Goal: Information Seeking & Learning: Learn about a topic

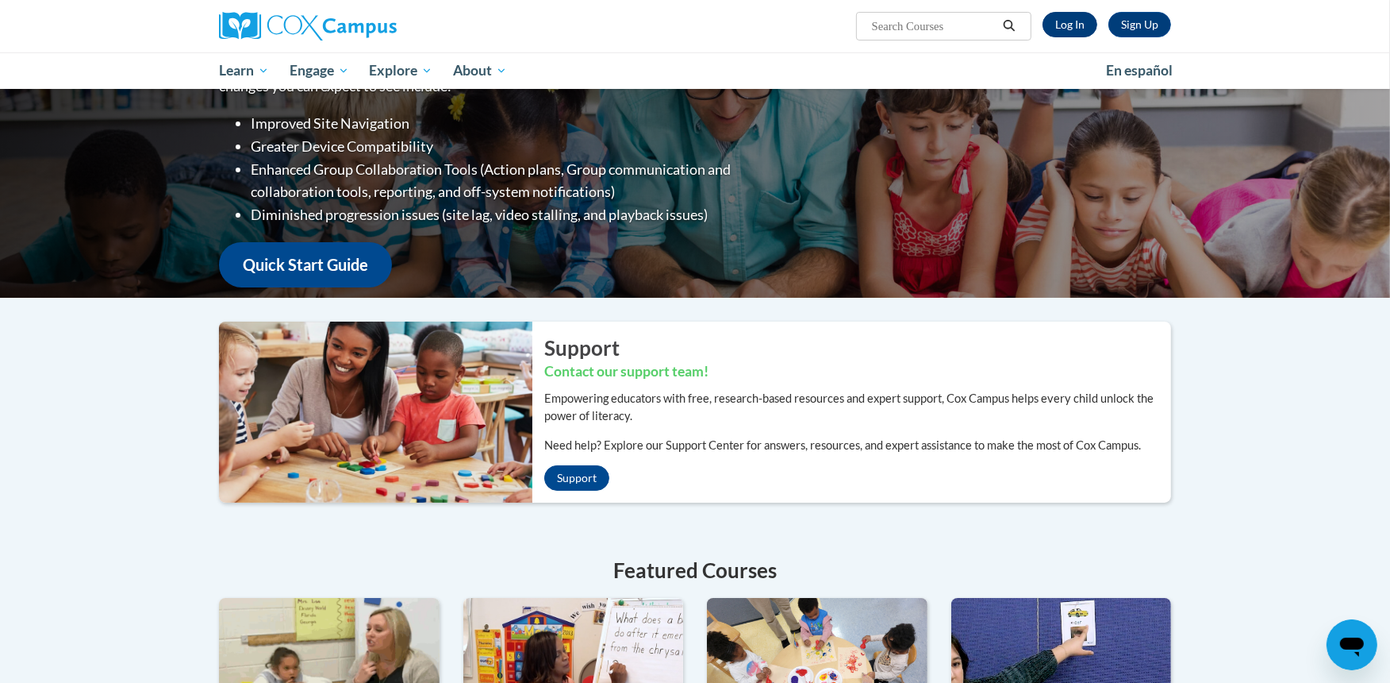
click at [1063, 22] on link "Log In" at bounding box center [1070, 24] width 55 height 25
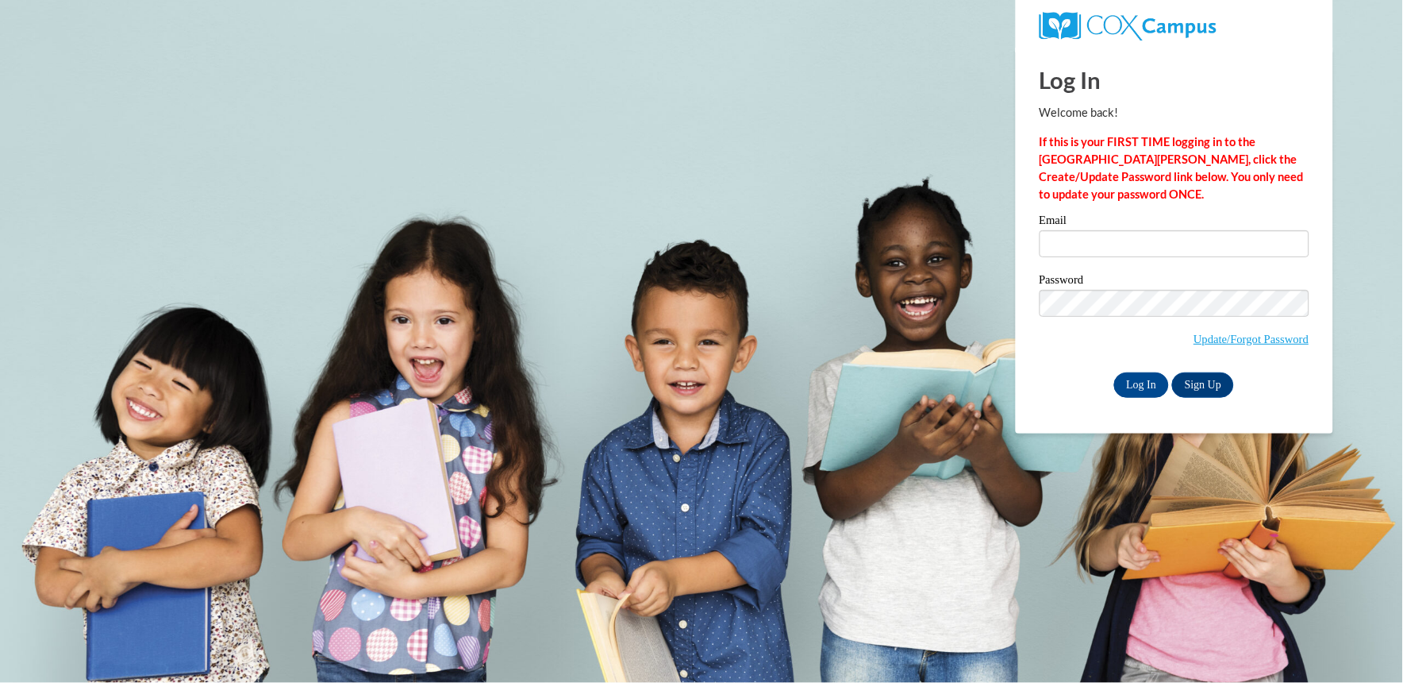
drag, startPoint x: 1106, startPoint y: 260, endPoint x: 1092, endPoint y: 241, distance: 23.8
click at [1092, 241] on div "Email" at bounding box center [1175, 241] width 270 height 55
click at [1092, 241] on input "Email" at bounding box center [1175, 243] width 270 height 27
type input "aalyssa865@gmail.com"
click at [1135, 385] on input "Log In" at bounding box center [1142, 384] width 56 height 25
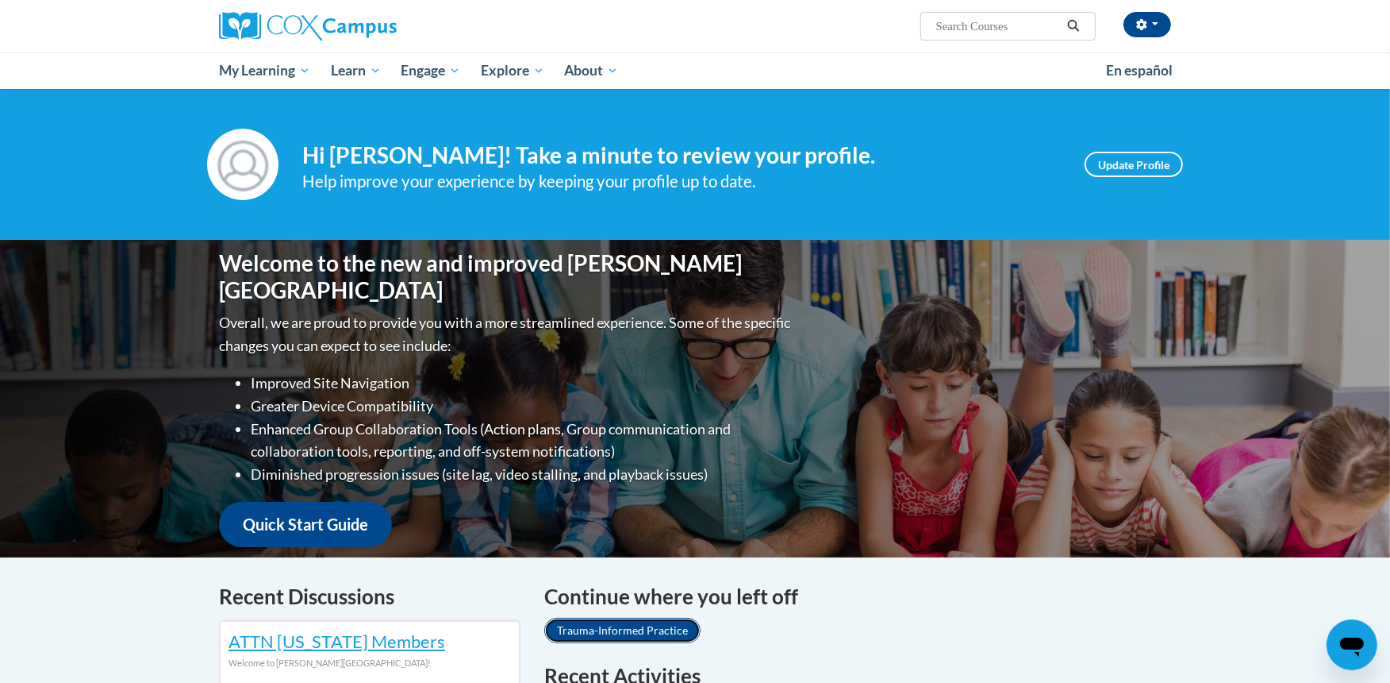
click at [667, 625] on link "Trauma-Informed Practice" at bounding box center [622, 629] width 156 height 25
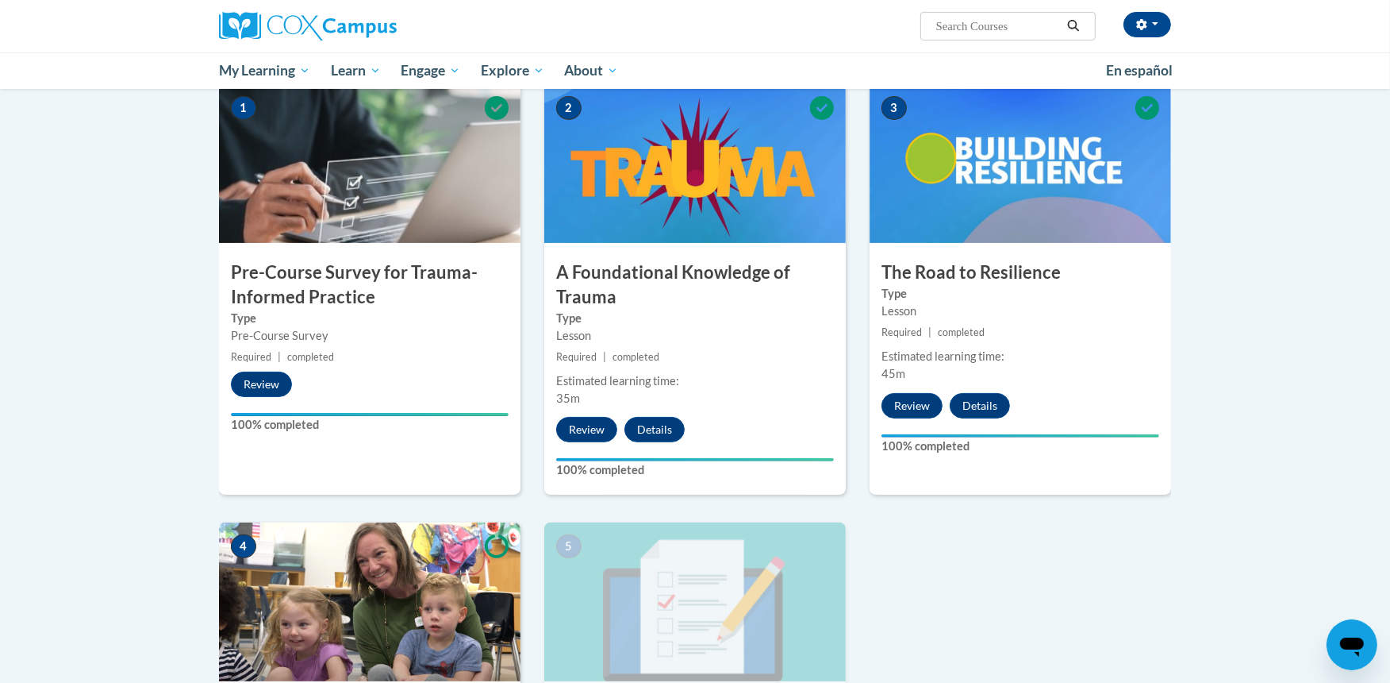
click at [739, 171] on img at bounding box center [695, 163] width 302 height 159
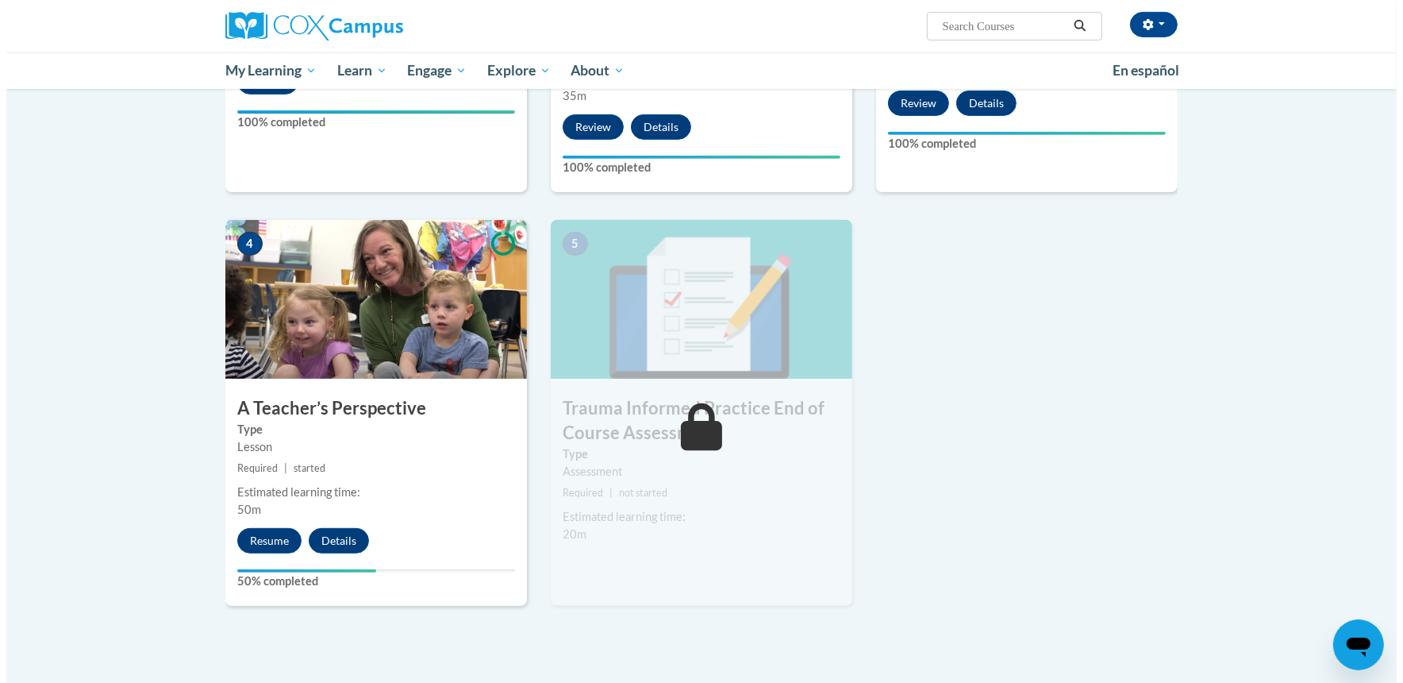
scroll to position [663, 0]
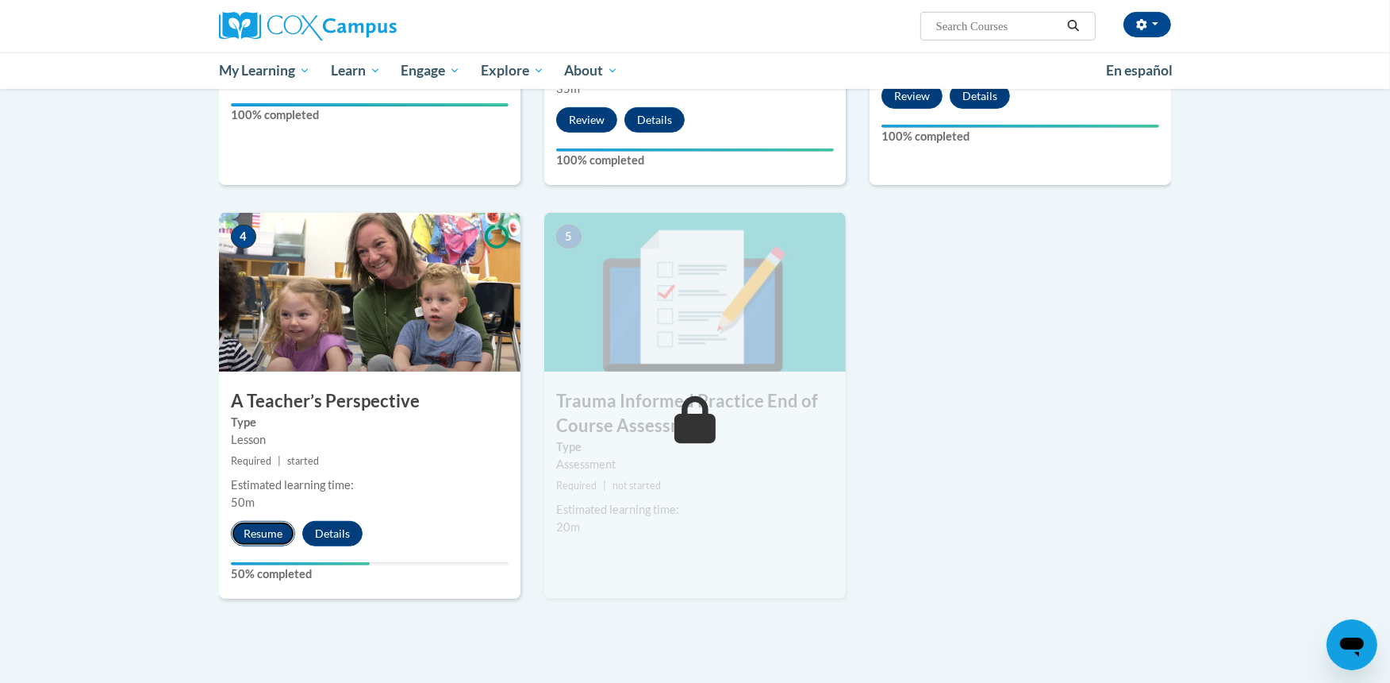
click at [272, 524] on button "Resume" at bounding box center [263, 533] width 64 height 25
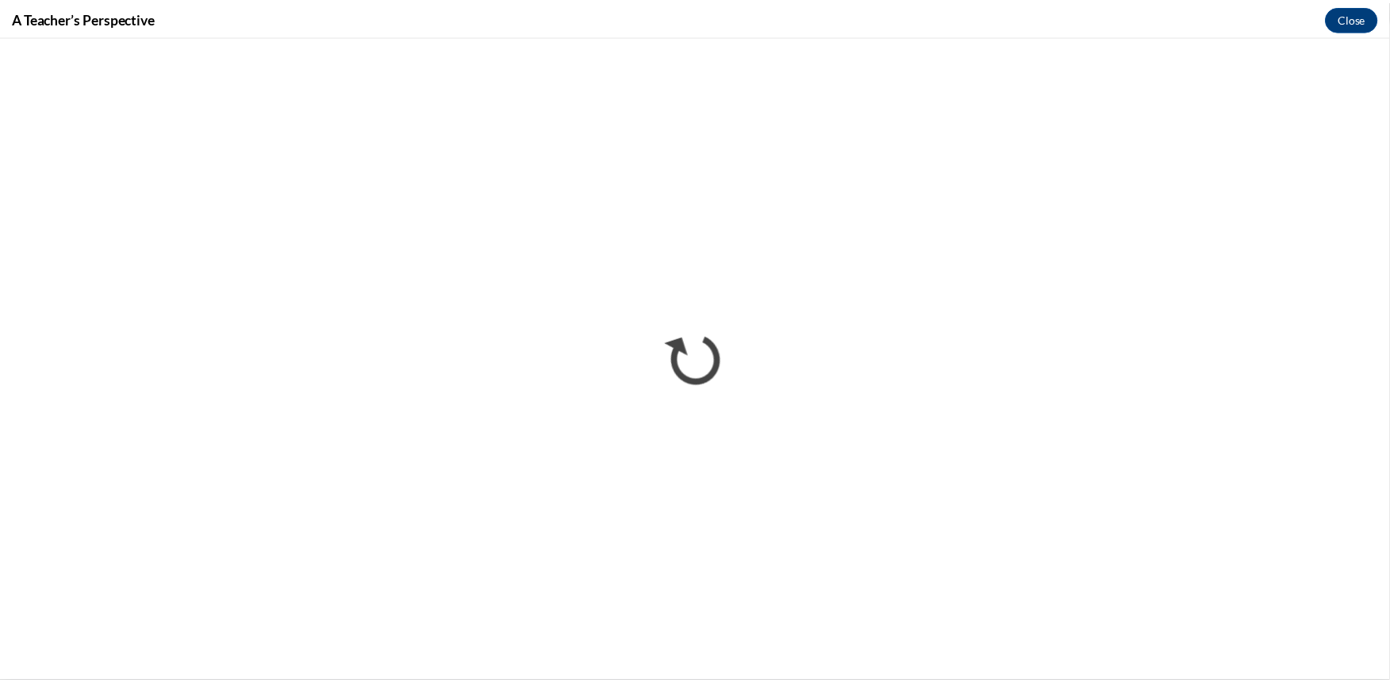
scroll to position [0, 0]
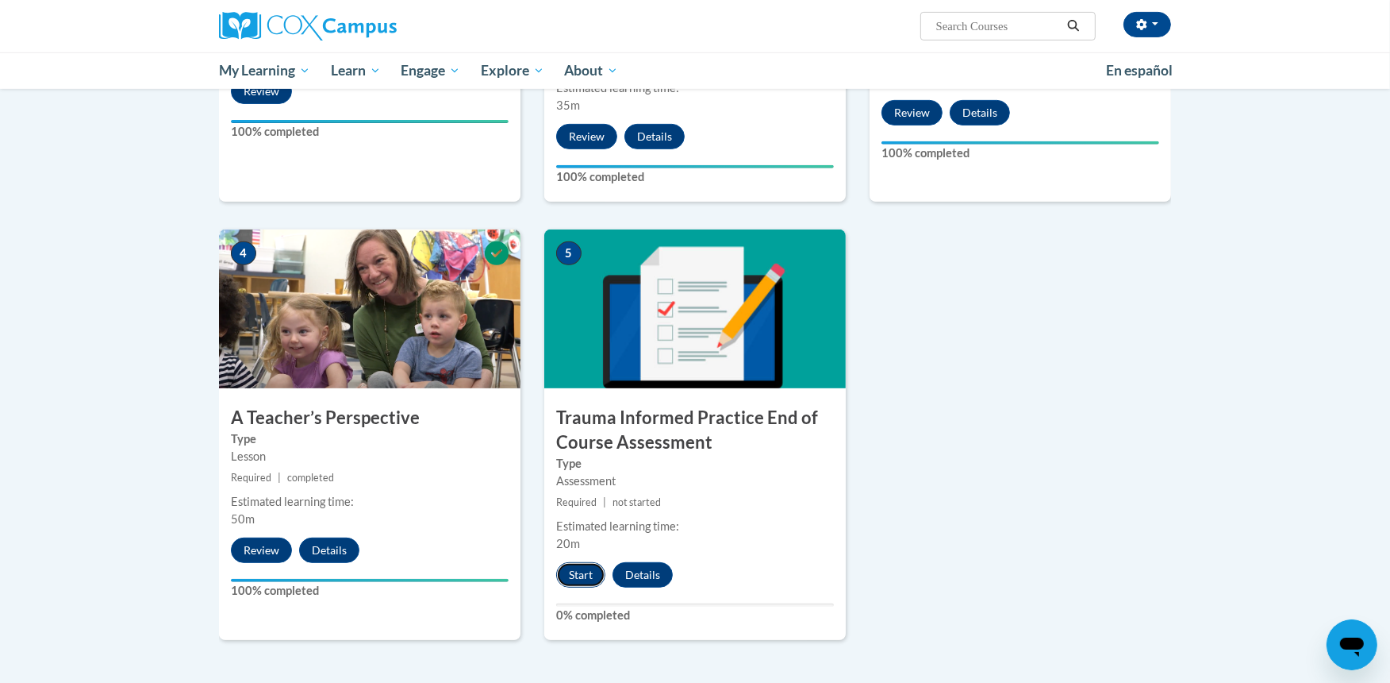
click at [589, 564] on button "Start" at bounding box center [580, 574] width 49 height 25
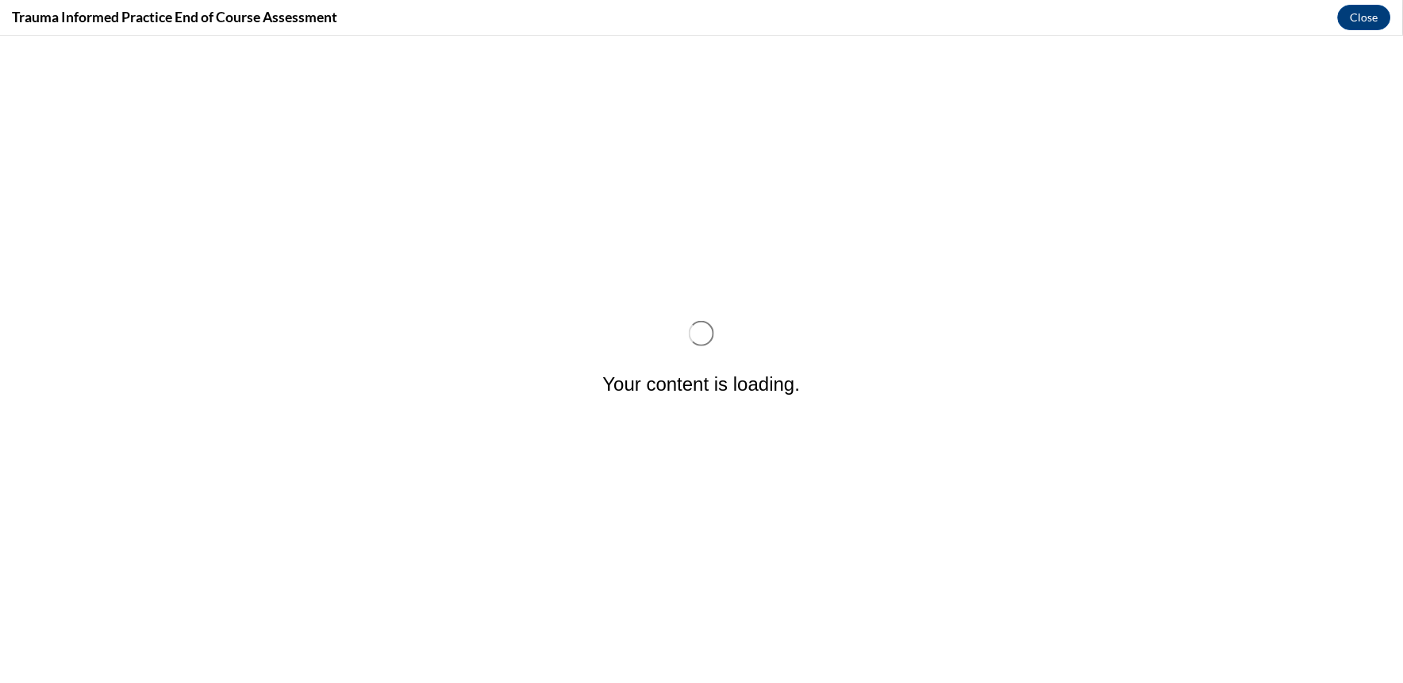
click at [656, 196] on div "Your content is loading." at bounding box center [701, 358] width 1403 height 647
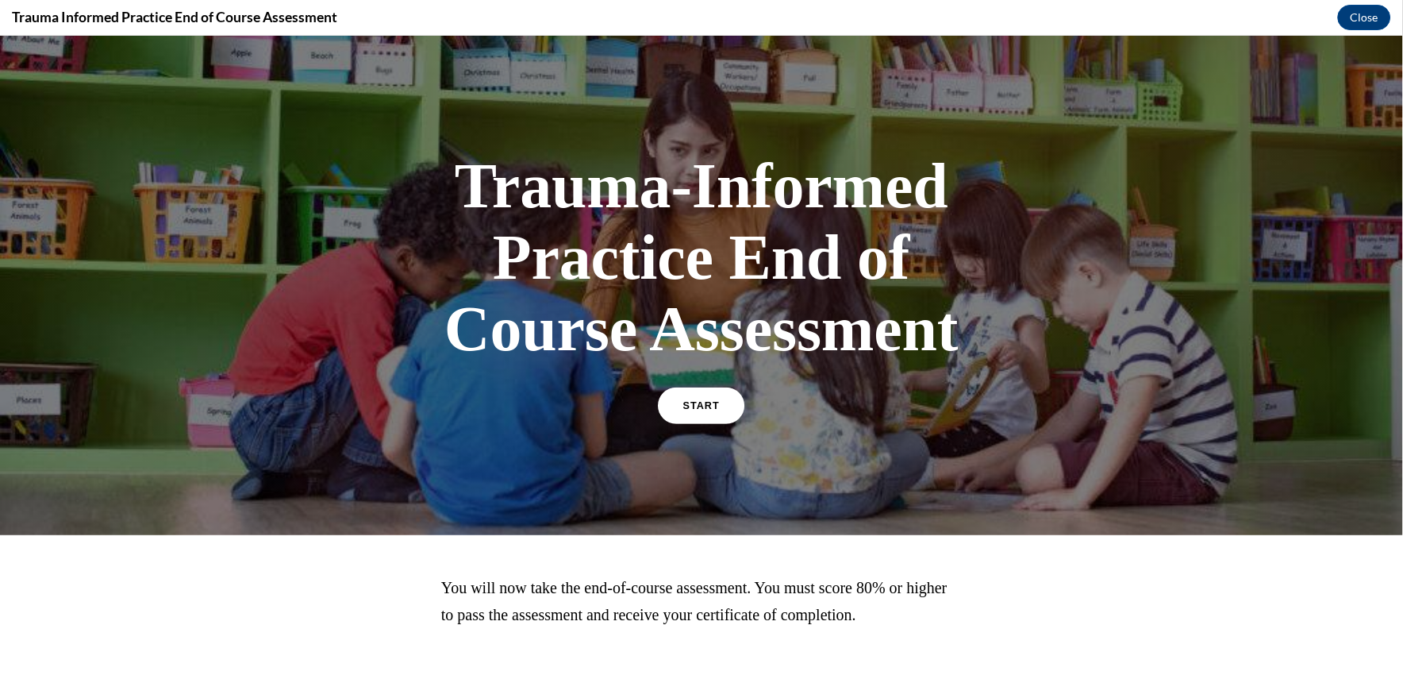
click at [711, 412] on link "START" at bounding box center [701, 405] width 87 height 37
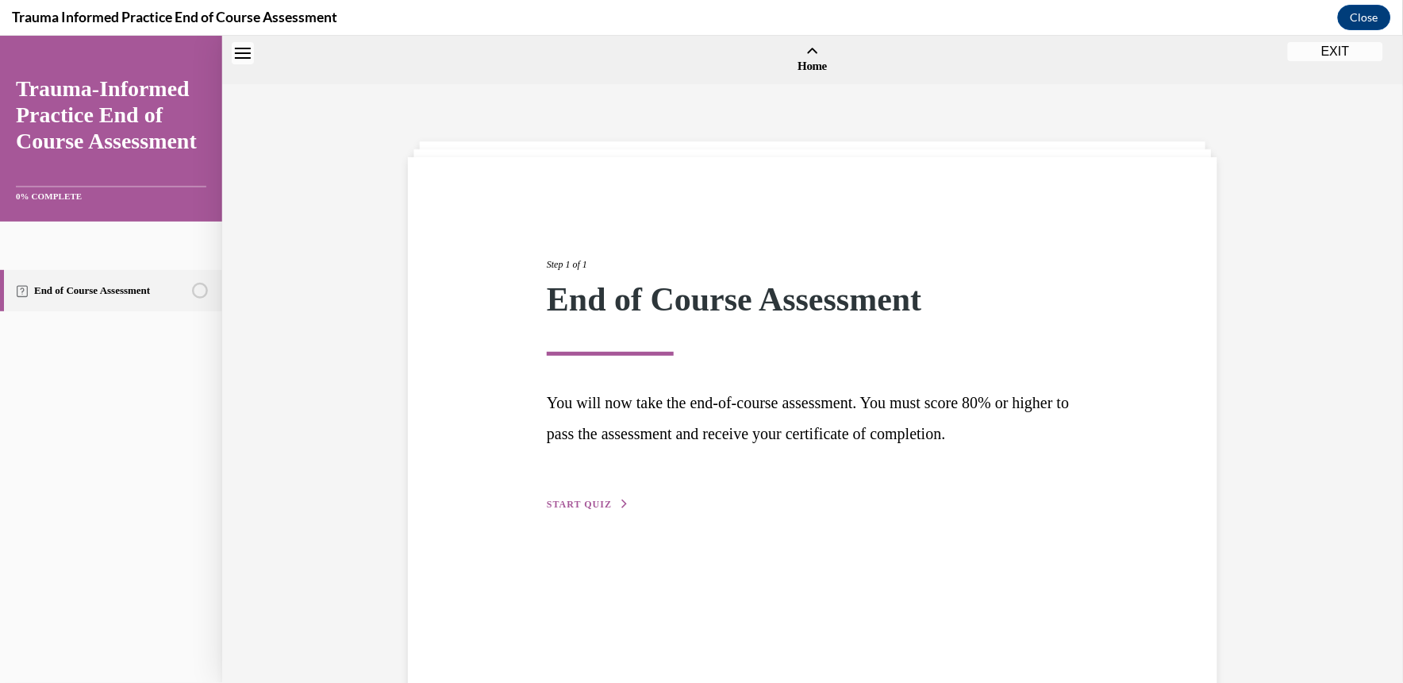
scroll to position [49, 0]
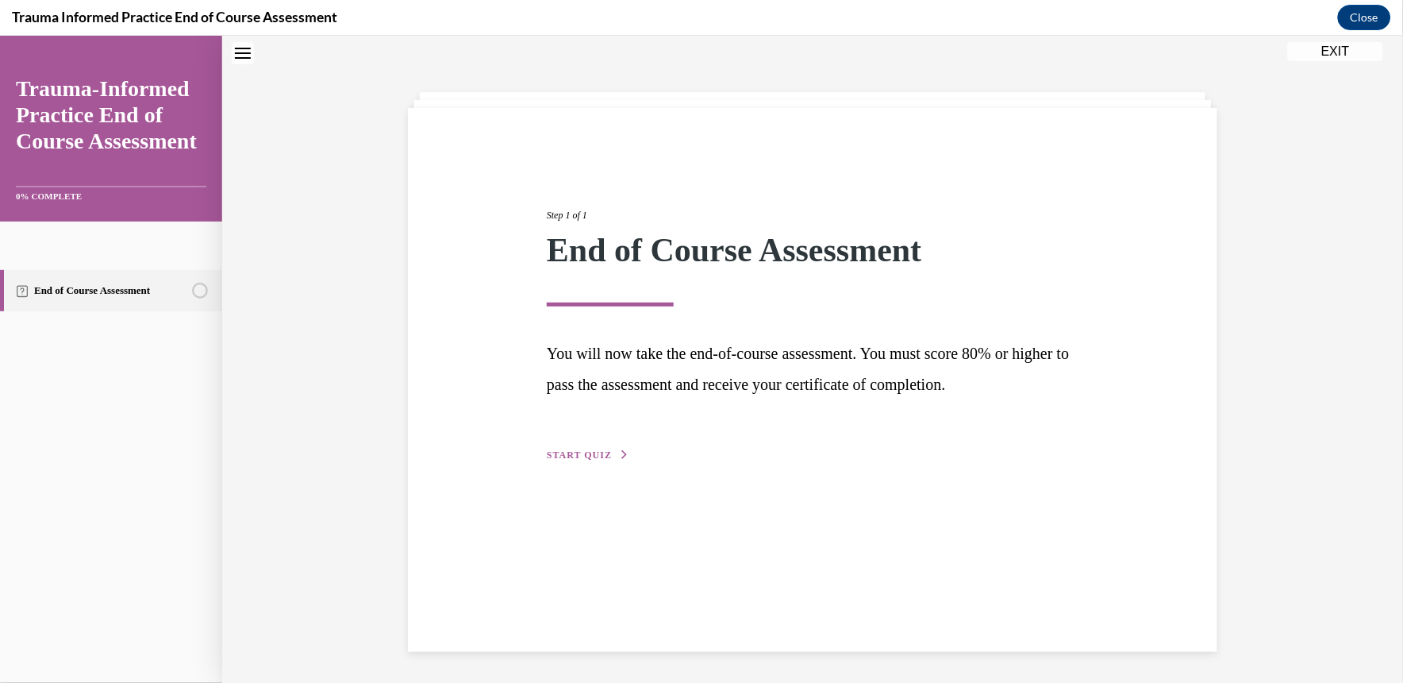
click at [577, 452] on span "START QUIZ" at bounding box center [579, 453] width 65 height 11
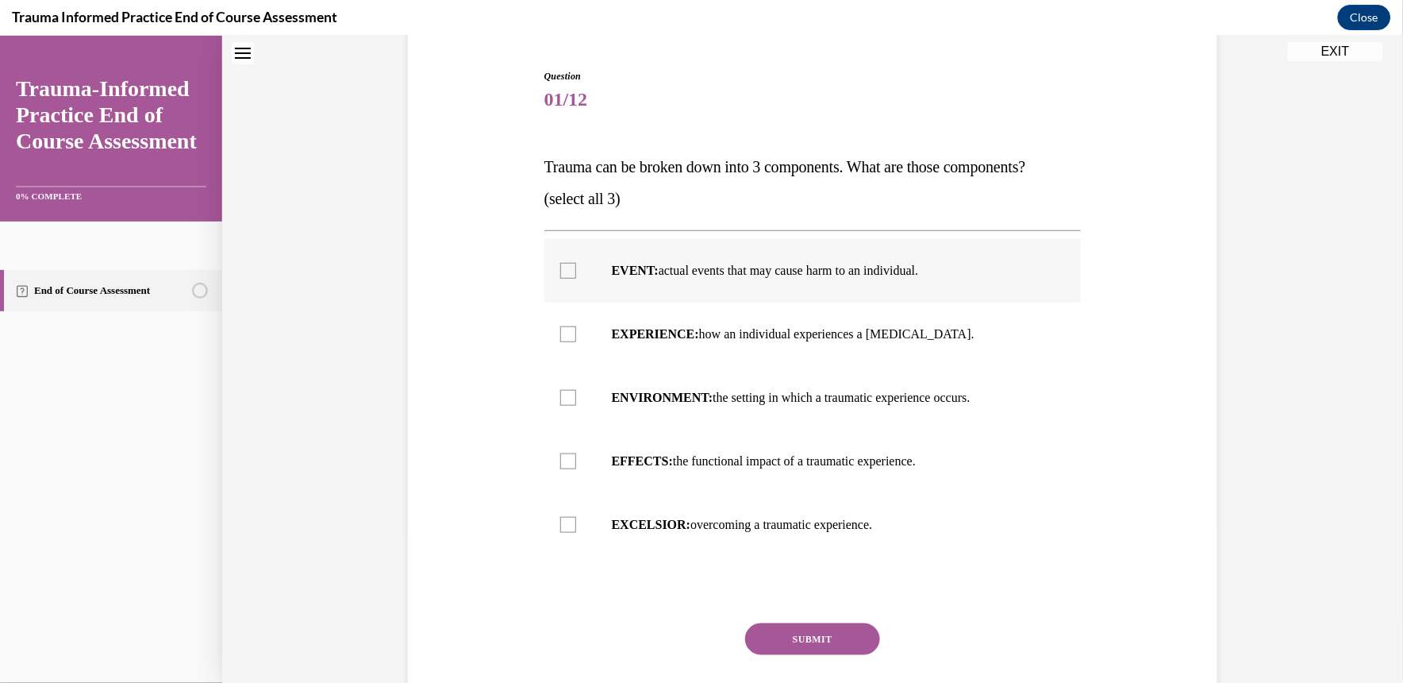
scroll to position [161, 0]
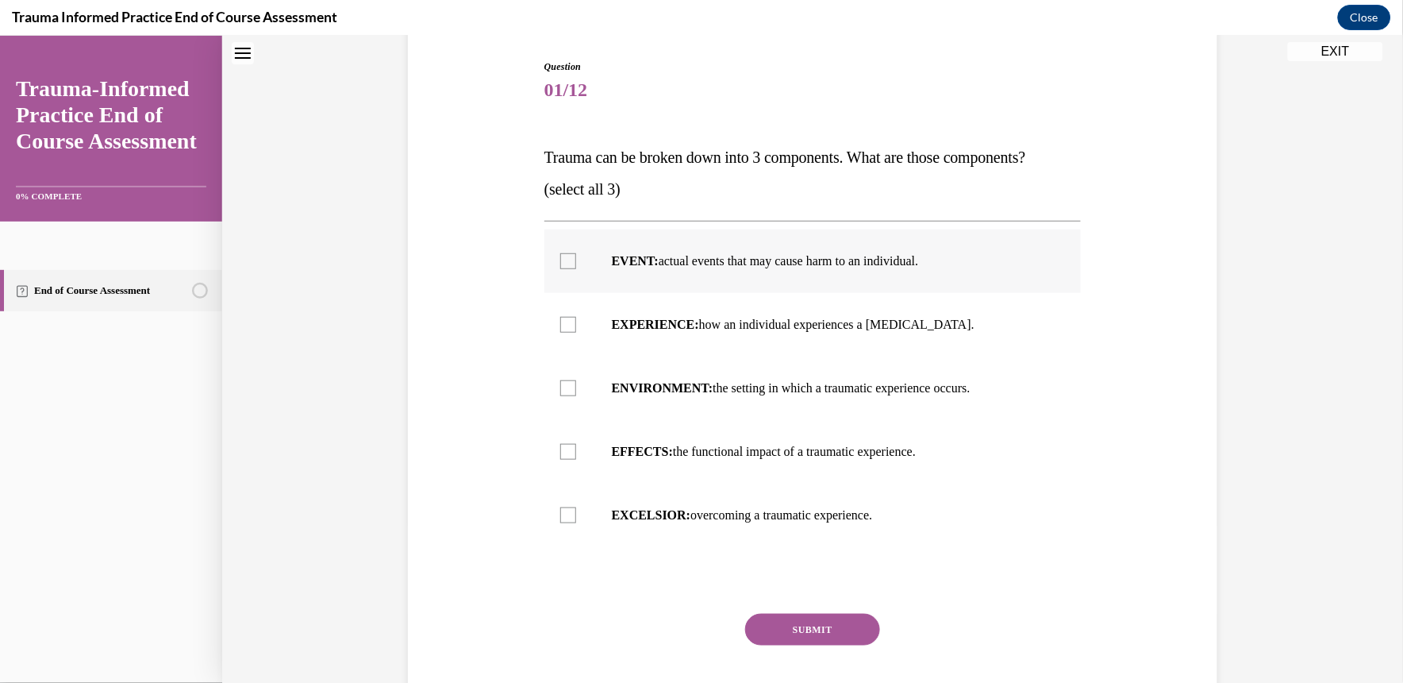
click at [667, 342] on label "EXPERIENCE: how an individual experiences a stressor." at bounding box center [812, 323] width 537 height 63
click at [576, 332] on input "EXPERIENCE: how an individual experiences a stressor." at bounding box center [568, 324] width 16 height 16
checkbox input "true"
click at [677, 385] on strong "ENVIRONMENT:" at bounding box center [663, 386] width 102 height 13
click at [576, 385] on input "ENVIRONMENT: the setting in which a traumatic experience occurs." at bounding box center [568, 387] width 16 height 16
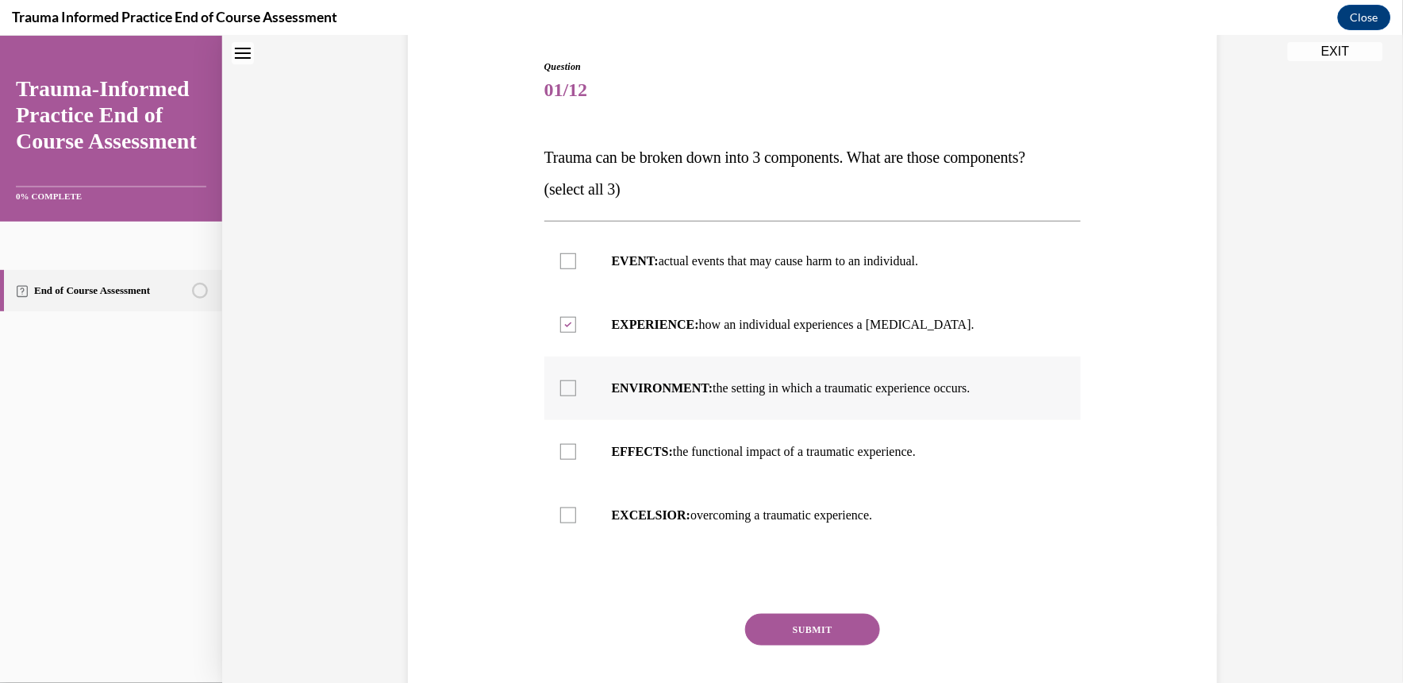
checkbox input "true"
click at [680, 448] on p "EFFECTS: the functional impact of a traumatic experience." at bounding box center [827, 451] width 430 height 16
click at [576, 448] on input "EFFECTS: the functional impact of a traumatic experience." at bounding box center [568, 451] width 16 height 16
checkbox input "true"
click at [760, 638] on button "SUBMIT" at bounding box center [812, 629] width 135 height 32
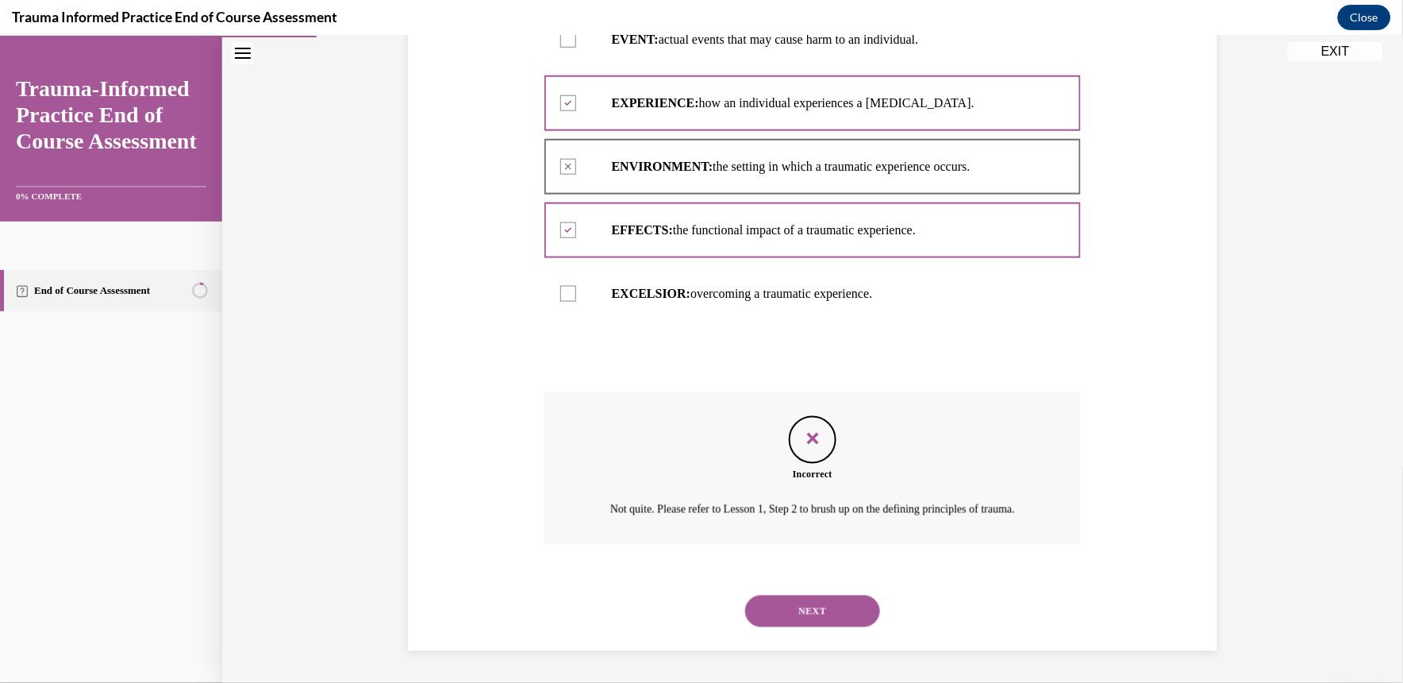
click at [781, 617] on button "NEXT" at bounding box center [812, 610] width 135 height 32
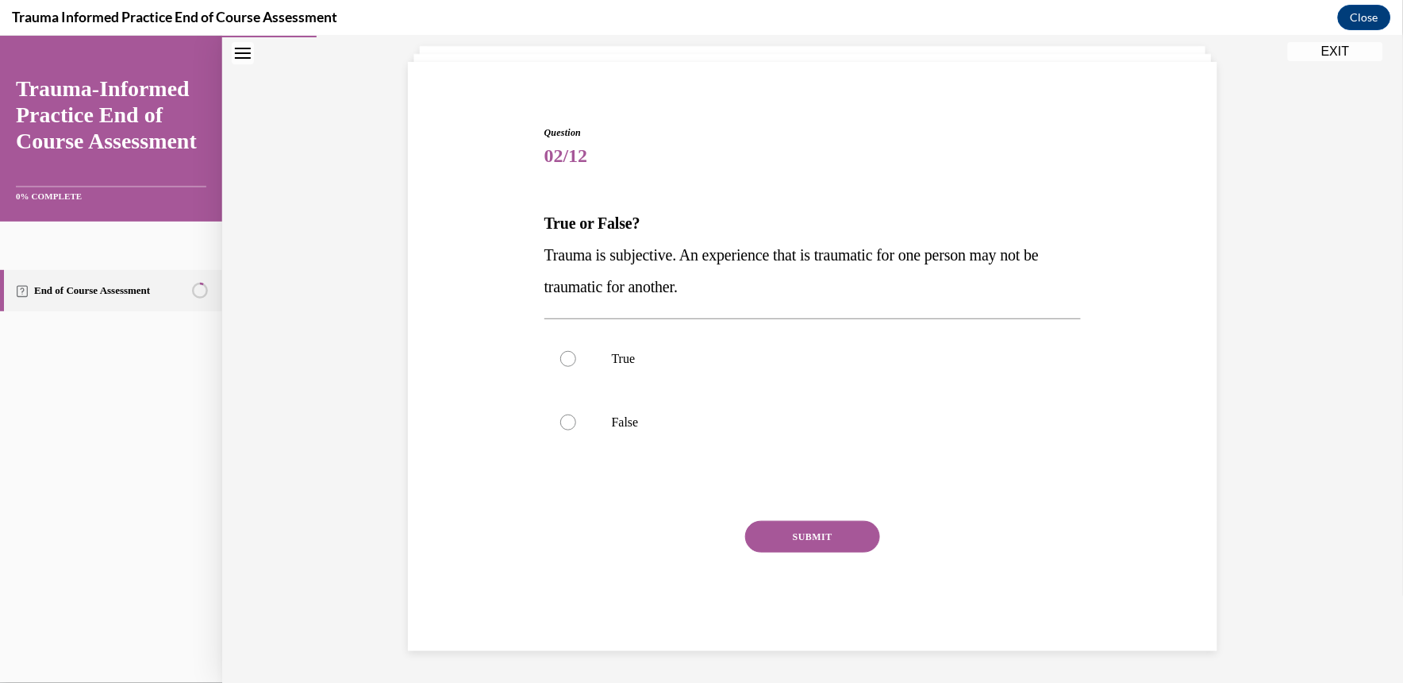
scroll to position [95, 0]
click at [679, 385] on label "True" at bounding box center [812, 357] width 537 height 63
click at [576, 366] on input "True" at bounding box center [568, 358] width 16 height 16
radio input "true"
click at [794, 523] on button "SUBMIT" at bounding box center [812, 536] width 135 height 32
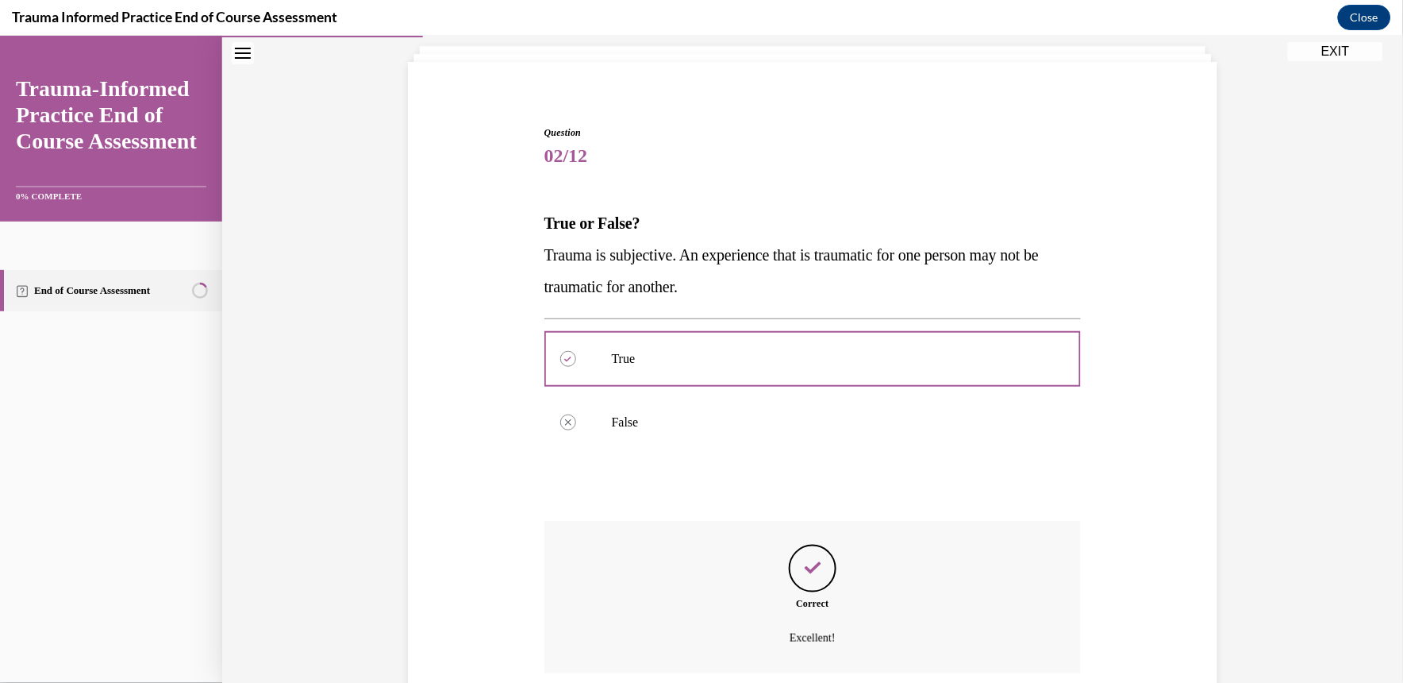
scroll to position [223, 0]
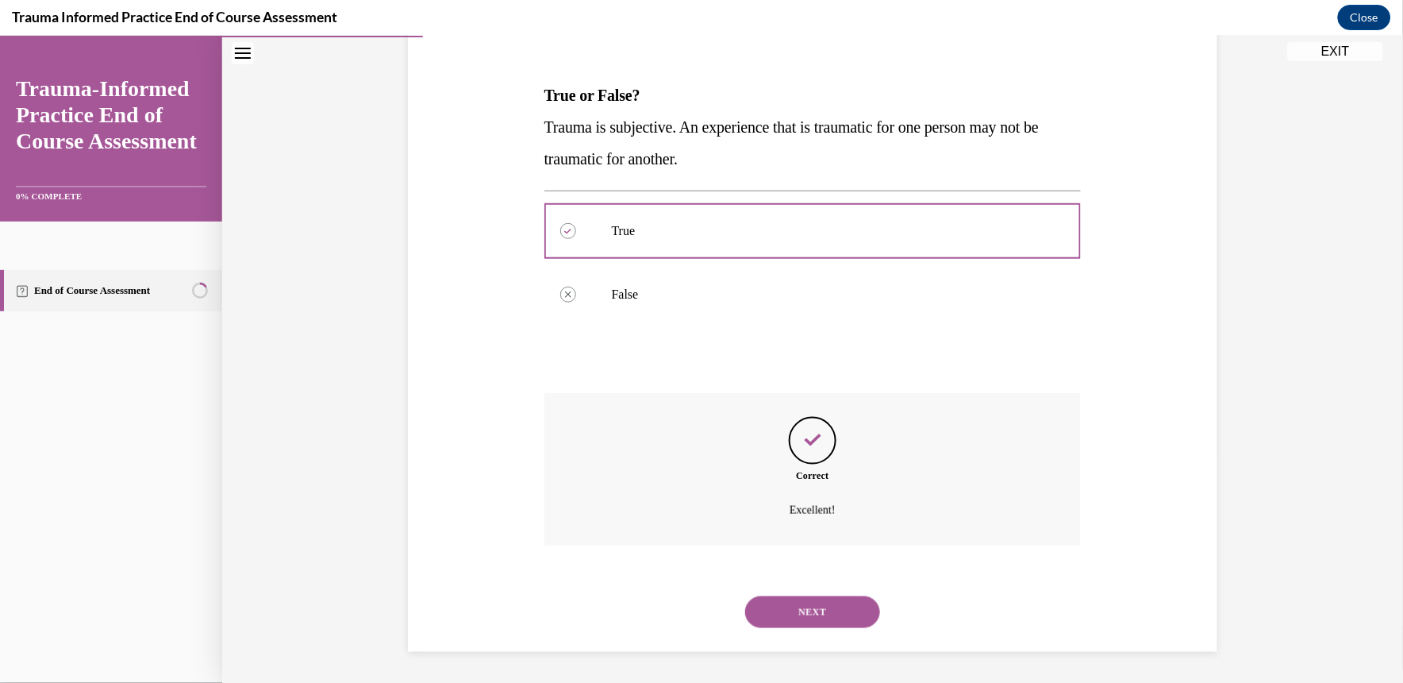
click at [798, 612] on button "NEXT" at bounding box center [812, 611] width 135 height 32
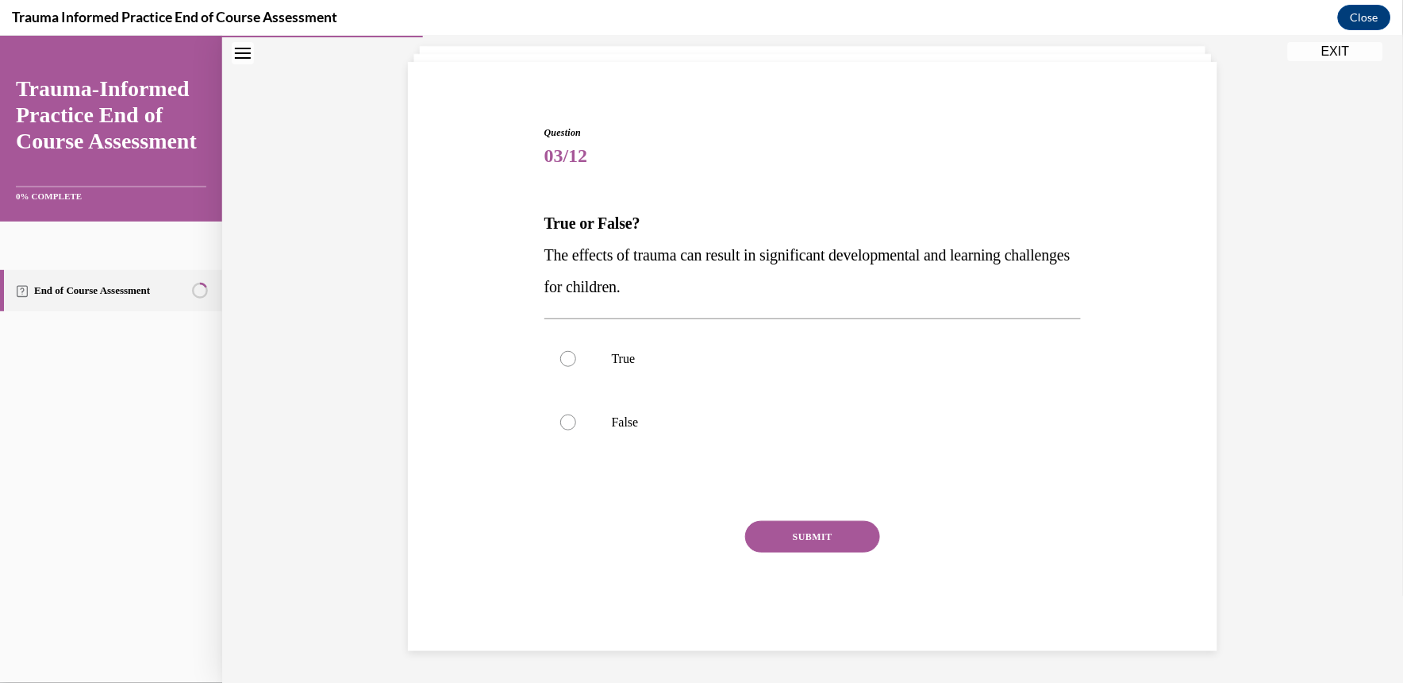
scroll to position [95, 0]
click at [694, 357] on p "True" at bounding box center [827, 358] width 430 height 16
click at [576, 357] on input "True" at bounding box center [568, 358] width 16 height 16
radio input "true"
click at [803, 548] on button "SUBMIT" at bounding box center [812, 536] width 135 height 32
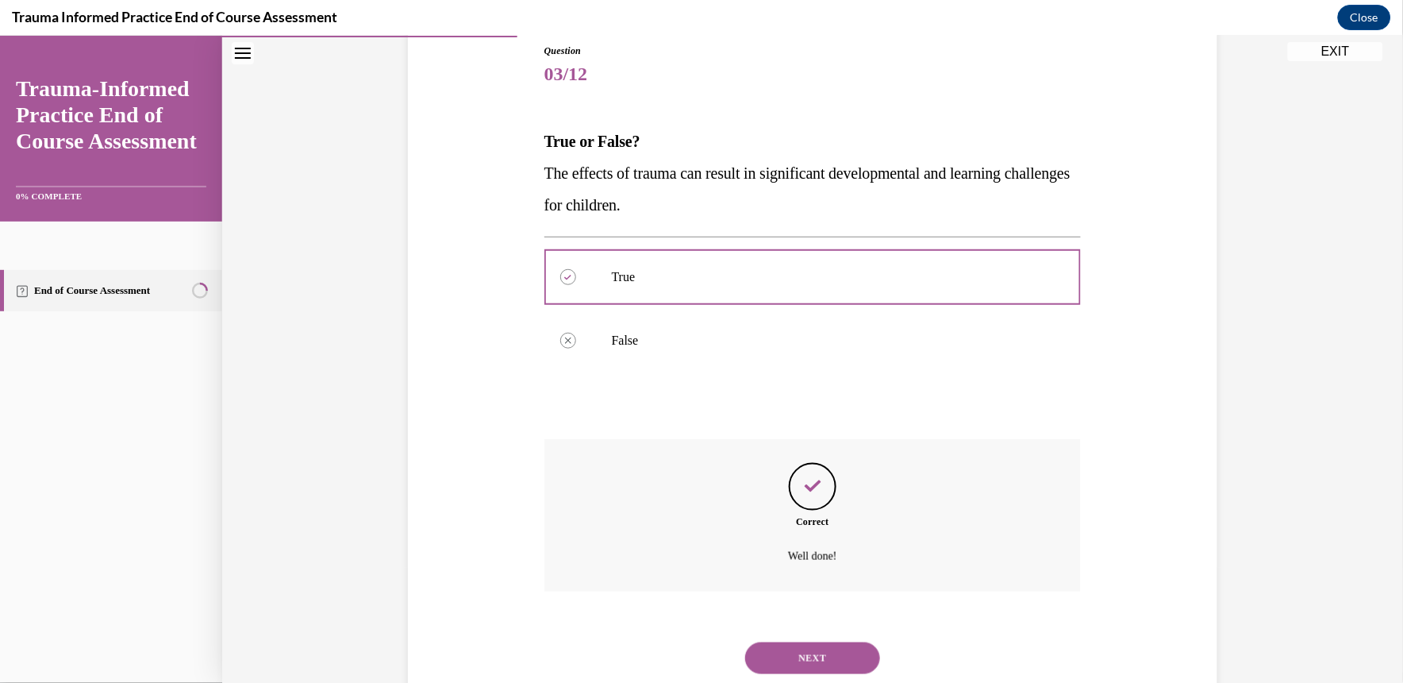
scroll to position [223, 0]
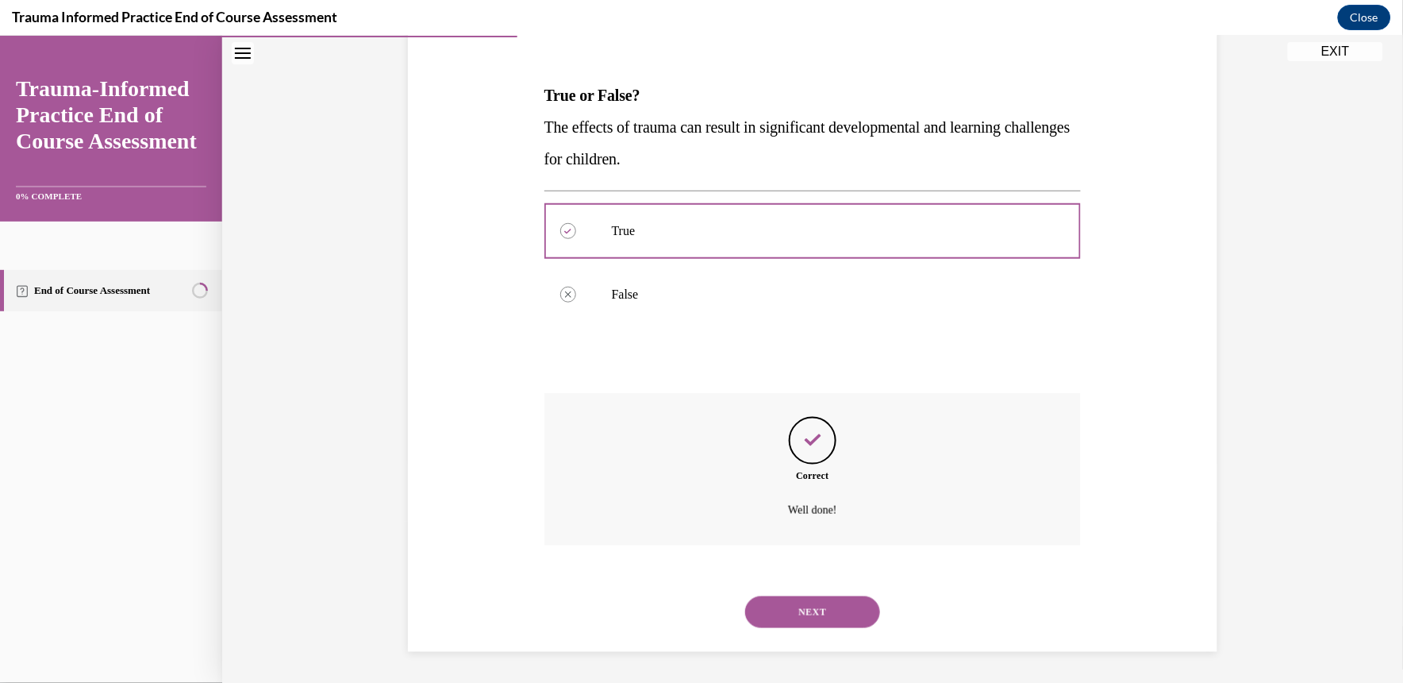
click at [784, 606] on button "NEXT" at bounding box center [812, 611] width 135 height 32
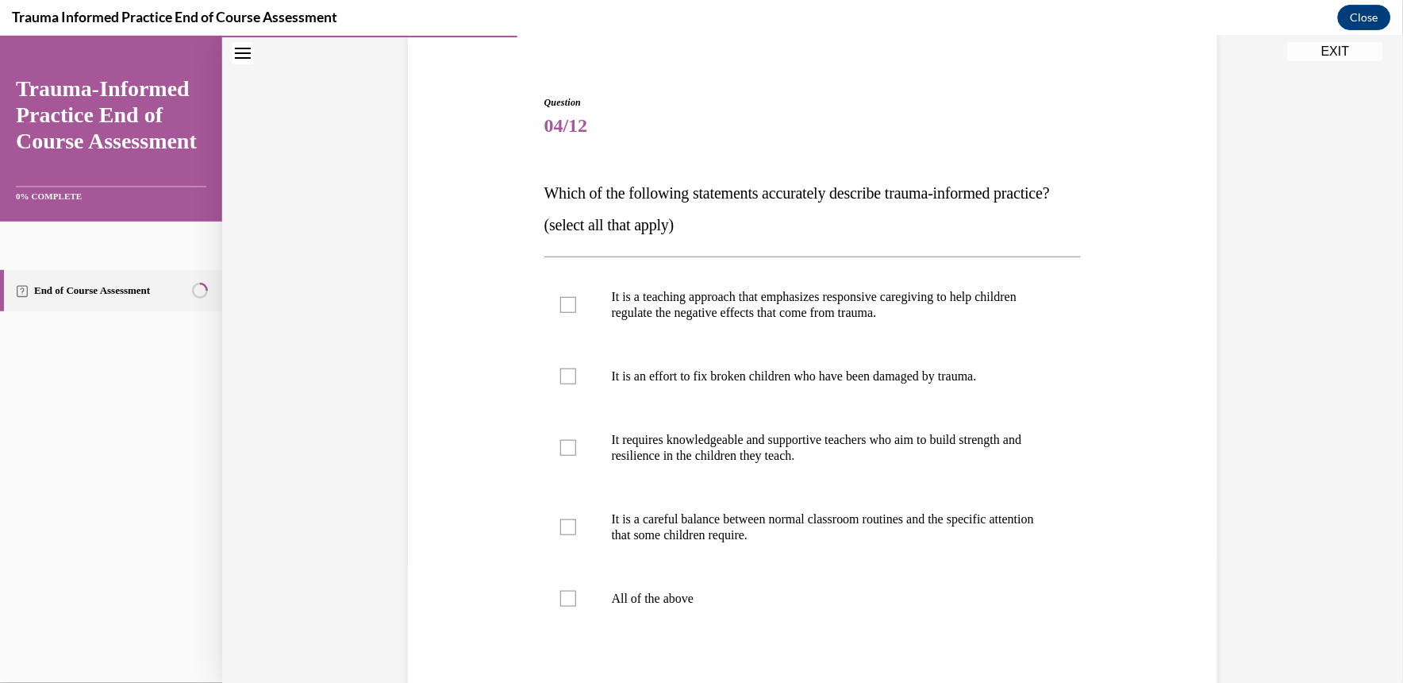
scroll to position [148, 0]
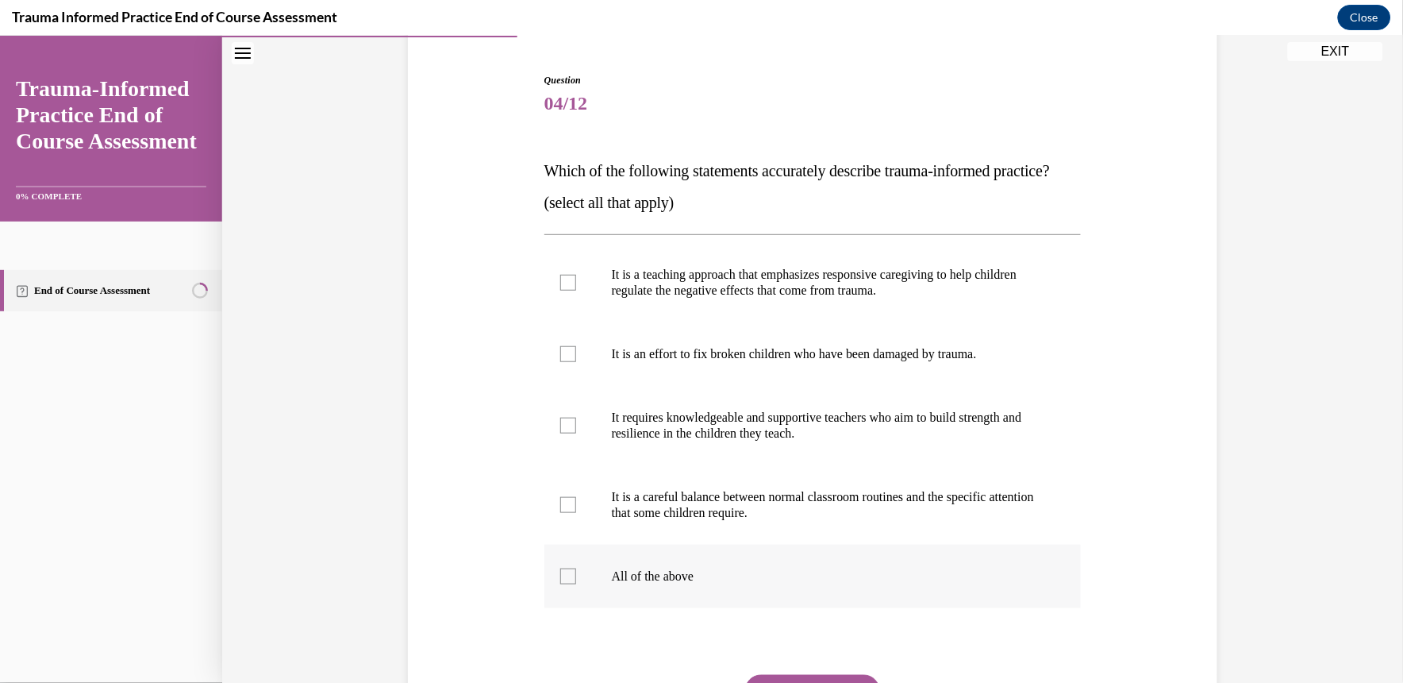
click at [700, 583] on p "All of the above" at bounding box center [827, 575] width 430 height 16
click at [576, 583] on input "All of the above" at bounding box center [568, 575] width 16 height 16
checkbox input "true"
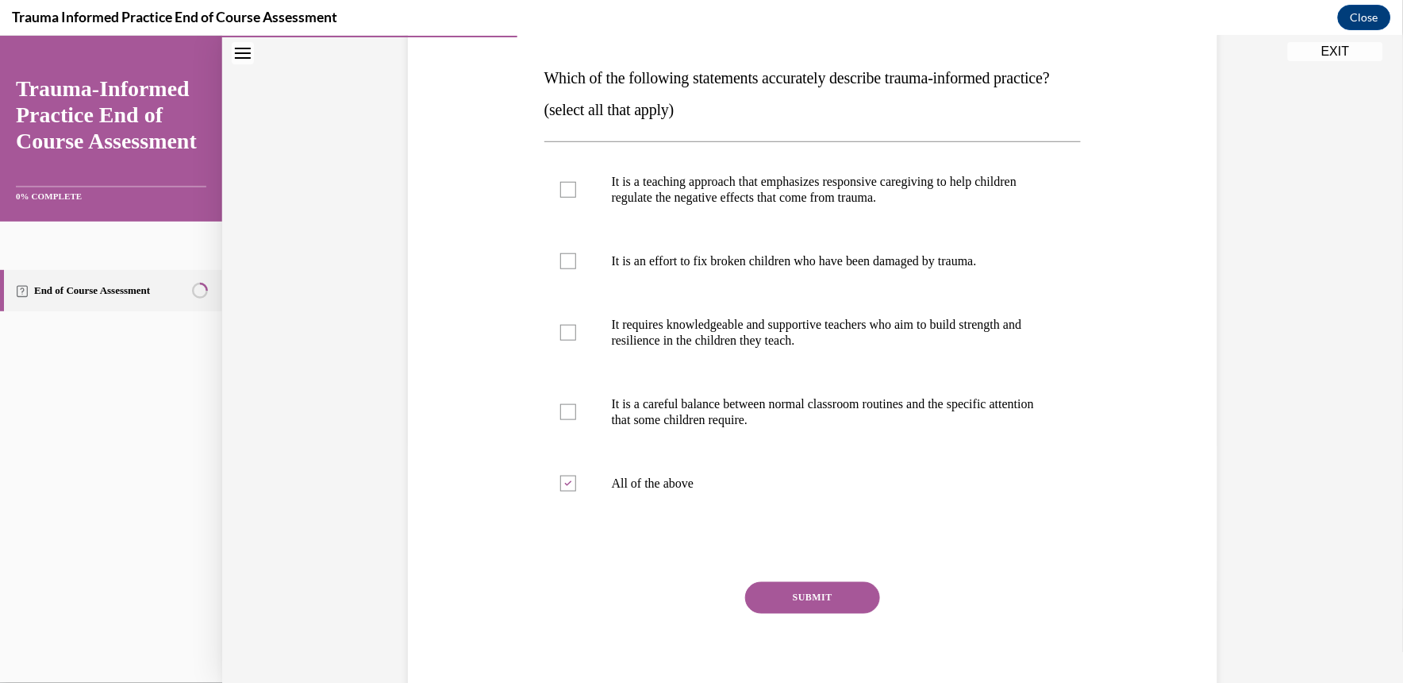
click at [797, 613] on button "SUBMIT" at bounding box center [812, 597] width 135 height 32
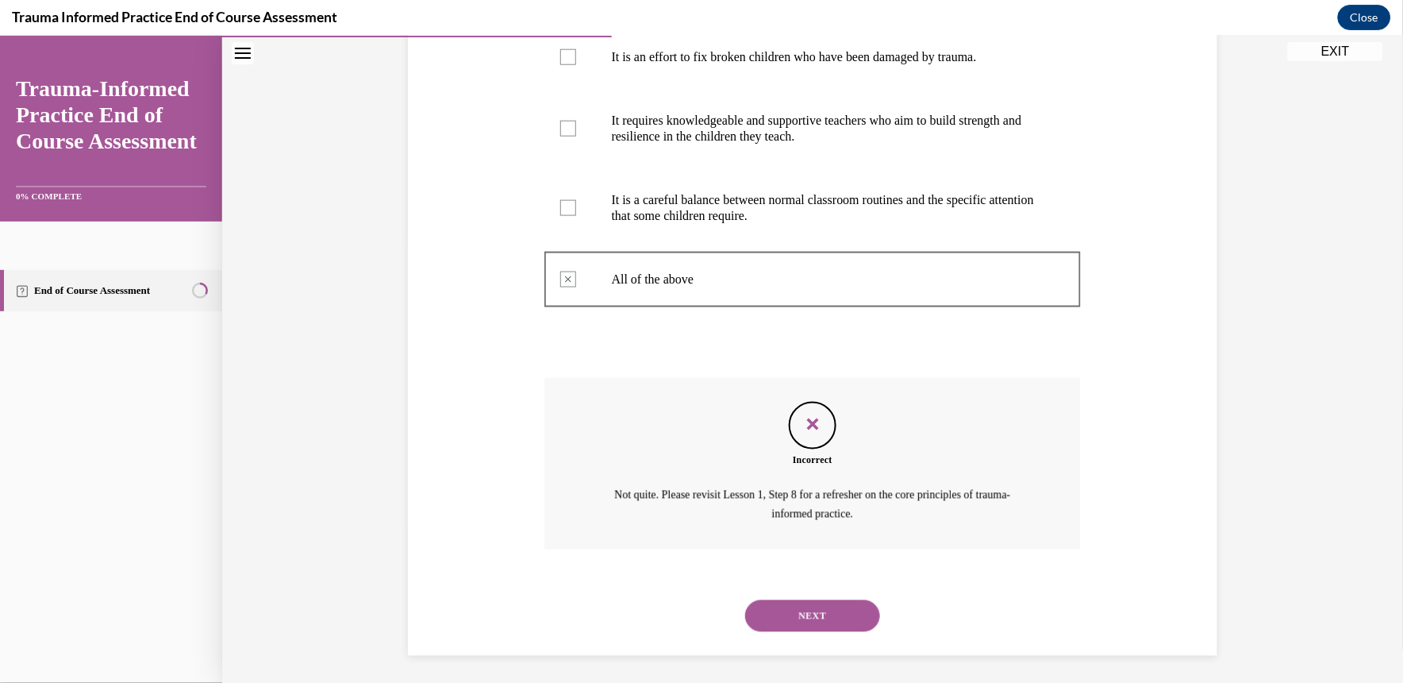
scroll to position [480, 0]
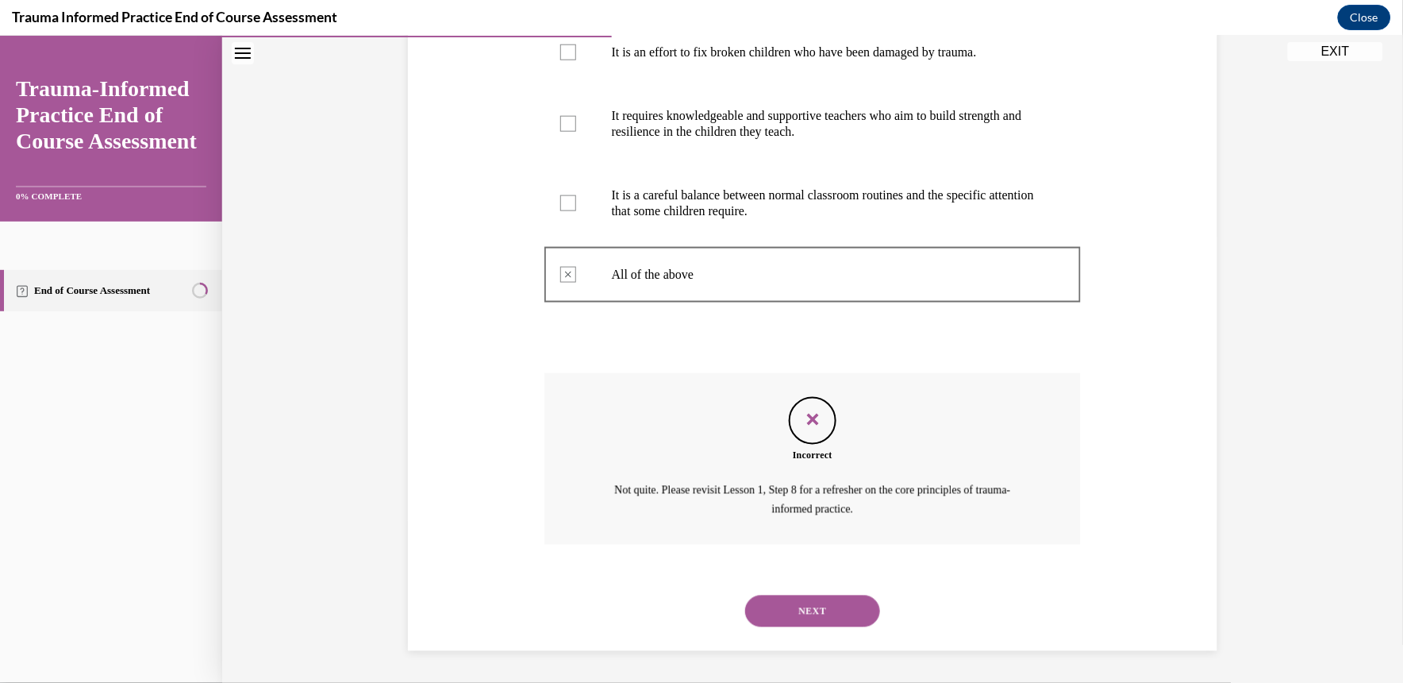
click at [797, 635] on div "NEXT" at bounding box center [812, 610] width 537 height 63
click at [770, 608] on button "NEXT" at bounding box center [812, 610] width 135 height 32
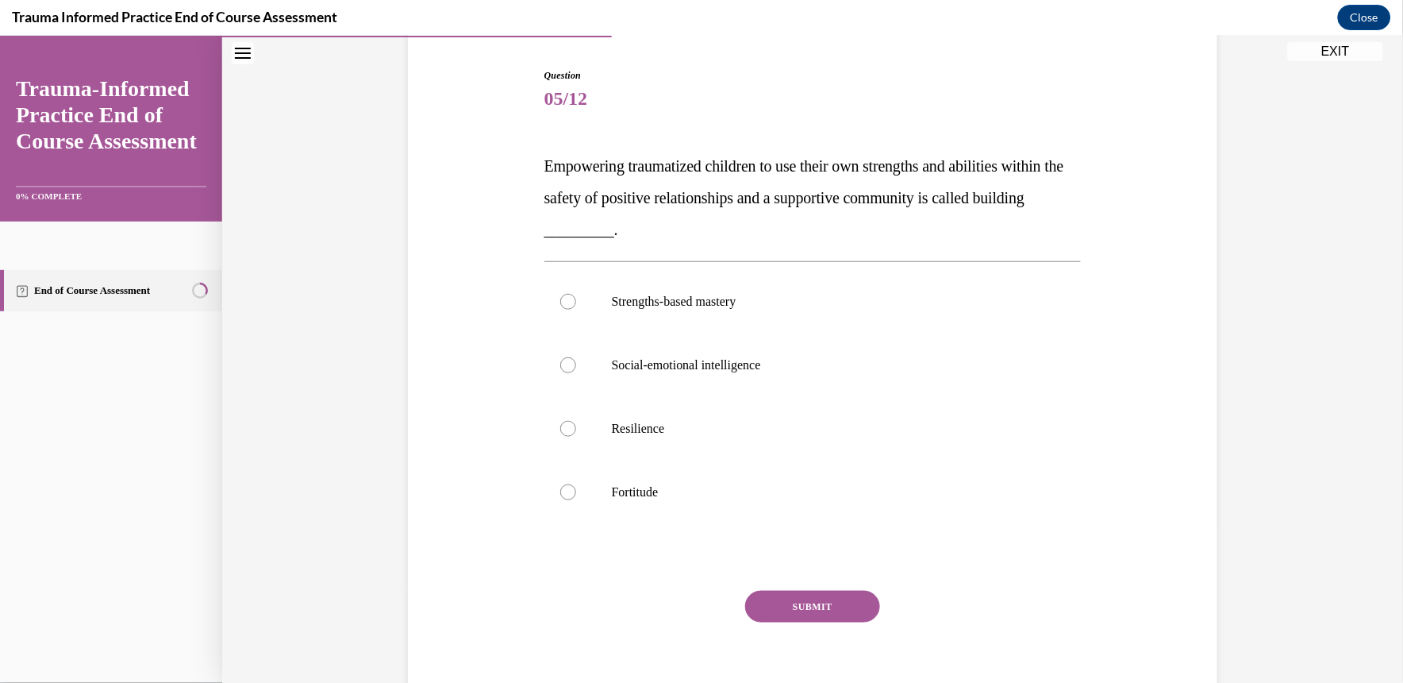
scroll to position [152, 0]
click at [767, 474] on label "Fortitude" at bounding box center [812, 491] width 537 height 63
click at [576, 484] on input "Fortitude" at bounding box center [568, 492] width 16 height 16
radio input "true"
click at [810, 606] on button "SUBMIT" at bounding box center [812, 606] width 135 height 32
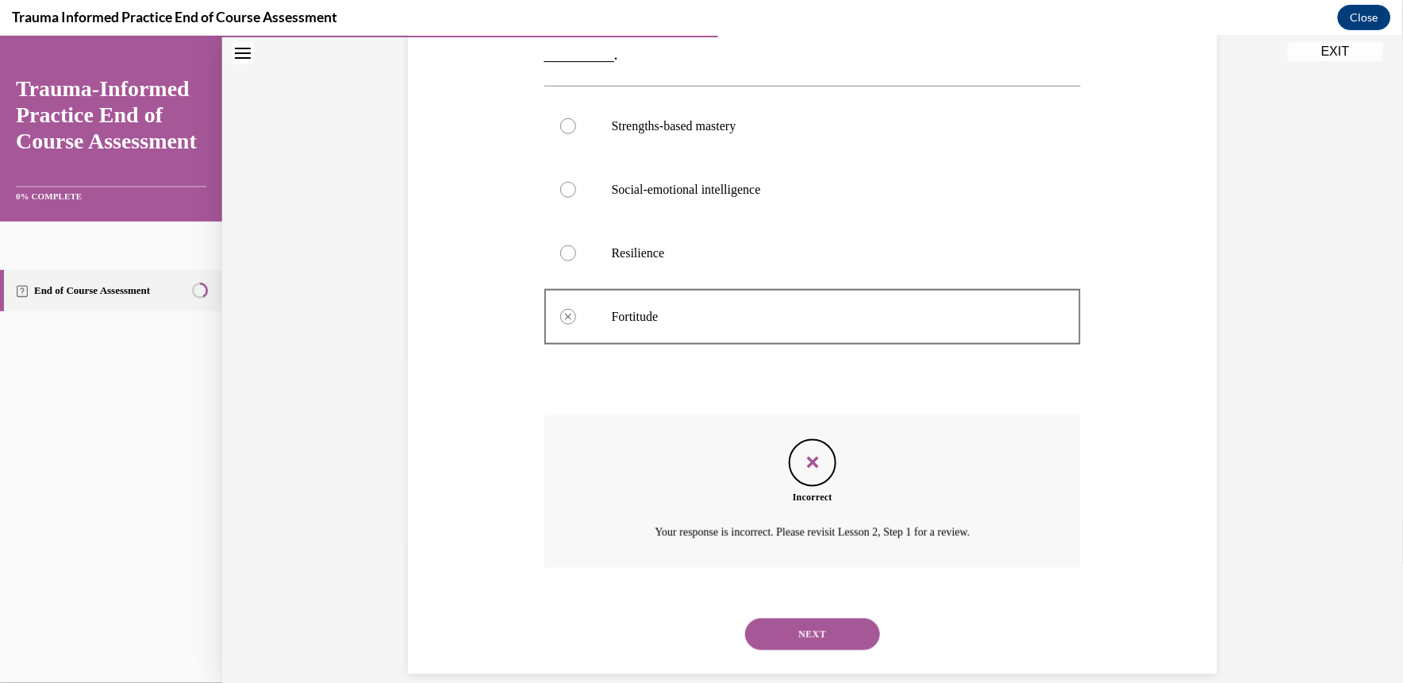
scroll to position [350, 0]
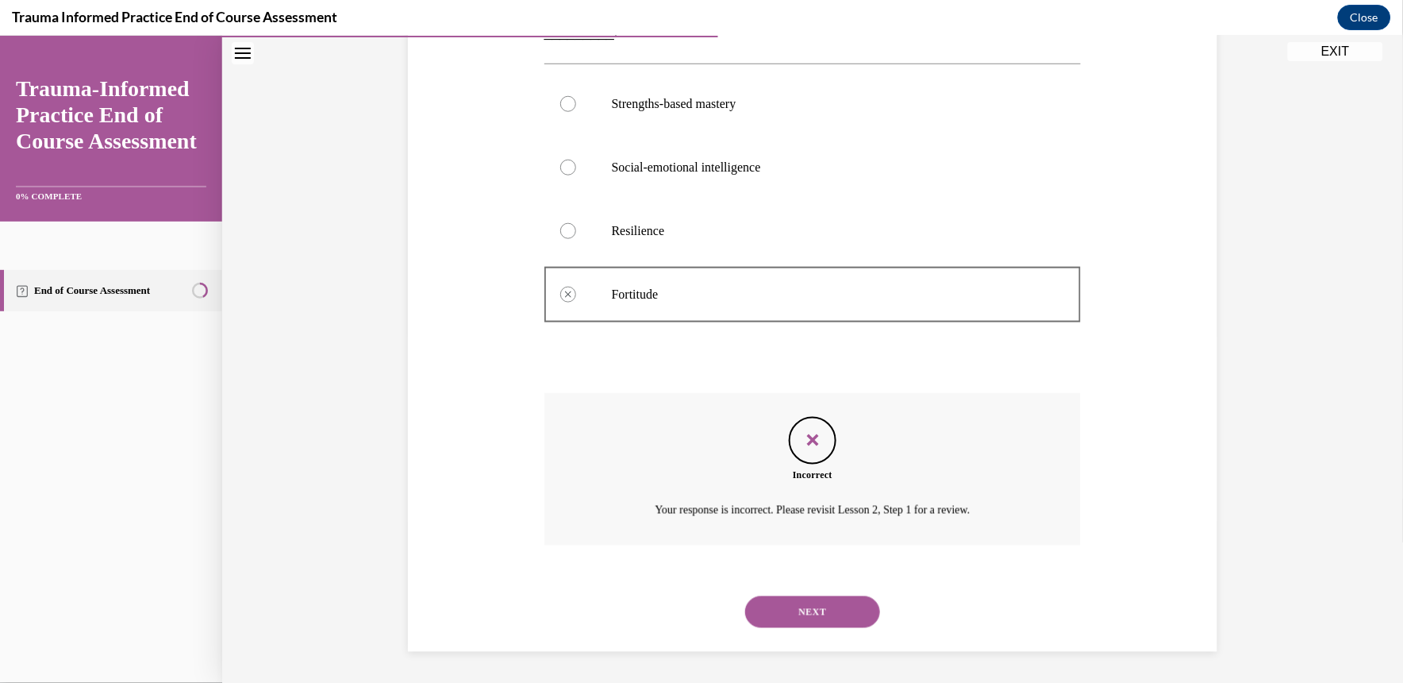
click at [810, 606] on button "NEXT" at bounding box center [812, 611] width 135 height 32
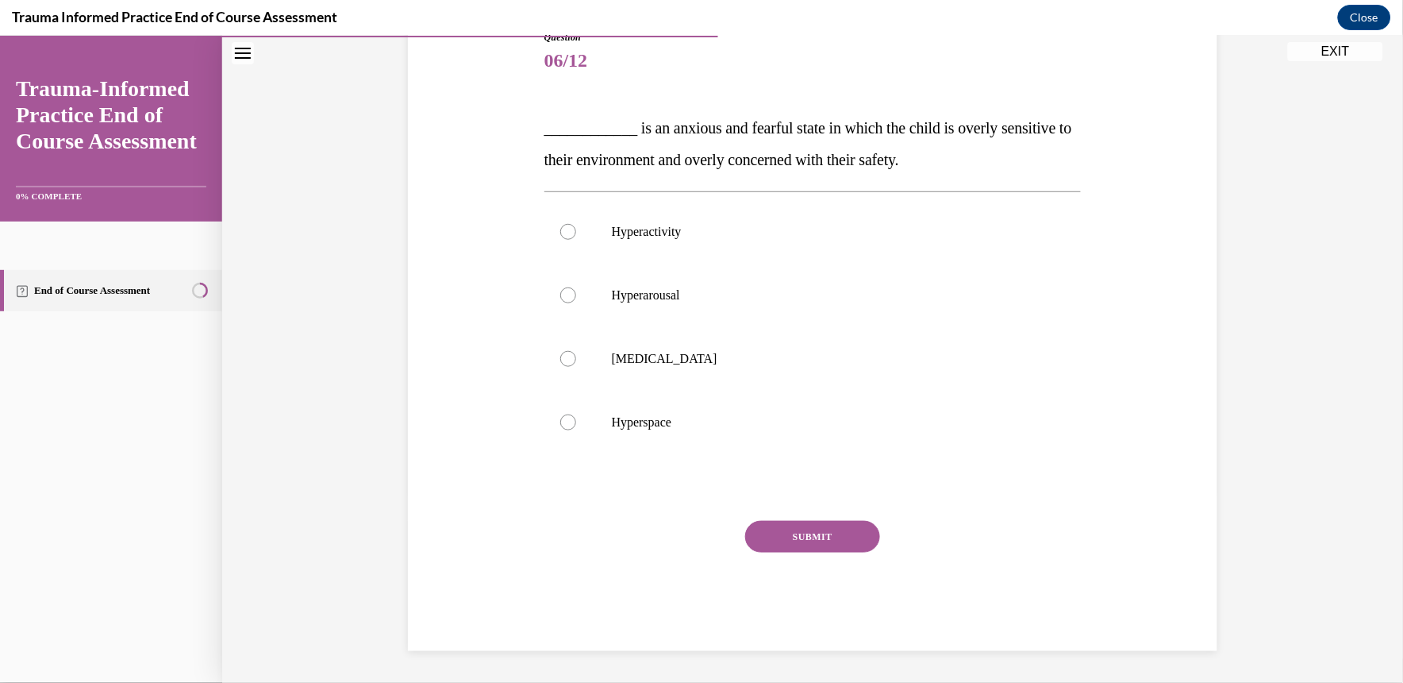
scroll to position [177, 0]
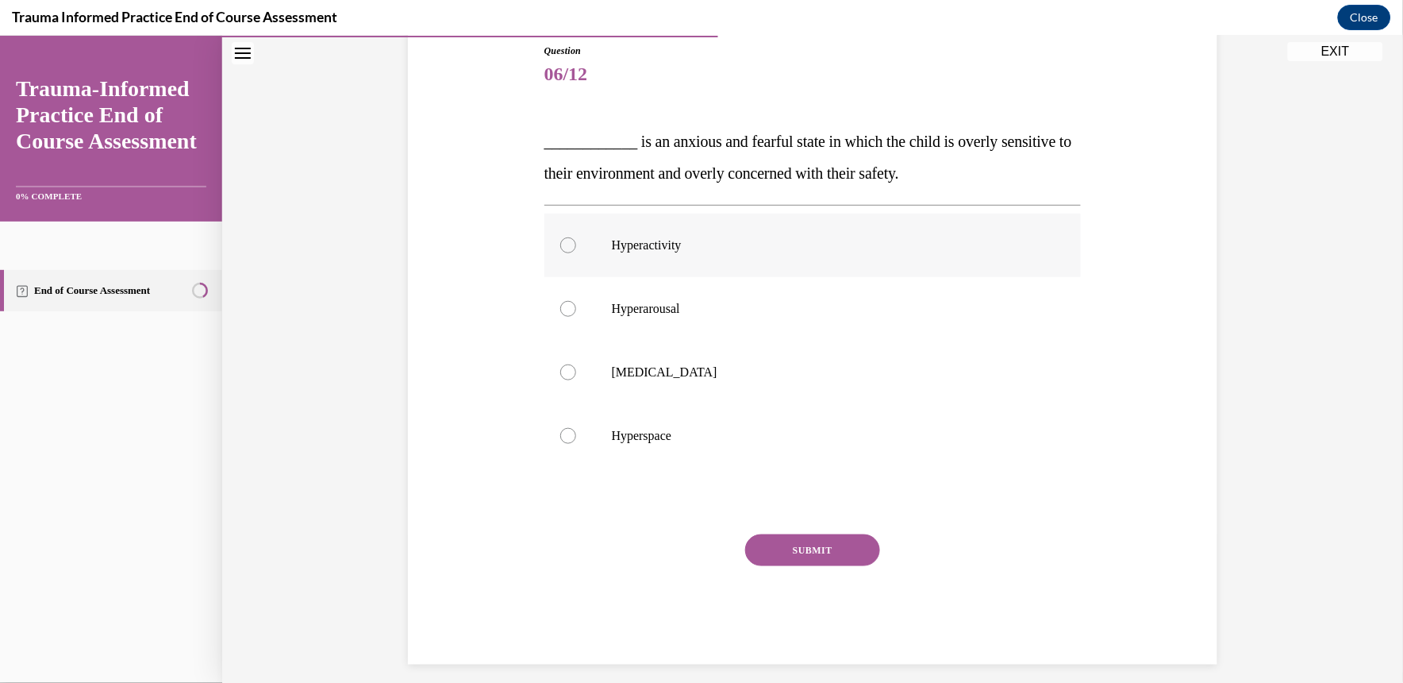
click at [834, 248] on p "Hyperactivity" at bounding box center [827, 245] width 430 height 16
click at [576, 248] on input "Hyperactivity" at bounding box center [568, 245] width 16 height 16
radio input "true"
click at [807, 325] on label "Hyperarousal" at bounding box center [812, 307] width 537 height 63
click at [576, 316] on input "Hyperarousal" at bounding box center [568, 308] width 16 height 16
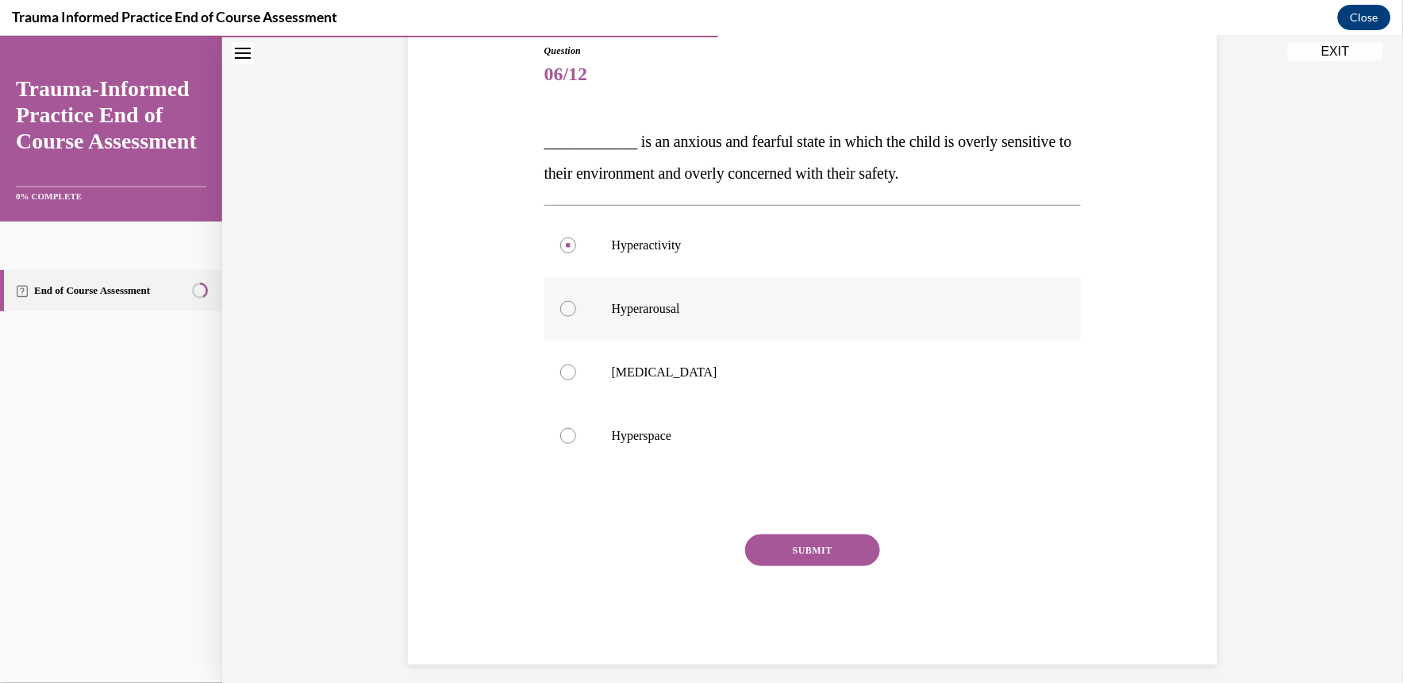
radio input "true"
click at [795, 533] on button "SUBMIT" at bounding box center [812, 549] width 135 height 32
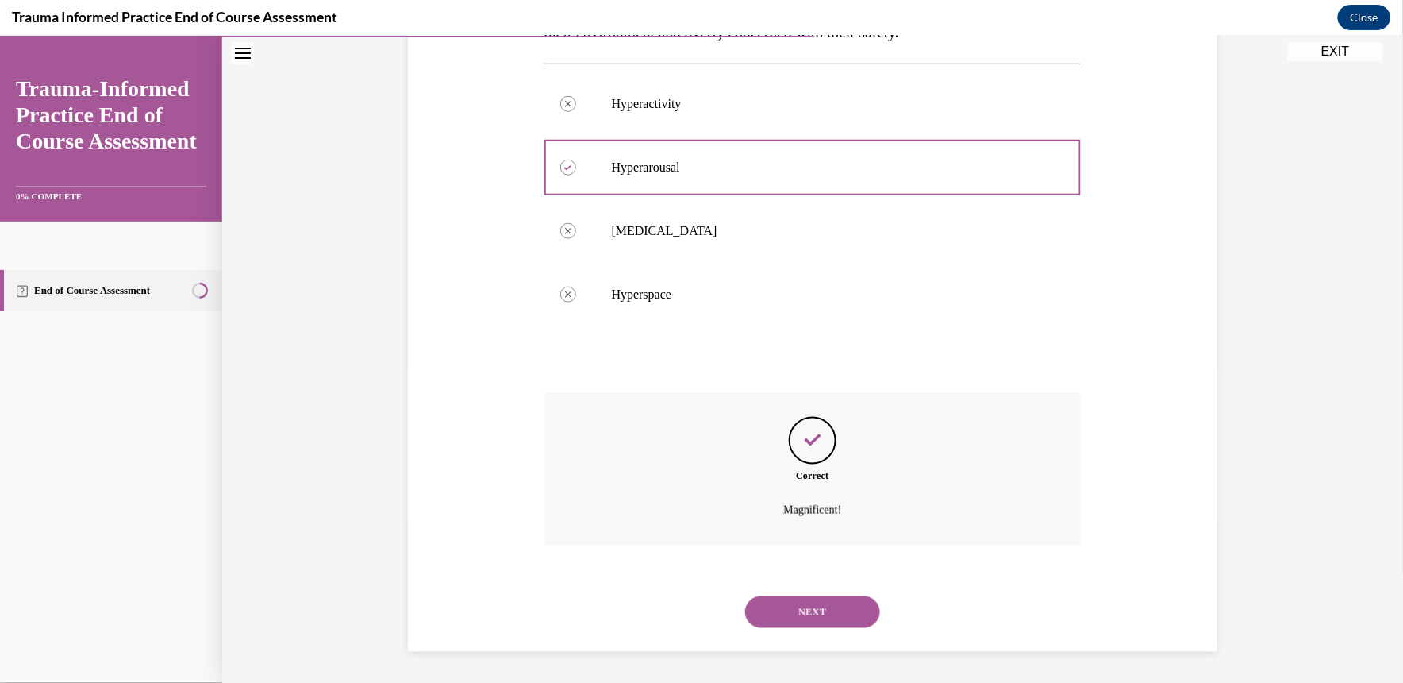
click at [781, 608] on button "NEXT" at bounding box center [812, 611] width 135 height 32
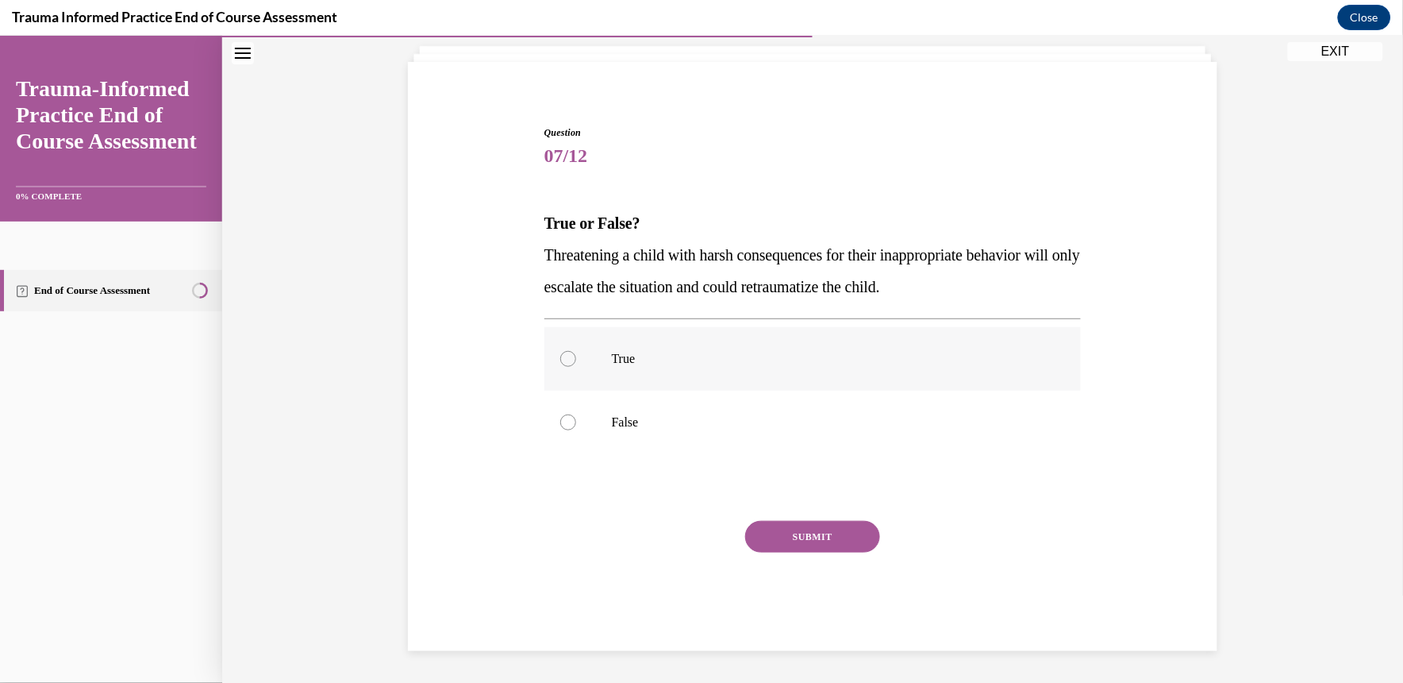
click at [742, 367] on label "True" at bounding box center [812, 357] width 537 height 63
click at [576, 366] on input "True" at bounding box center [568, 358] width 16 height 16
radio input "true"
click at [787, 541] on button "SUBMIT" at bounding box center [812, 536] width 135 height 32
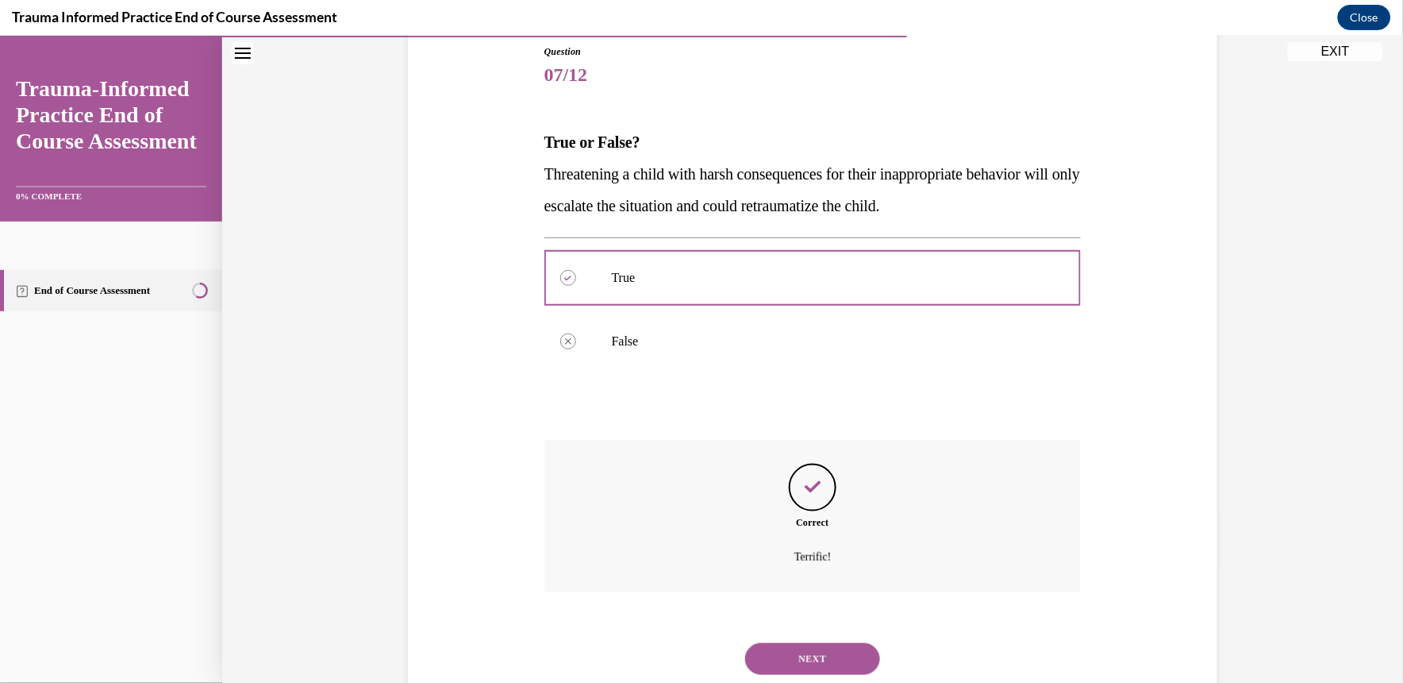
scroll to position [223, 0]
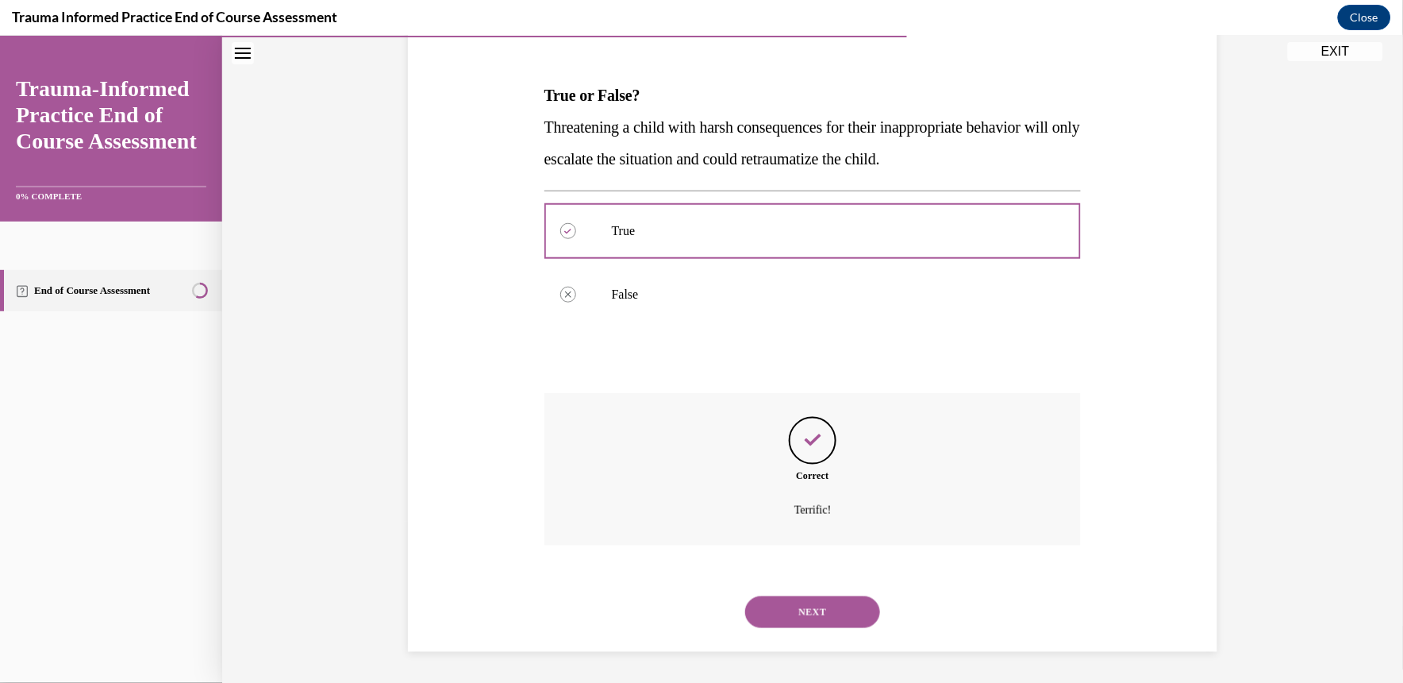
click at [783, 631] on div "NEXT" at bounding box center [812, 610] width 537 height 63
click at [774, 617] on button "NEXT" at bounding box center [812, 611] width 135 height 32
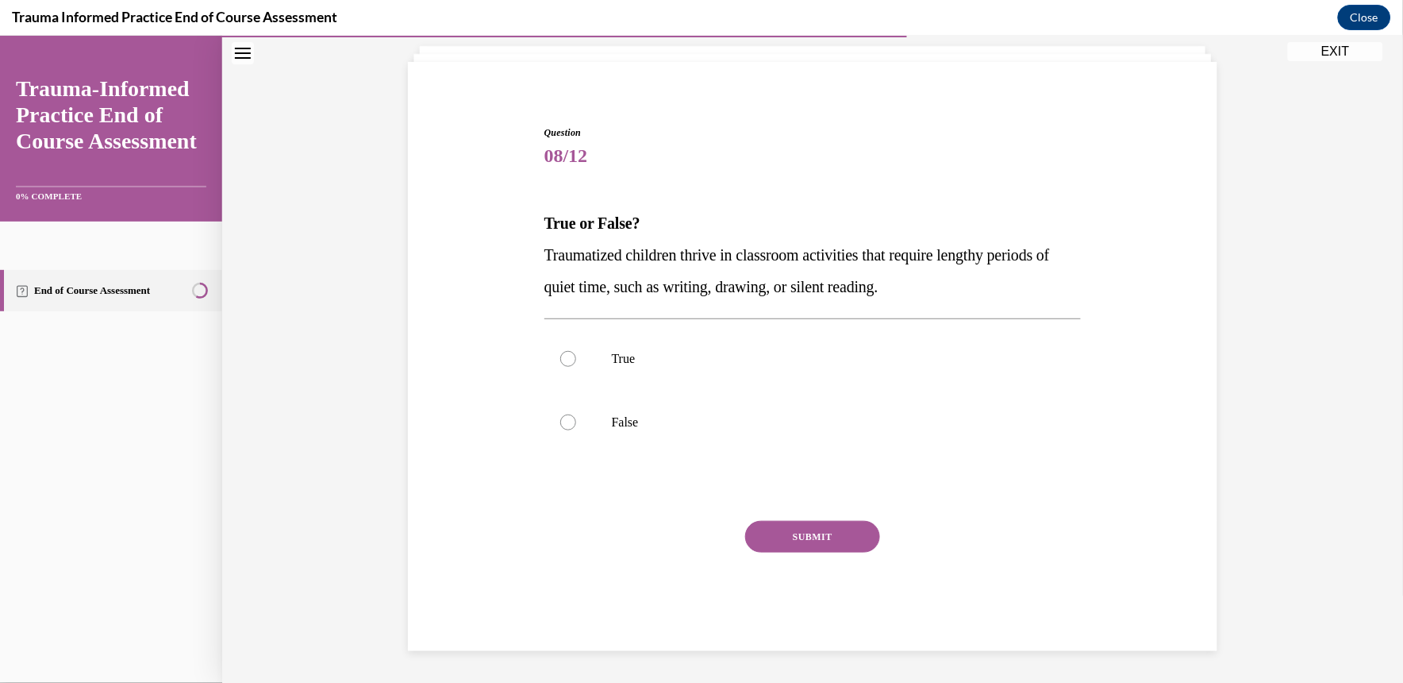
scroll to position [95, 0]
click at [744, 439] on label "False" at bounding box center [812, 421] width 537 height 63
click at [576, 429] on input "False" at bounding box center [568, 421] width 16 height 16
radio input "true"
click at [796, 537] on button "SUBMIT" at bounding box center [812, 536] width 135 height 32
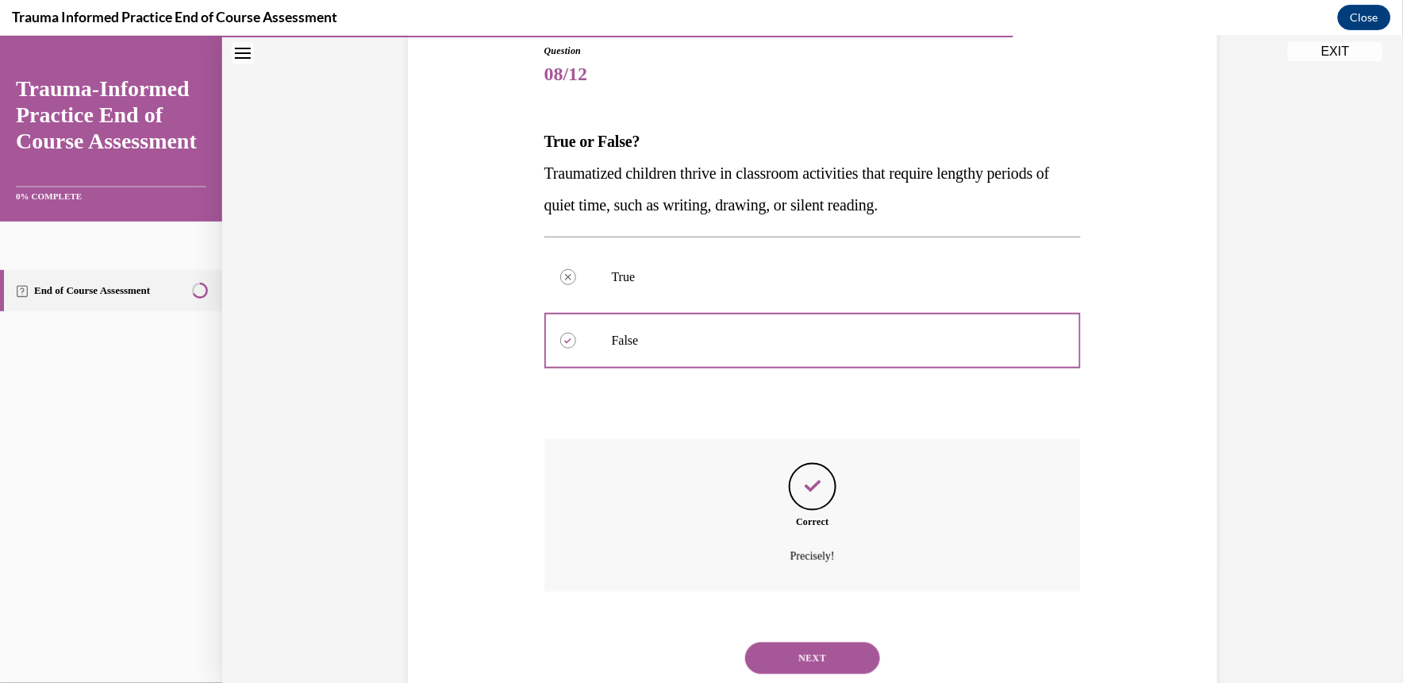
scroll to position [223, 0]
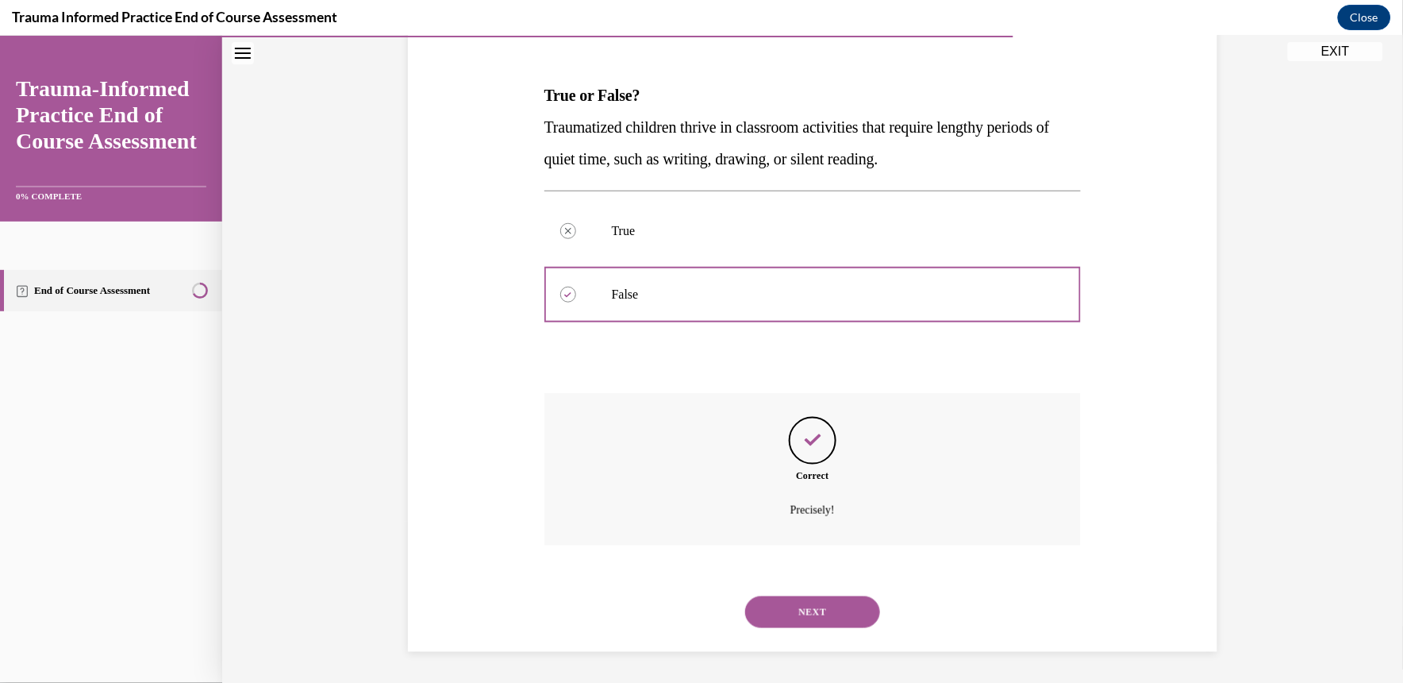
click at [794, 604] on button "NEXT" at bounding box center [812, 611] width 135 height 32
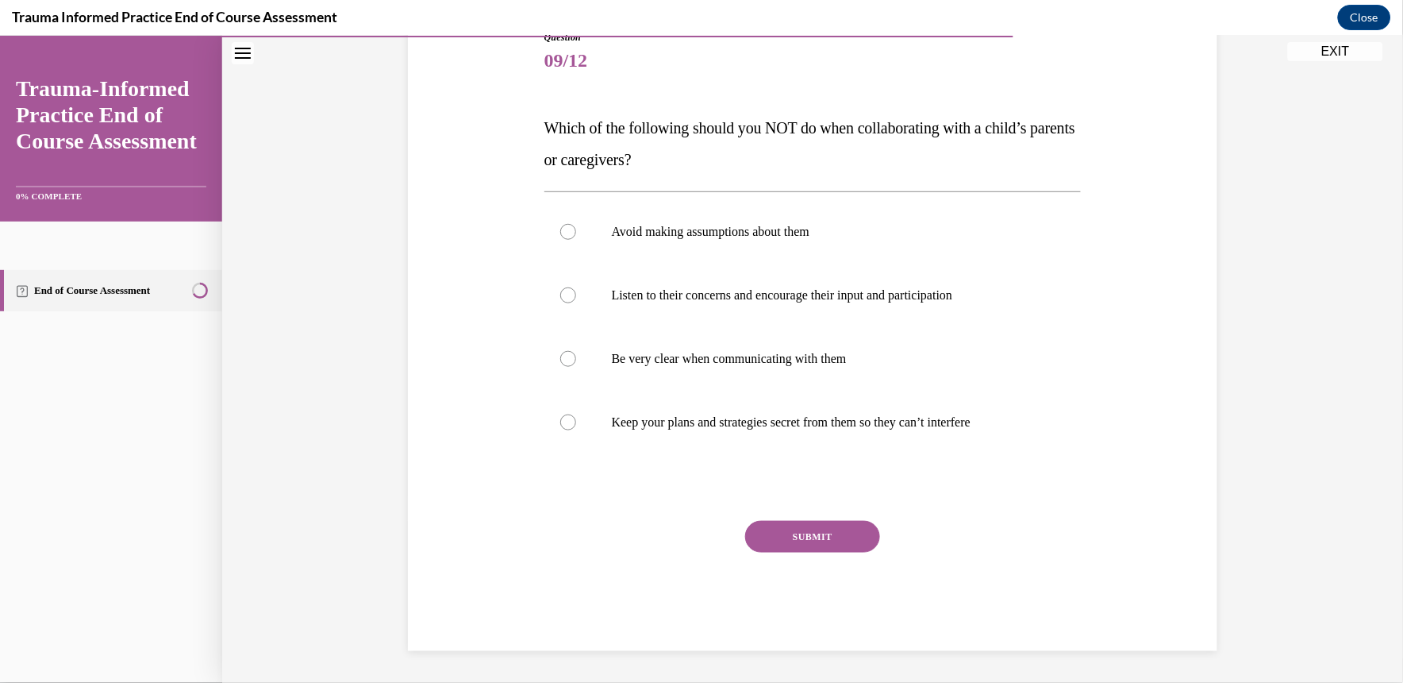
scroll to position [177, 0]
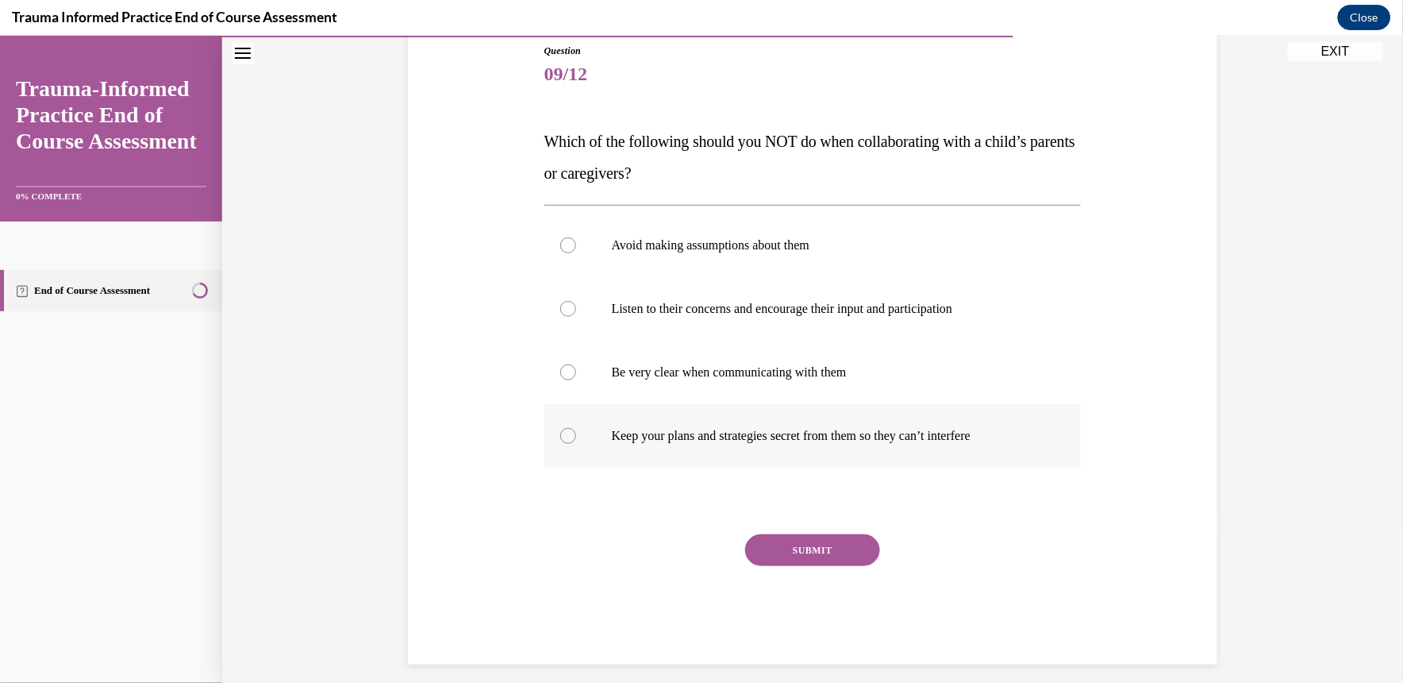
click at [760, 433] on p "Keep your plans and strategies secret from them so they can’t interfere" at bounding box center [827, 435] width 430 height 16
click at [576, 433] on input "Keep your plans and strategies secret from them so they can’t interfere" at bounding box center [568, 435] width 16 height 16
radio input "true"
click at [760, 433] on p "Keep your plans and strategies secret from them so they can’t interfere" at bounding box center [827, 435] width 430 height 16
click at [576, 433] on input "Keep your plans and strategies secret from them so they can’t interfere" at bounding box center [568, 435] width 16 height 16
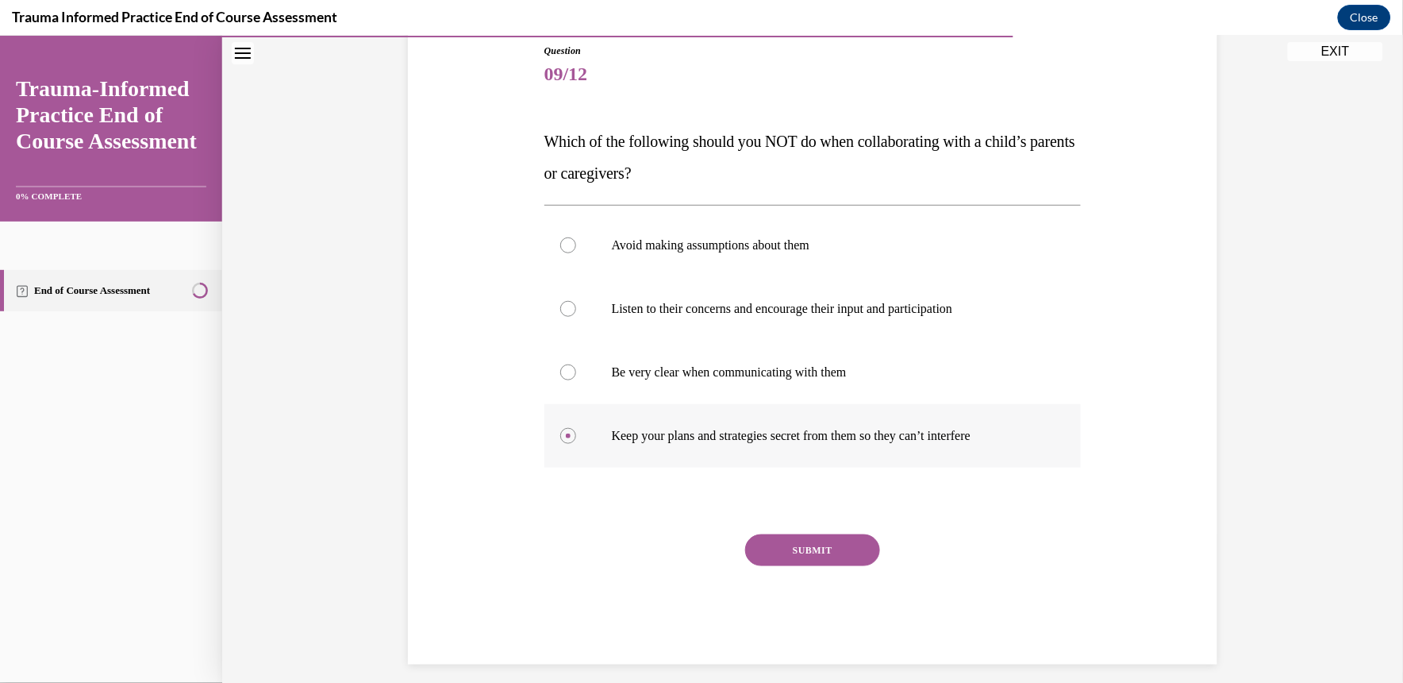
drag, startPoint x: 760, startPoint y: 433, endPoint x: 810, endPoint y: 447, distance: 51.2
click at [810, 447] on label "Keep your plans and strategies secret from them so they can’t interfere" at bounding box center [812, 434] width 537 height 63
click at [576, 443] on input "Keep your plans and strategies secret from them so they can’t interfere" at bounding box center [568, 435] width 16 height 16
click at [808, 553] on button "SUBMIT" at bounding box center [812, 549] width 135 height 32
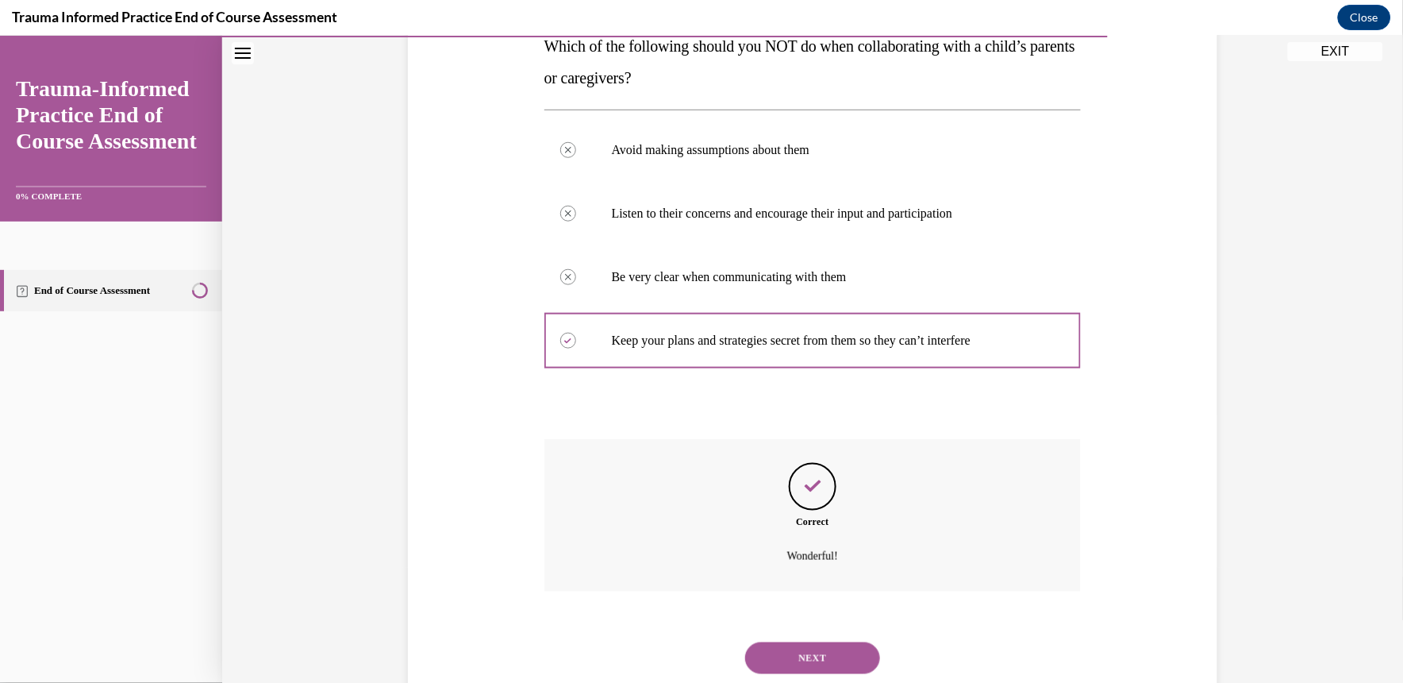
scroll to position [318, 0]
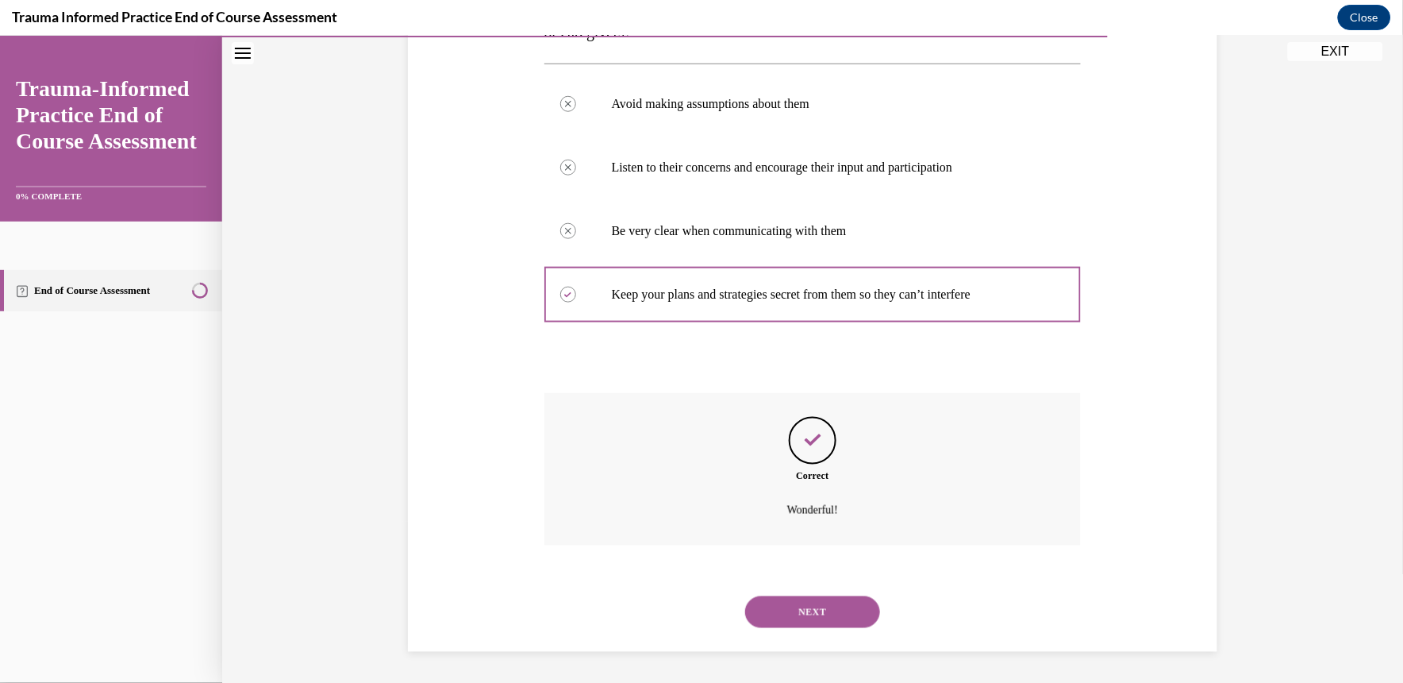
click at [804, 617] on button "NEXT" at bounding box center [812, 611] width 135 height 32
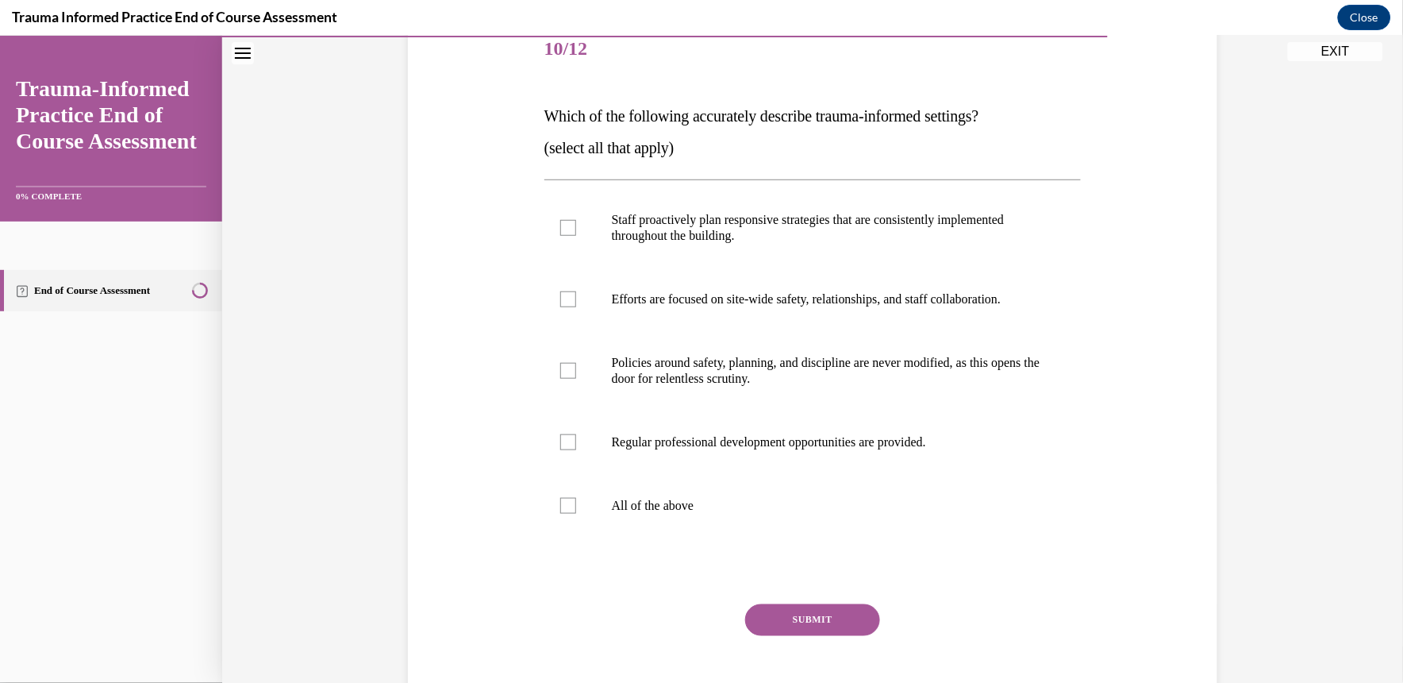
scroll to position [211, 0]
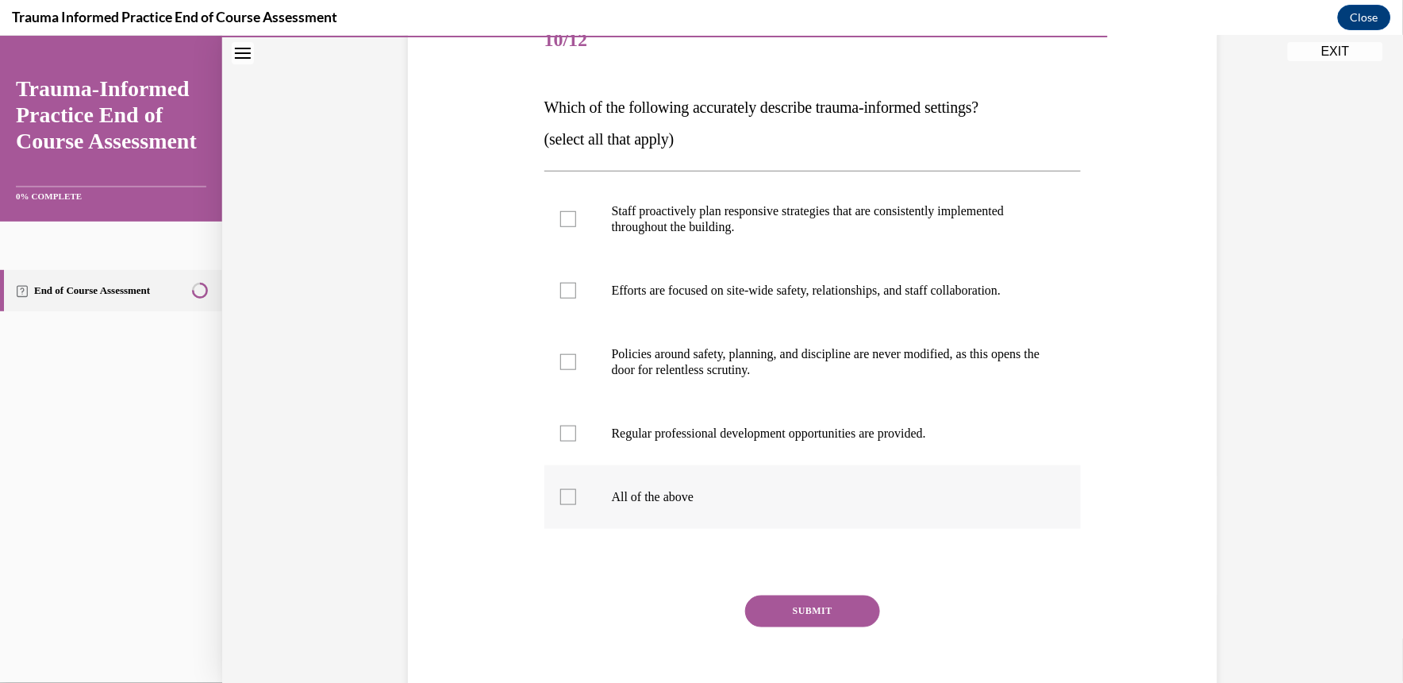
click at [756, 490] on p "All of the above" at bounding box center [827, 496] width 430 height 16
click at [576, 490] on input "All of the above" at bounding box center [568, 496] width 16 height 16
checkbox input "true"
click at [780, 579] on div "Question 10/12 Which of the following accurately describe trauma-informed setti…" at bounding box center [812, 367] width 537 height 716
click at [773, 604] on button "SUBMIT" at bounding box center [812, 610] width 135 height 32
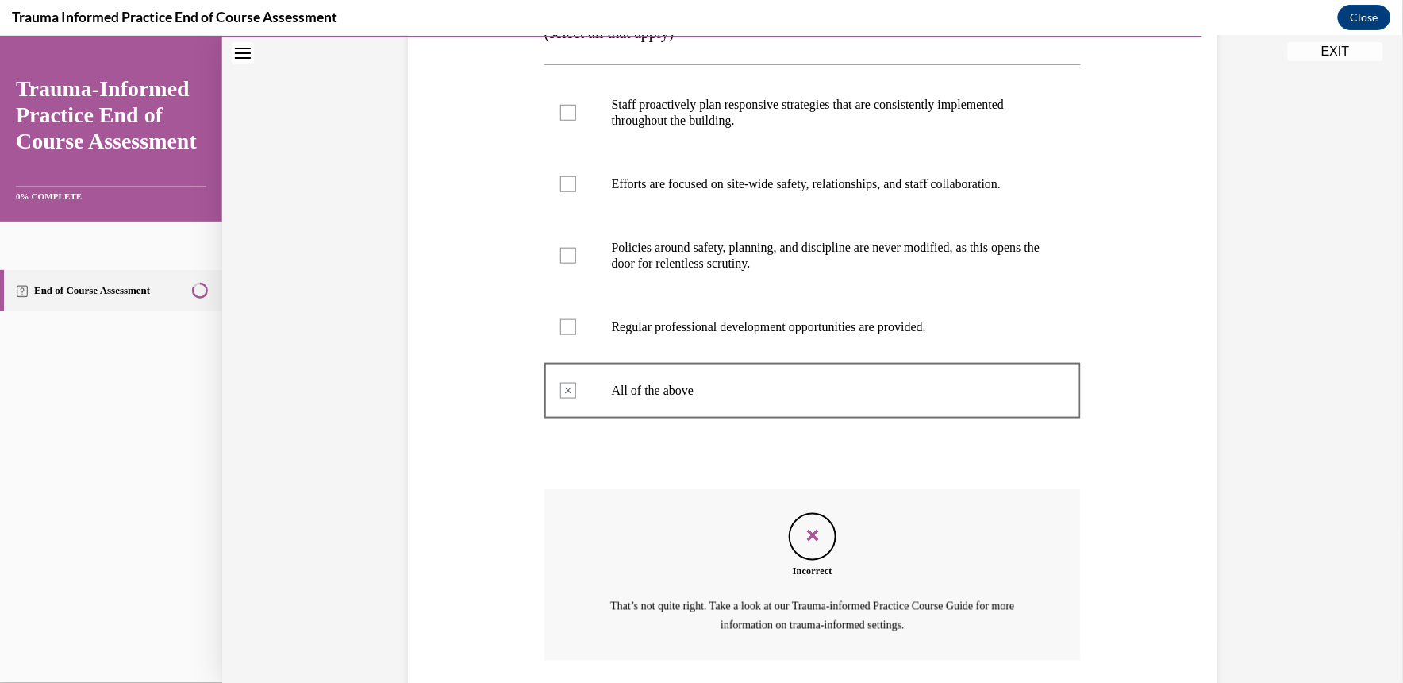
scroll to position [433, 0]
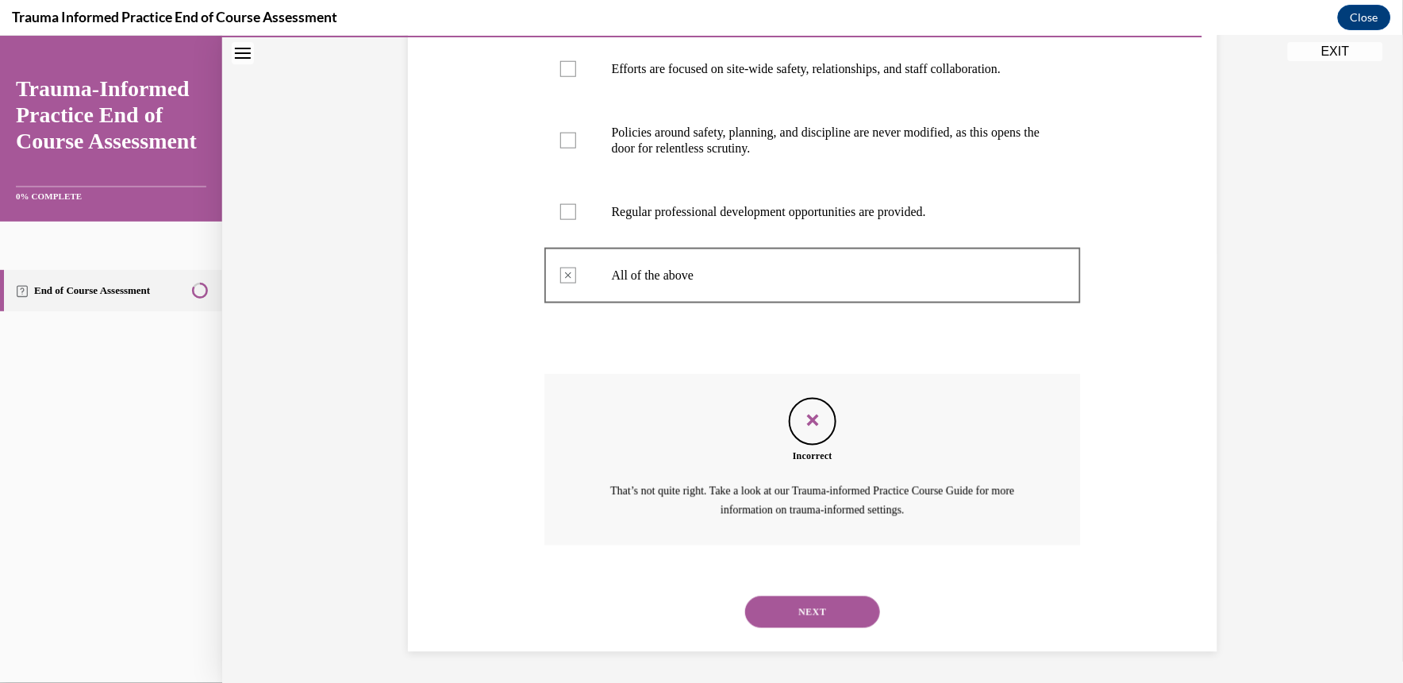
click at [773, 618] on button "NEXT" at bounding box center [812, 611] width 135 height 32
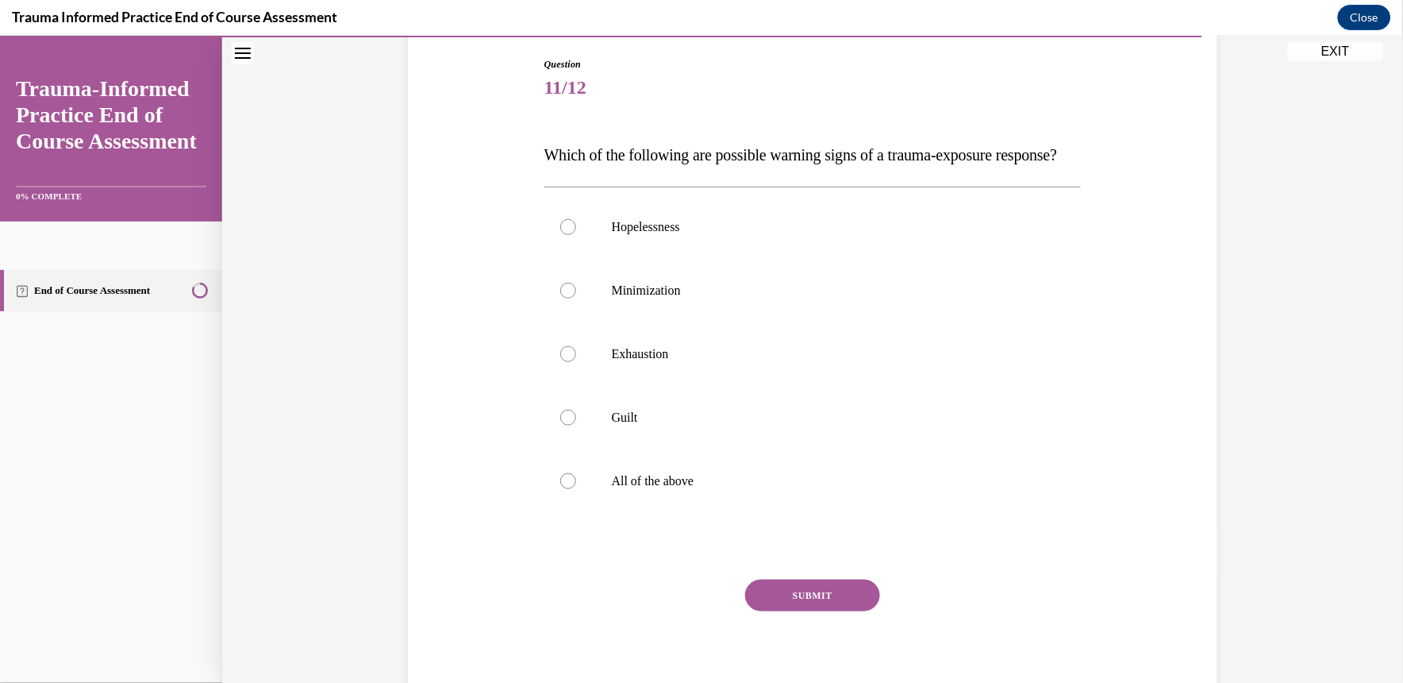
scroll to position [164, 0]
click at [776, 487] on p "All of the above" at bounding box center [827, 479] width 430 height 16
click at [576, 487] on input "All of the above" at bounding box center [568, 479] width 16 height 16
radio input "true"
click at [829, 610] on button "SUBMIT" at bounding box center [812, 594] width 135 height 32
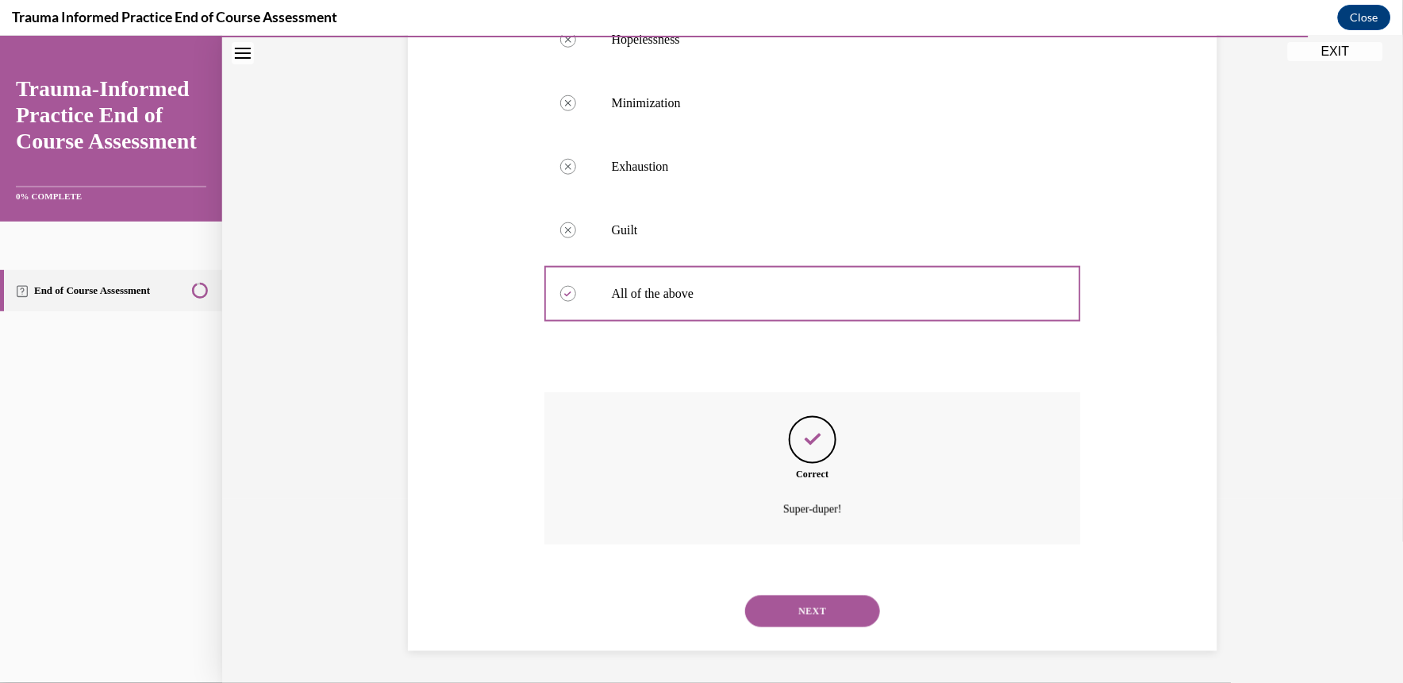
scroll to position [382, 0]
click at [818, 613] on button "NEXT" at bounding box center [812, 610] width 135 height 32
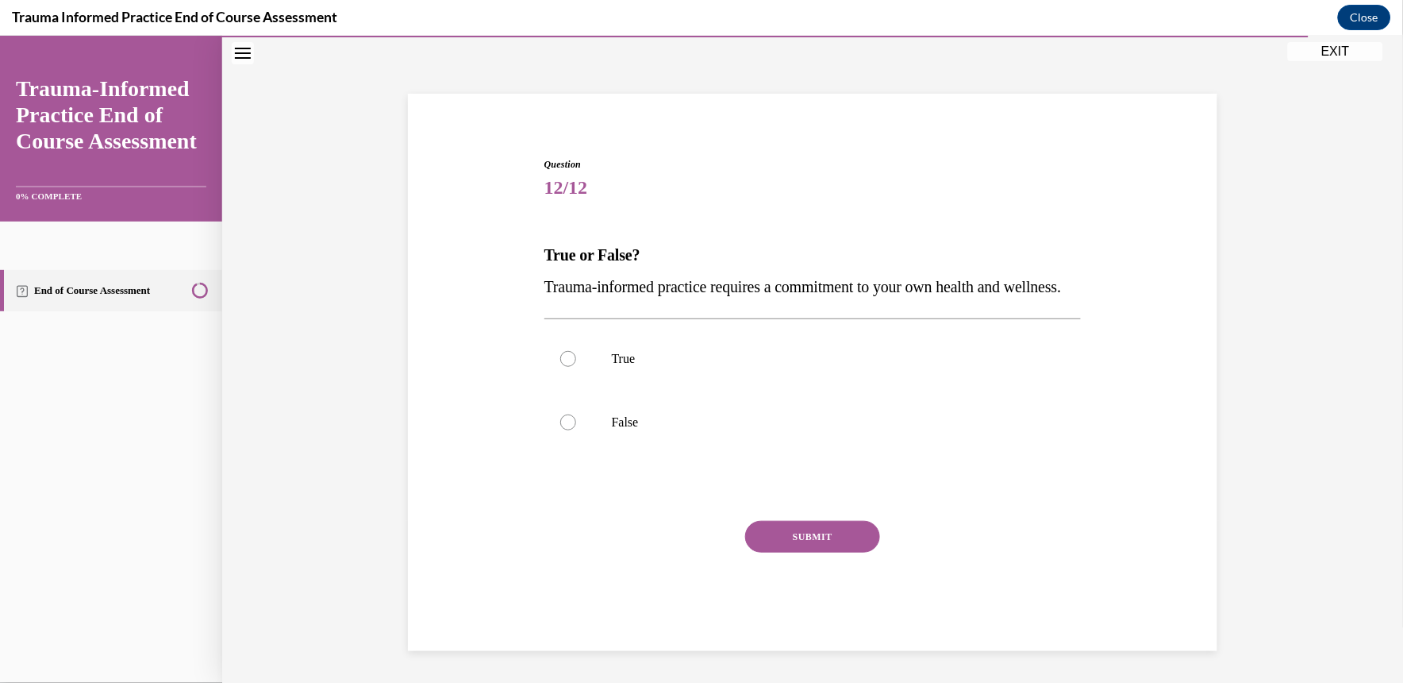
scroll to position [95, 0]
drag, startPoint x: 818, startPoint y: 613, endPoint x: 787, endPoint y: 375, distance: 240.9
click at [787, 375] on div "Question 12/12 True or False? Trauma-informed practice requires a commitment to…" at bounding box center [812, 403] width 537 height 494
click at [787, 375] on label "True" at bounding box center [812, 357] width 537 height 63
click at [576, 366] on input "True" at bounding box center [568, 358] width 16 height 16
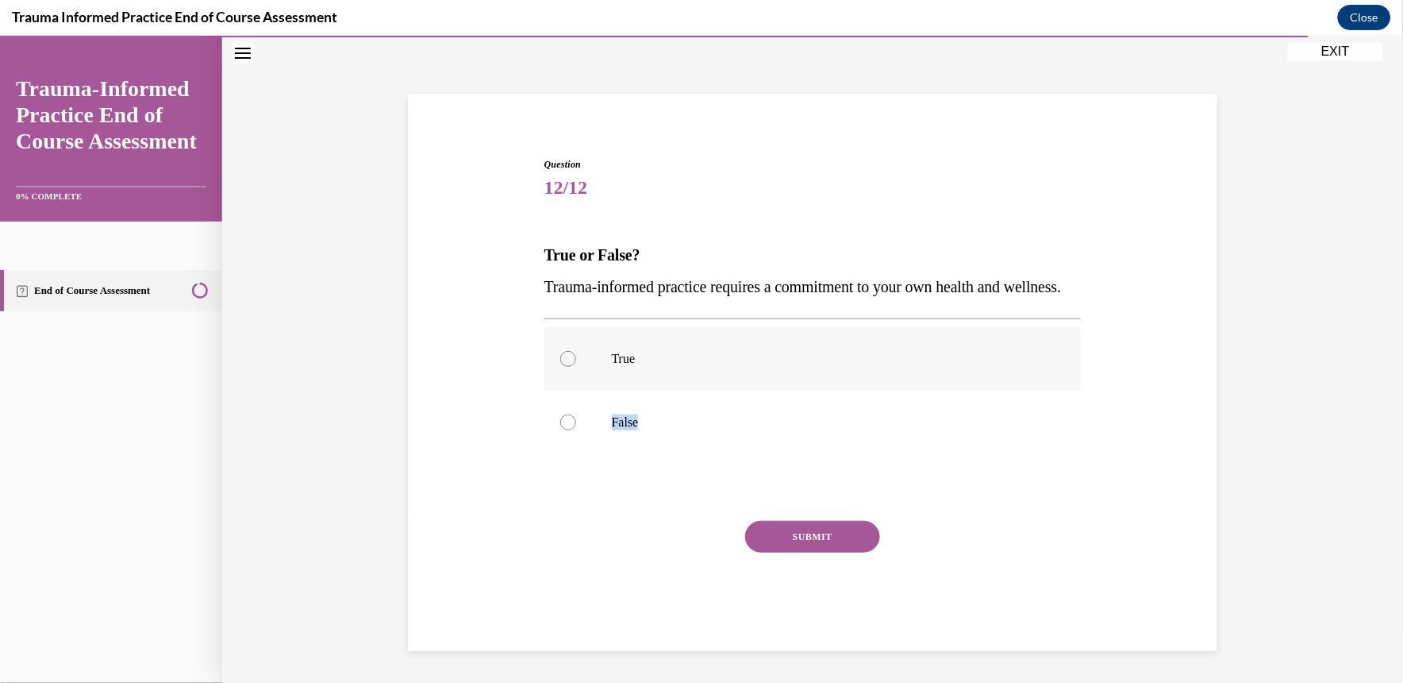
radio input "true"
click at [787, 540] on button "SUBMIT" at bounding box center [812, 536] width 135 height 32
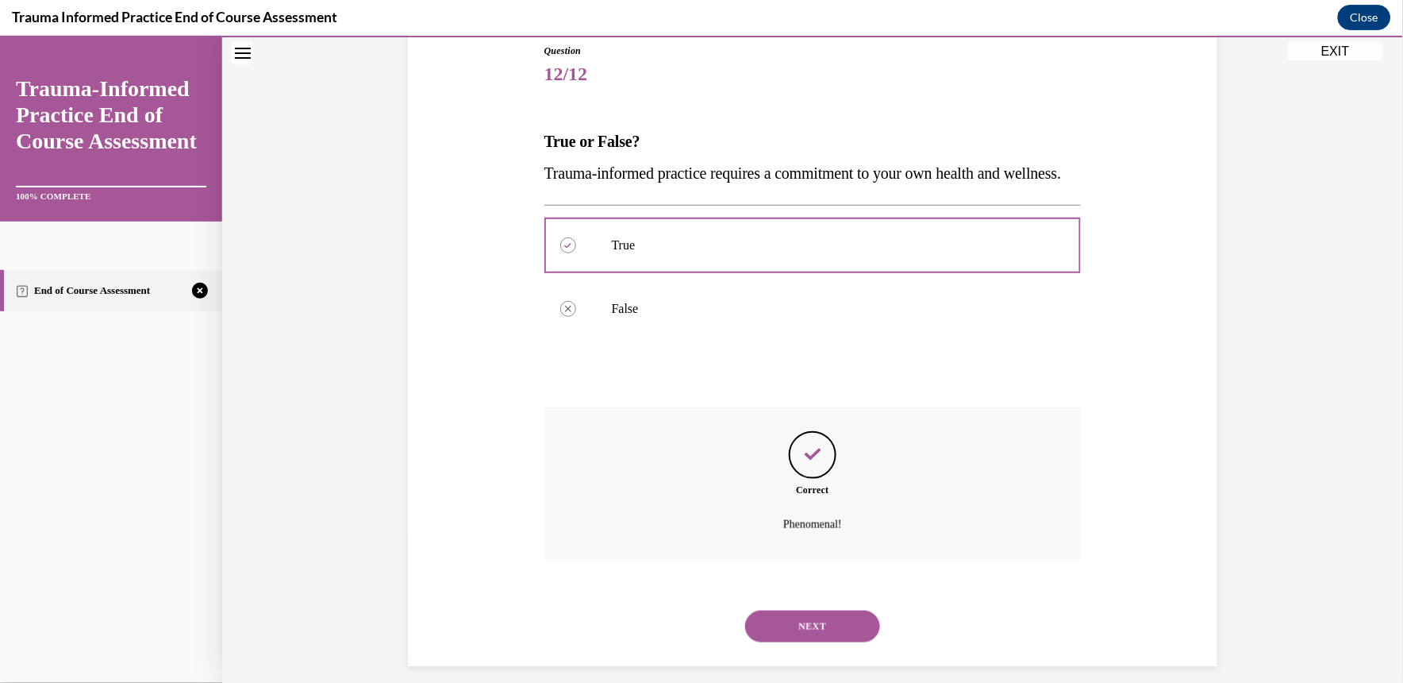
scroll to position [223, 0]
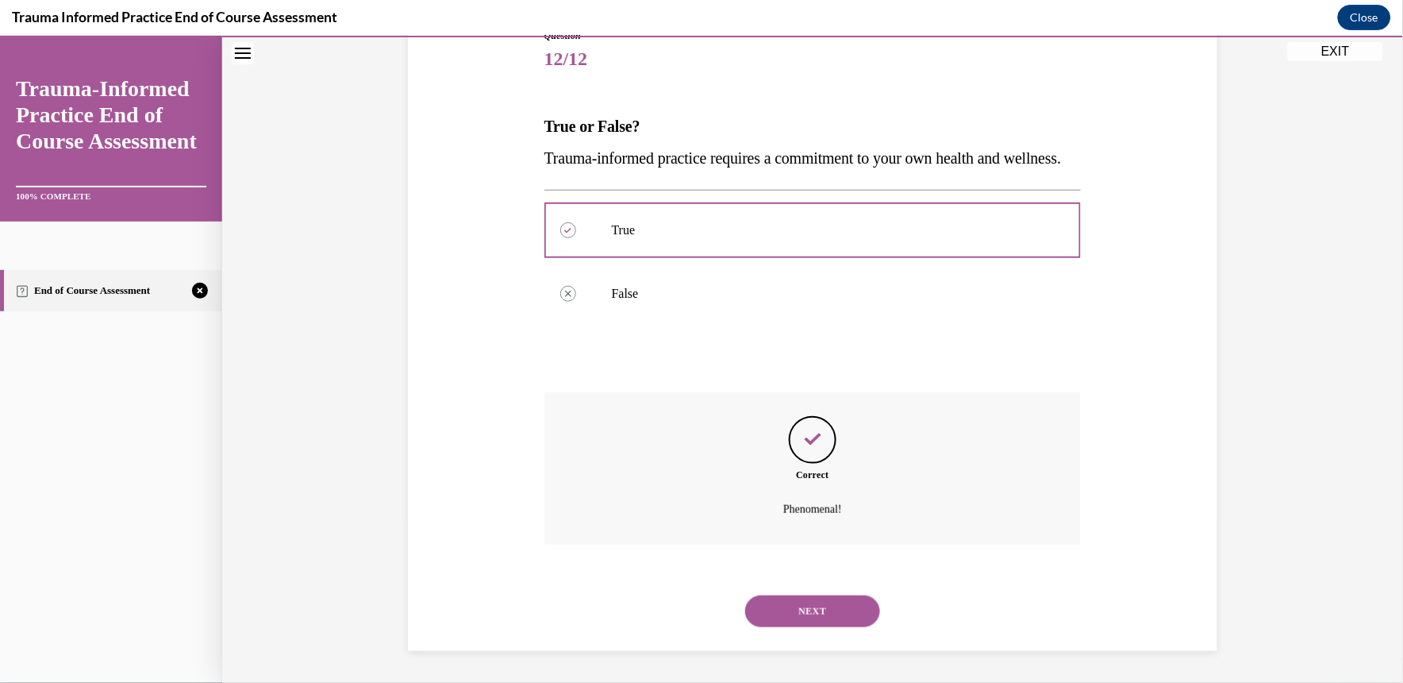
click at [789, 624] on button "NEXT" at bounding box center [812, 610] width 135 height 32
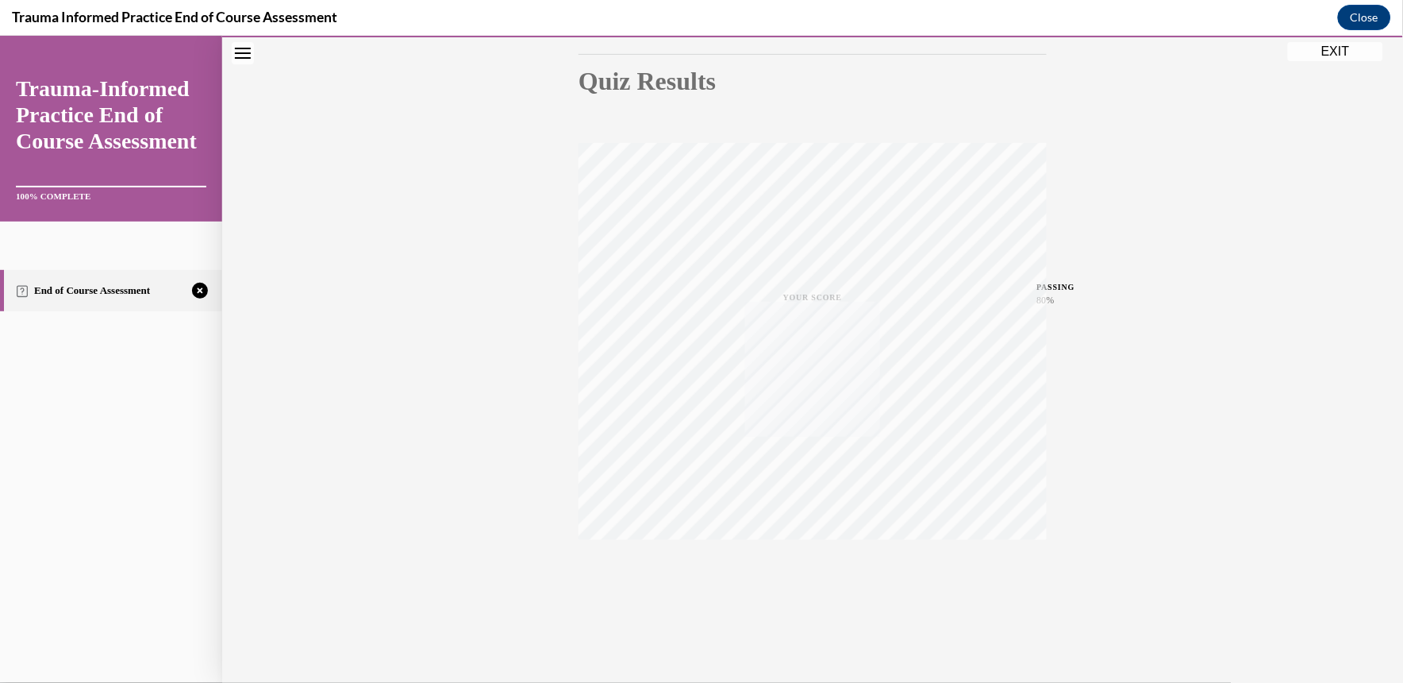
scroll to position [167, 0]
click at [806, 593] on icon "button" at bounding box center [813, 584] width 56 height 17
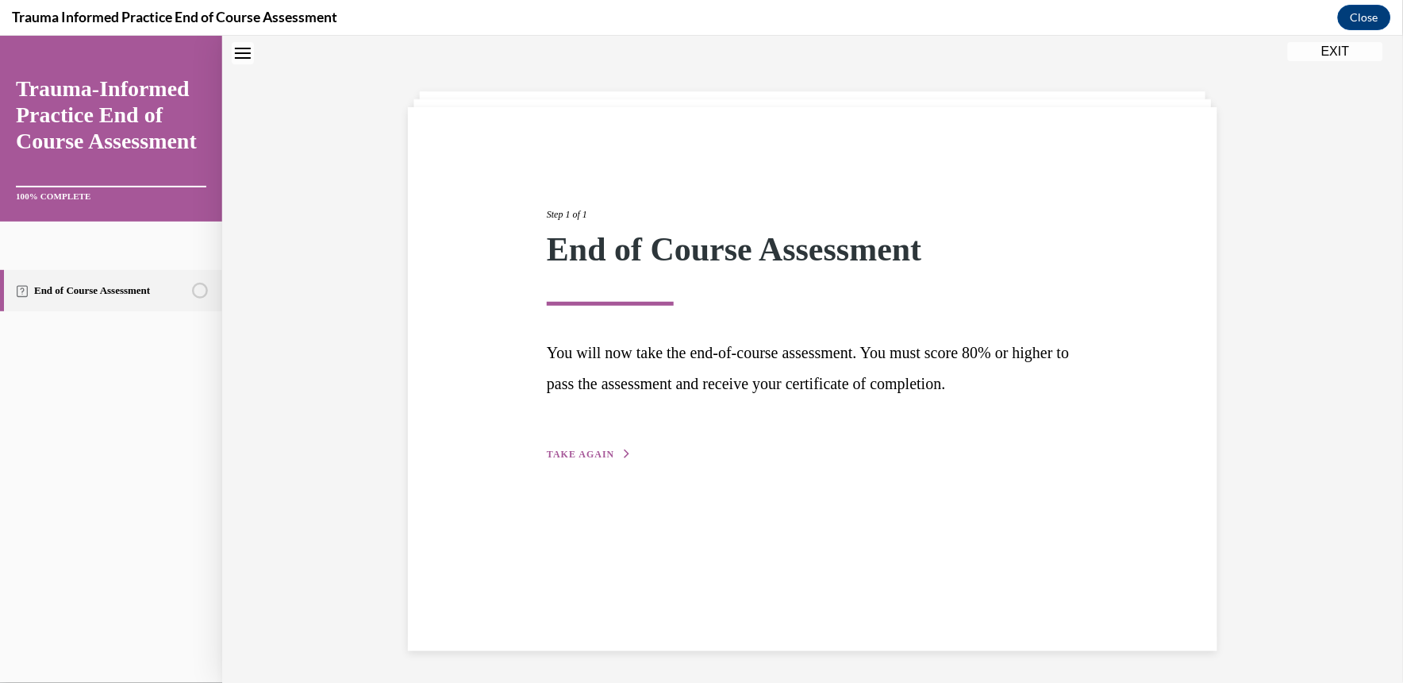
click at [590, 449] on span "TAKE AGAIN" at bounding box center [580, 453] width 67 height 11
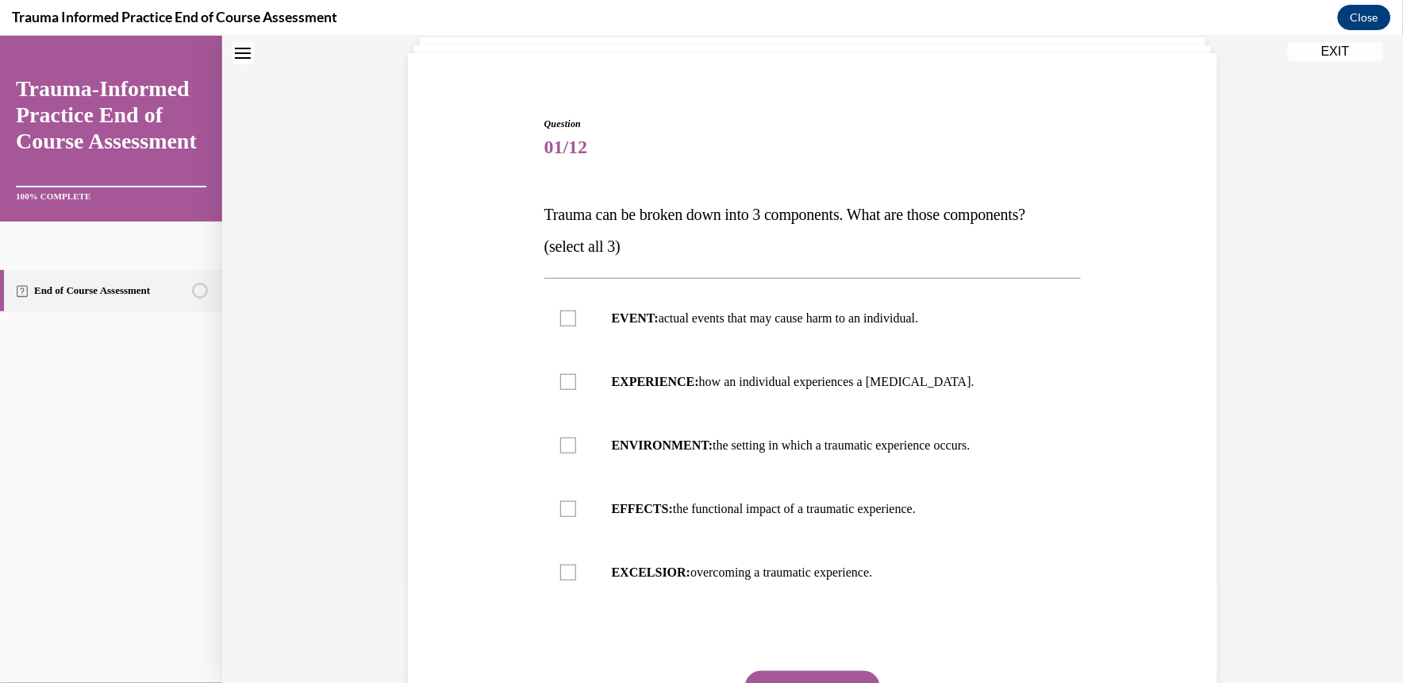
scroll to position [173, 0]
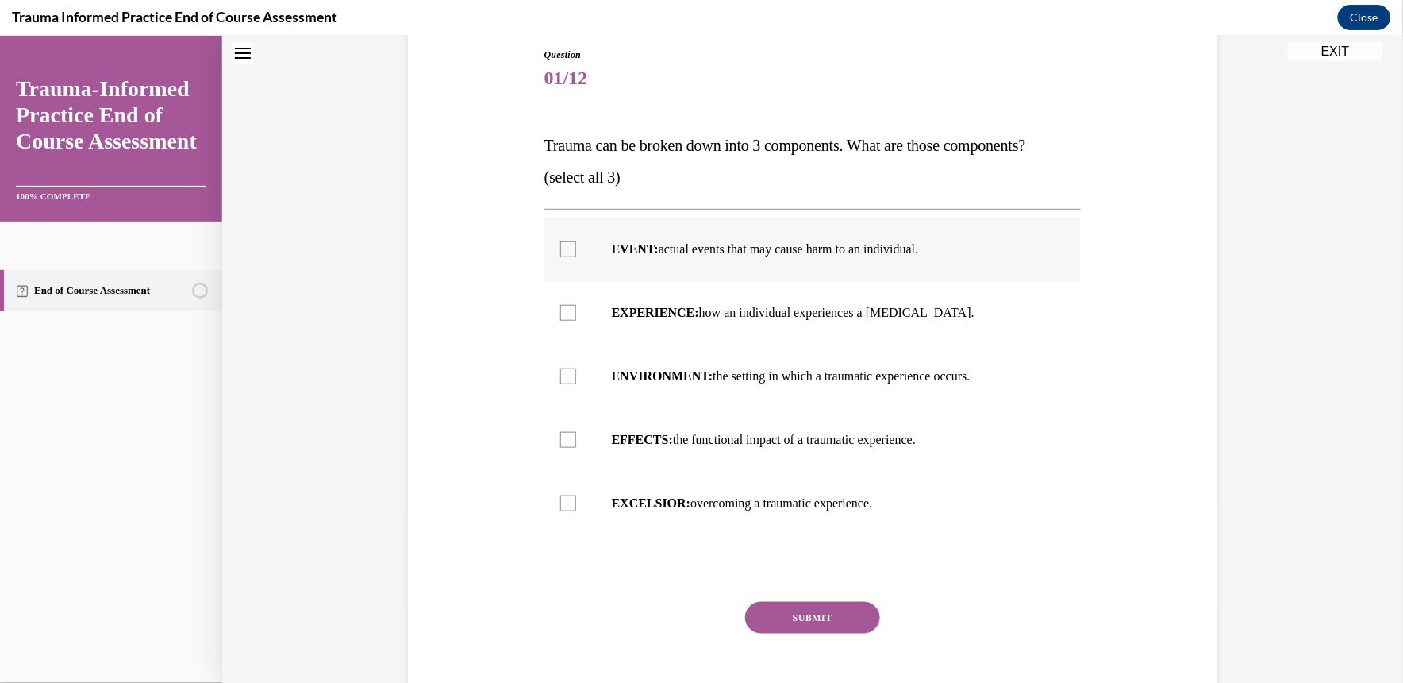
click at [784, 260] on label "EVENT: actual events that may cause harm to an individual." at bounding box center [812, 248] width 537 height 63
click at [576, 256] on input "EVENT: actual events that may cause harm to an individual." at bounding box center [568, 248] width 16 height 16
checkbox input "true"
click at [806, 433] on p "EFFECTS: the functional impact of a traumatic experience." at bounding box center [827, 439] width 430 height 16
click at [576, 433] on input "EFFECTS: the functional impact of a traumatic experience." at bounding box center [568, 439] width 16 height 16
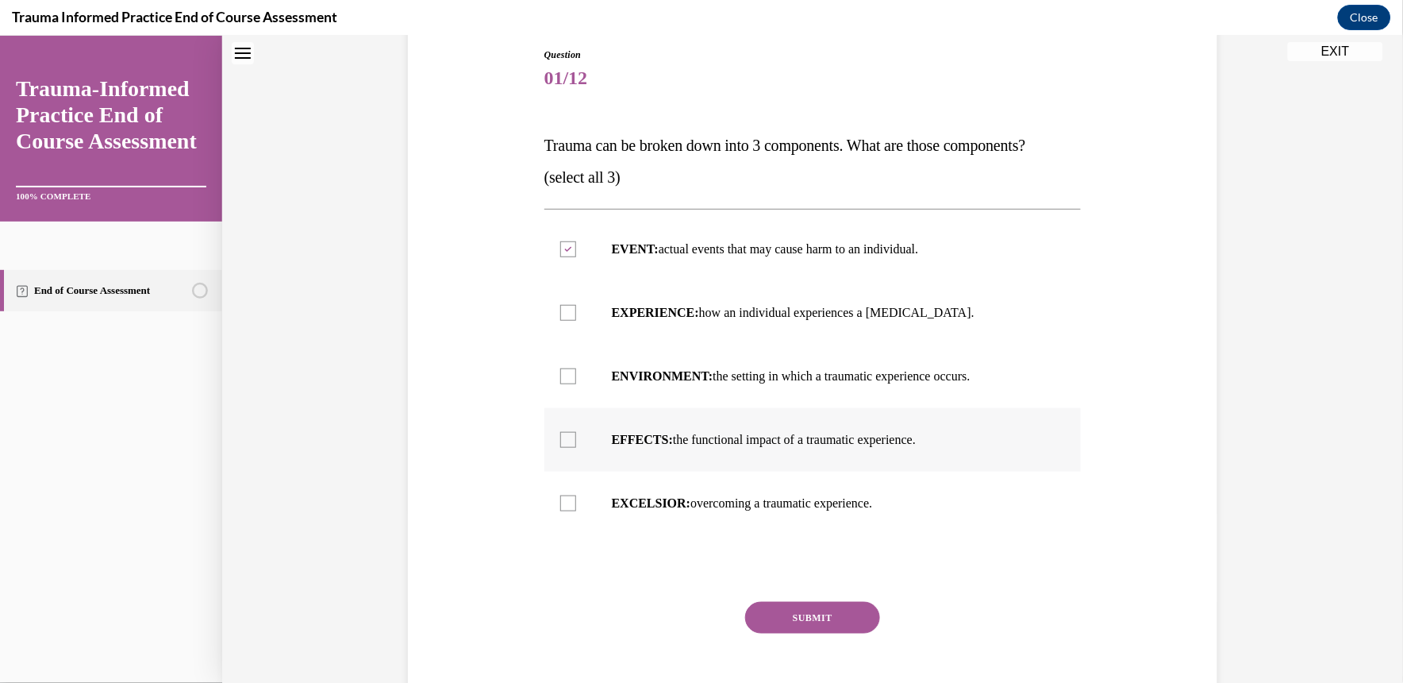
checkbox input "true"
click at [772, 302] on label "EXPERIENCE: how an individual experiences a stressor." at bounding box center [812, 311] width 537 height 63
click at [576, 304] on input "EXPERIENCE: how an individual experiences a stressor." at bounding box center [568, 312] width 16 height 16
checkbox input "true"
click at [808, 594] on div "Question 01/12 Trauma can be broken down into 3 components. What are those comp…" at bounding box center [812, 389] width 537 height 684
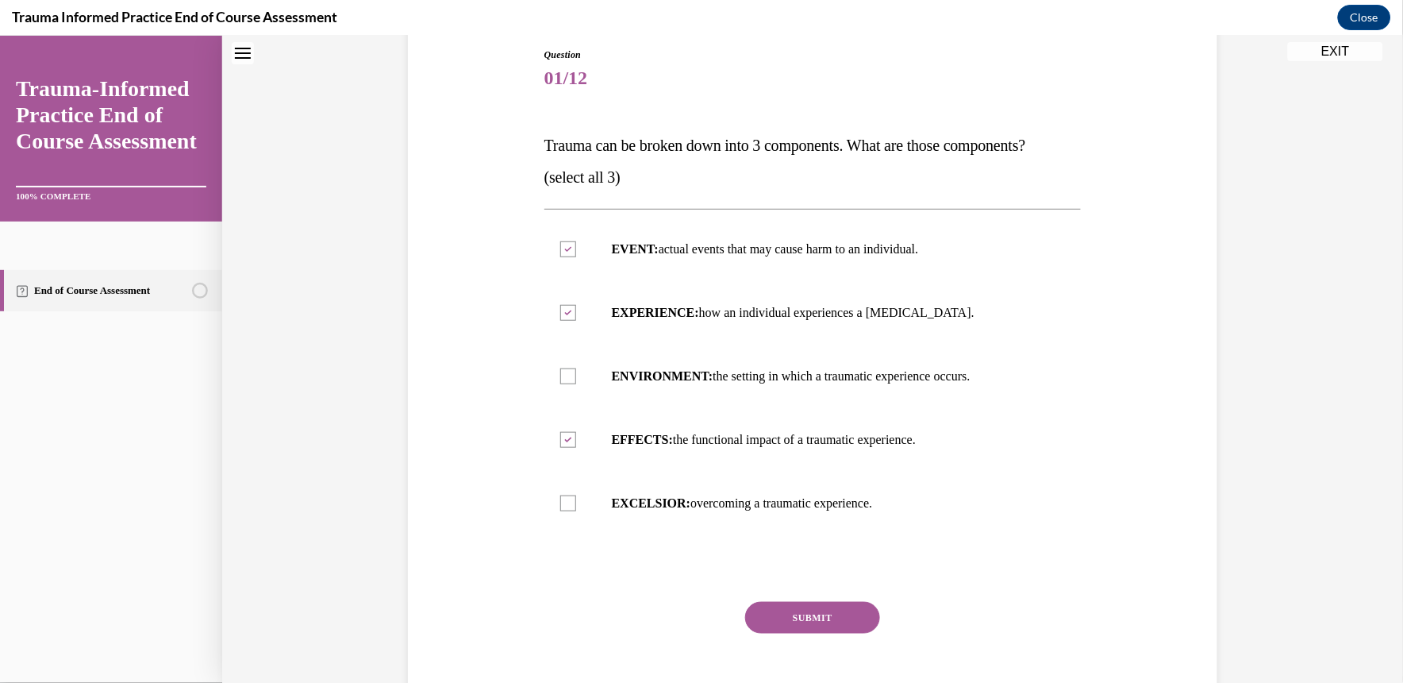
click at [803, 607] on button "SUBMIT" at bounding box center [812, 617] width 135 height 32
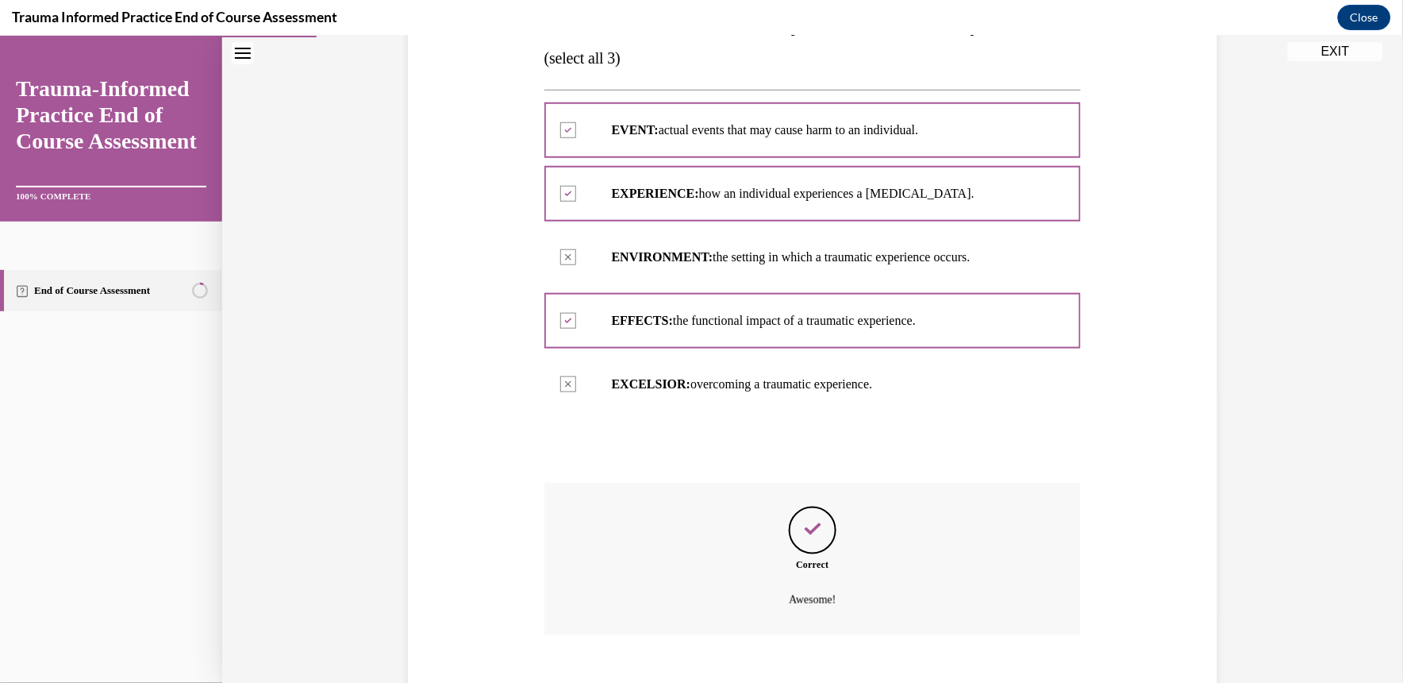
scroll to position [382, 0]
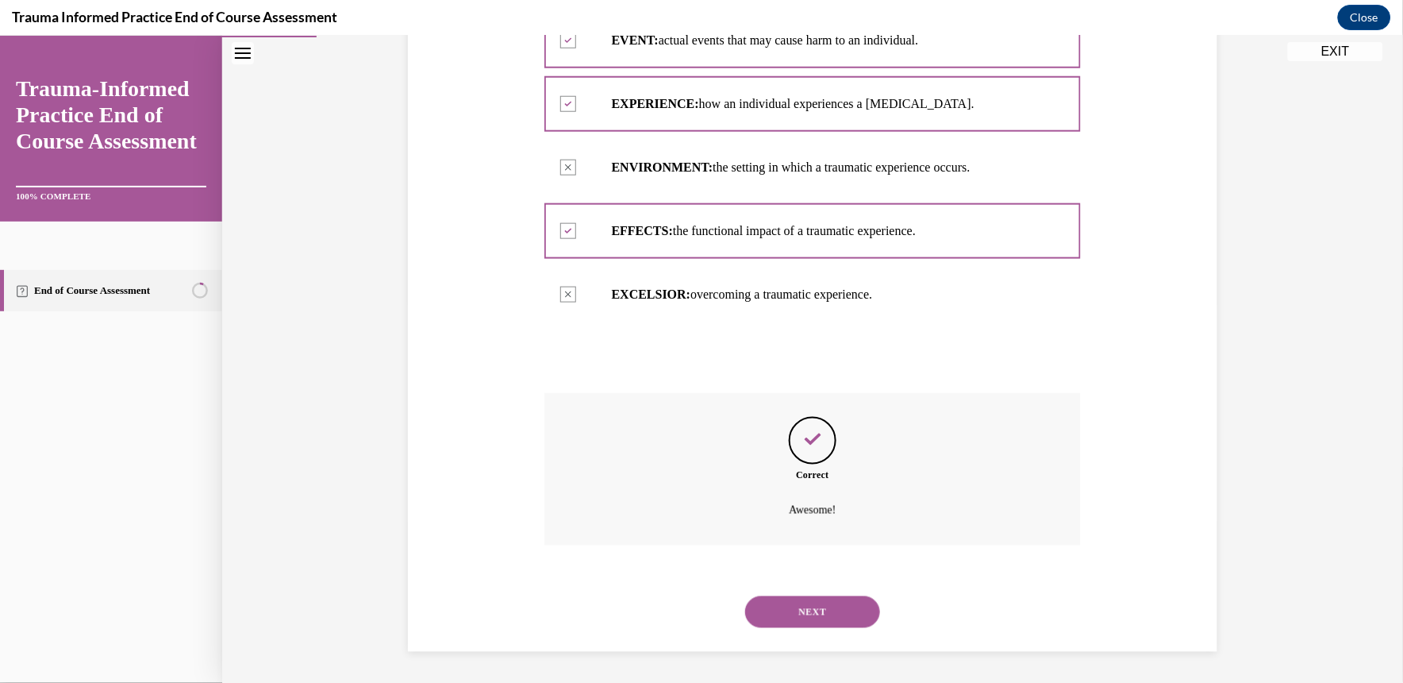
click at [797, 604] on button "NEXT" at bounding box center [812, 611] width 135 height 32
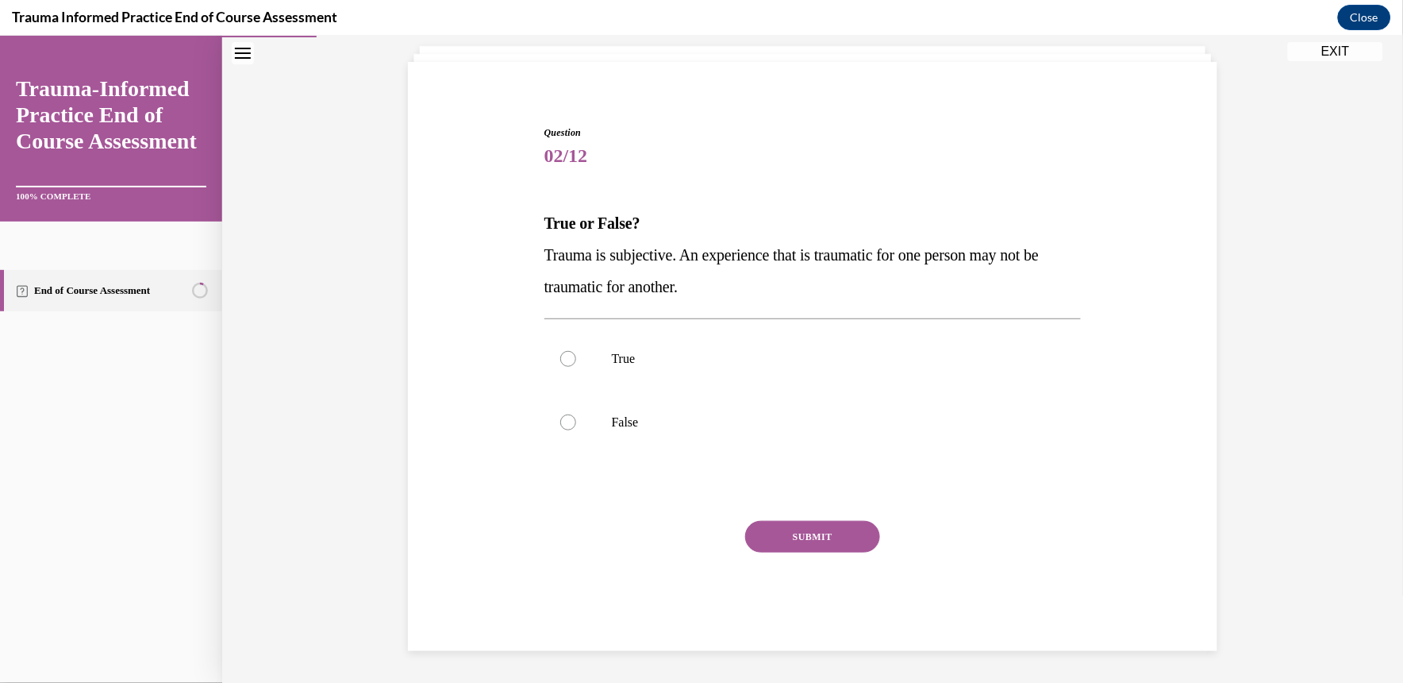
scroll to position [95, 0]
click at [735, 367] on label "True" at bounding box center [812, 357] width 537 height 63
click at [576, 366] on input "True" at bounding box center [568, 358] width 16 height 16
radio input "true"
click at [775, 521] on button "SUBMIT" at bounding box center [812, 536] width 135 height 32
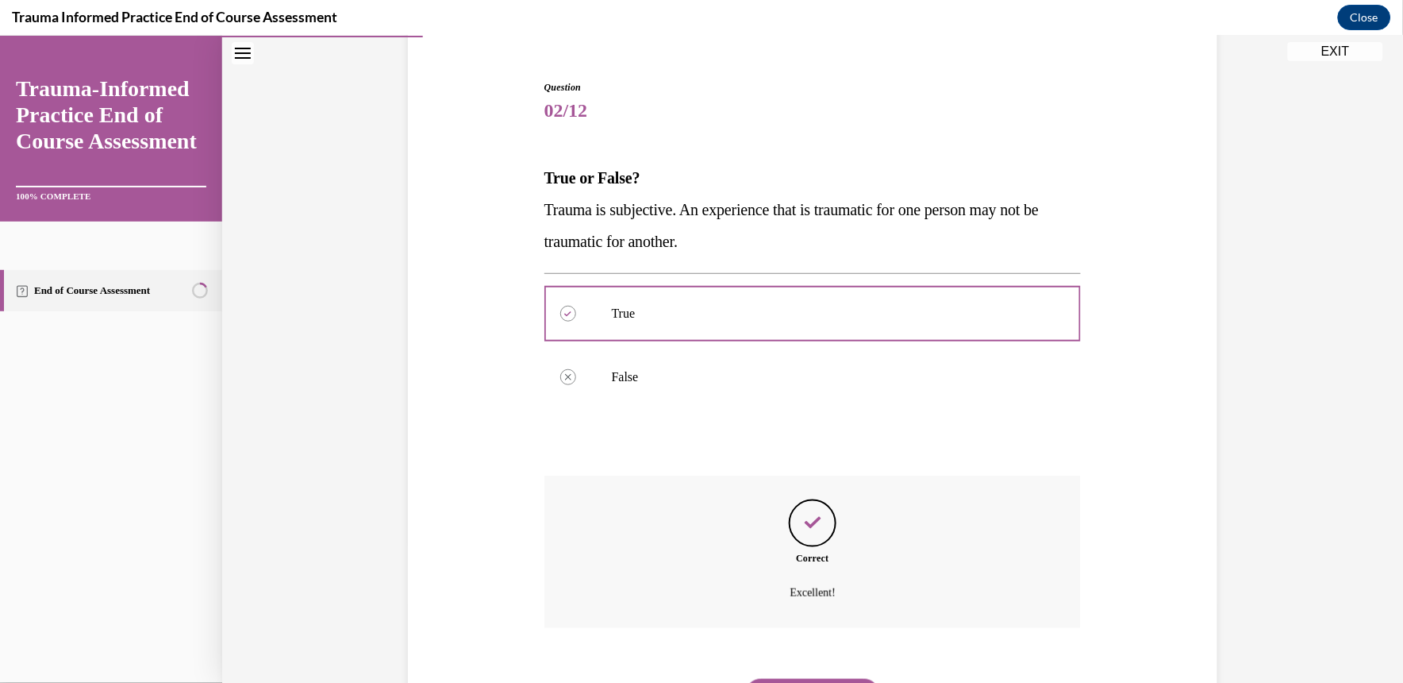
scroll to position [223, 0]
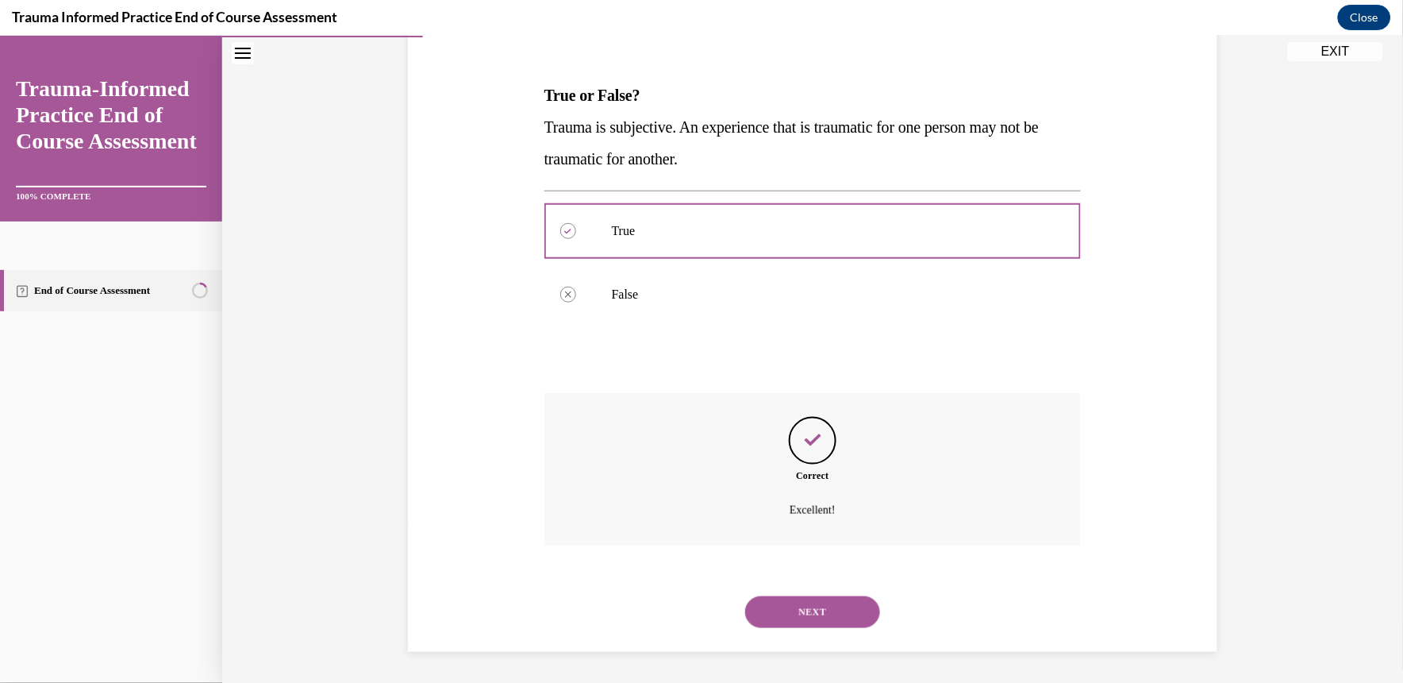
click at [798, 605] on button "NEXT" at bounding box center [812, 611] width 135 height 32
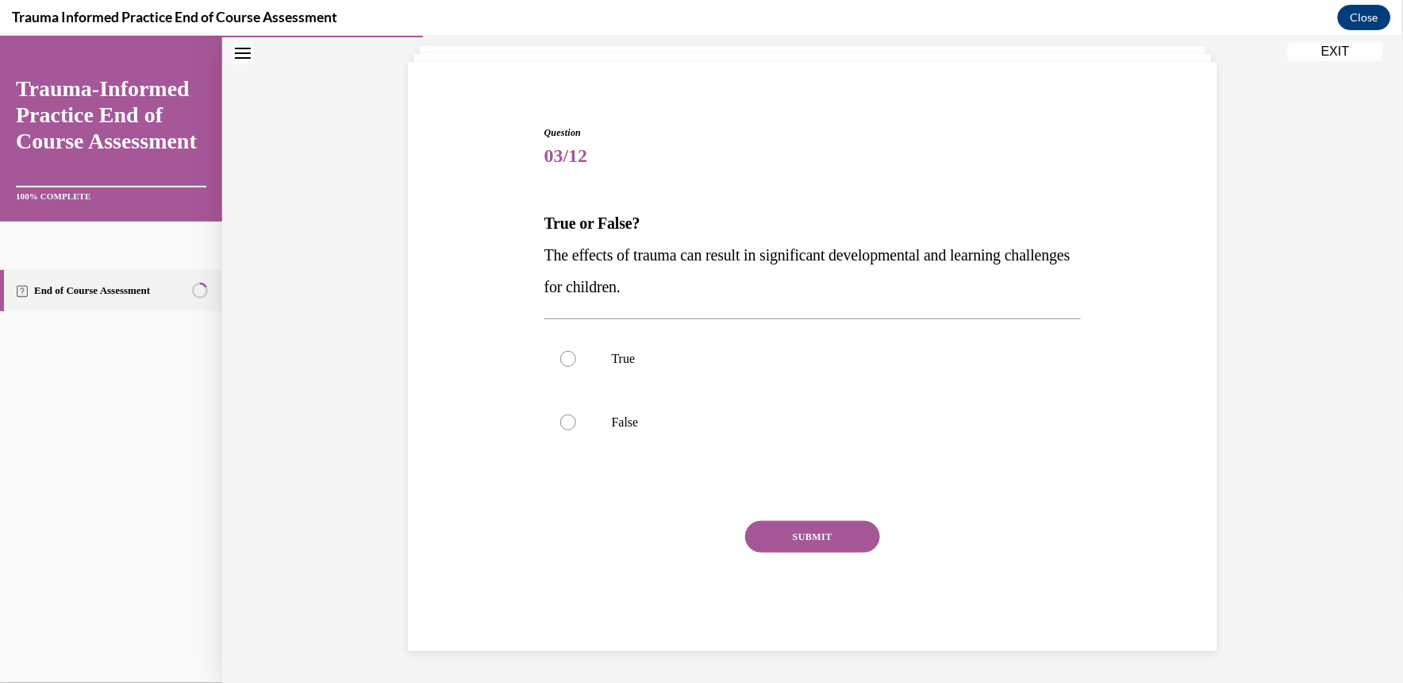
scroll to position [95, 0]
click at [726, 352] on p "True" at bounding box center [827, 358] width 430 height 16
click at [576, 352] on input "True" at bounding box center [568, 358] width 16 height 16
radio input "true"
click at [818, 540] on button "SUBMIT" at bounding box center [812, 536] width 135 height 32
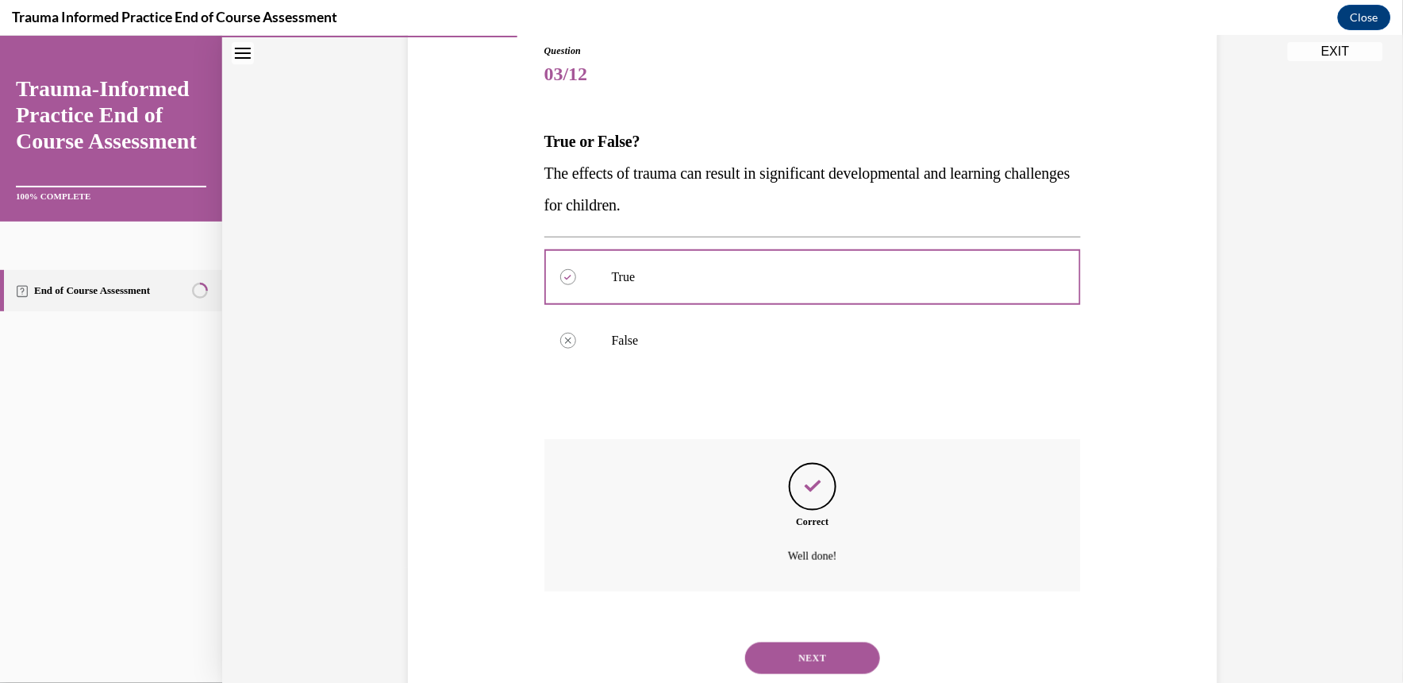
scroll to position [223, 0]
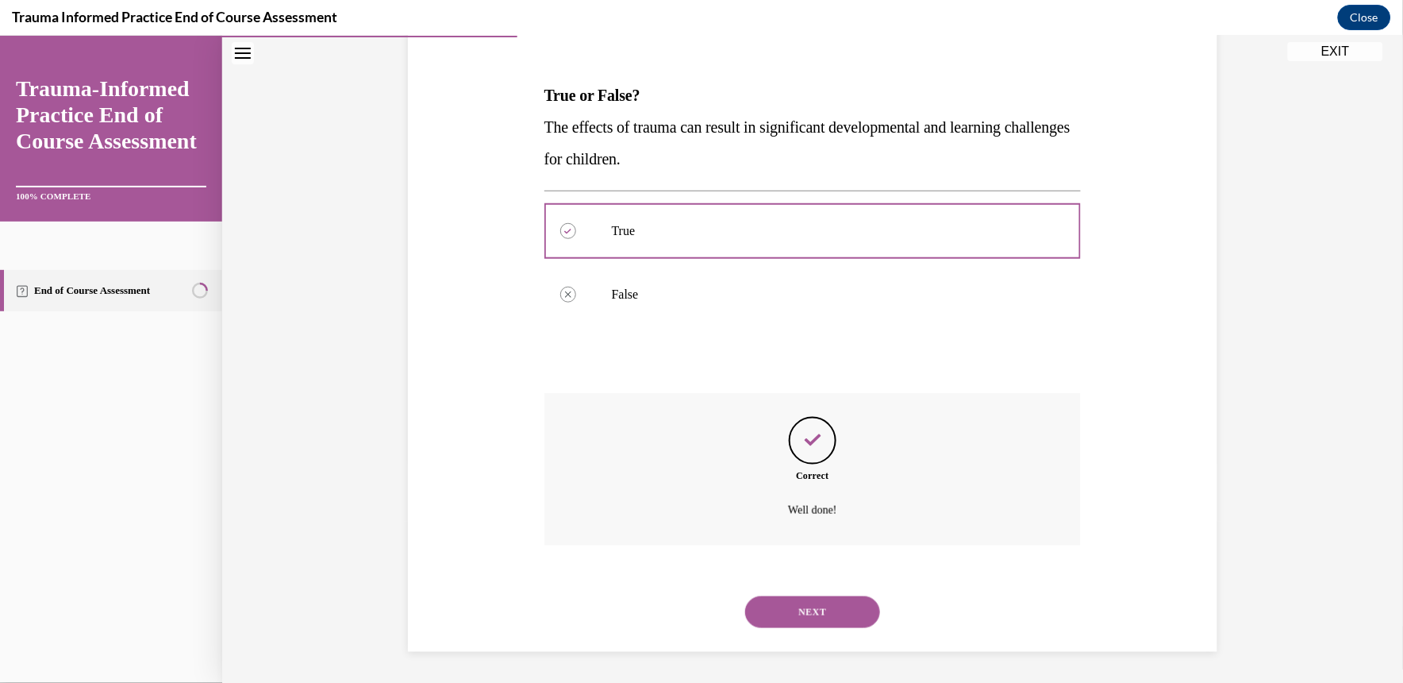
click at [817, 602] on button "NEXT" at bounding box center [812, 611] width 135 height 32
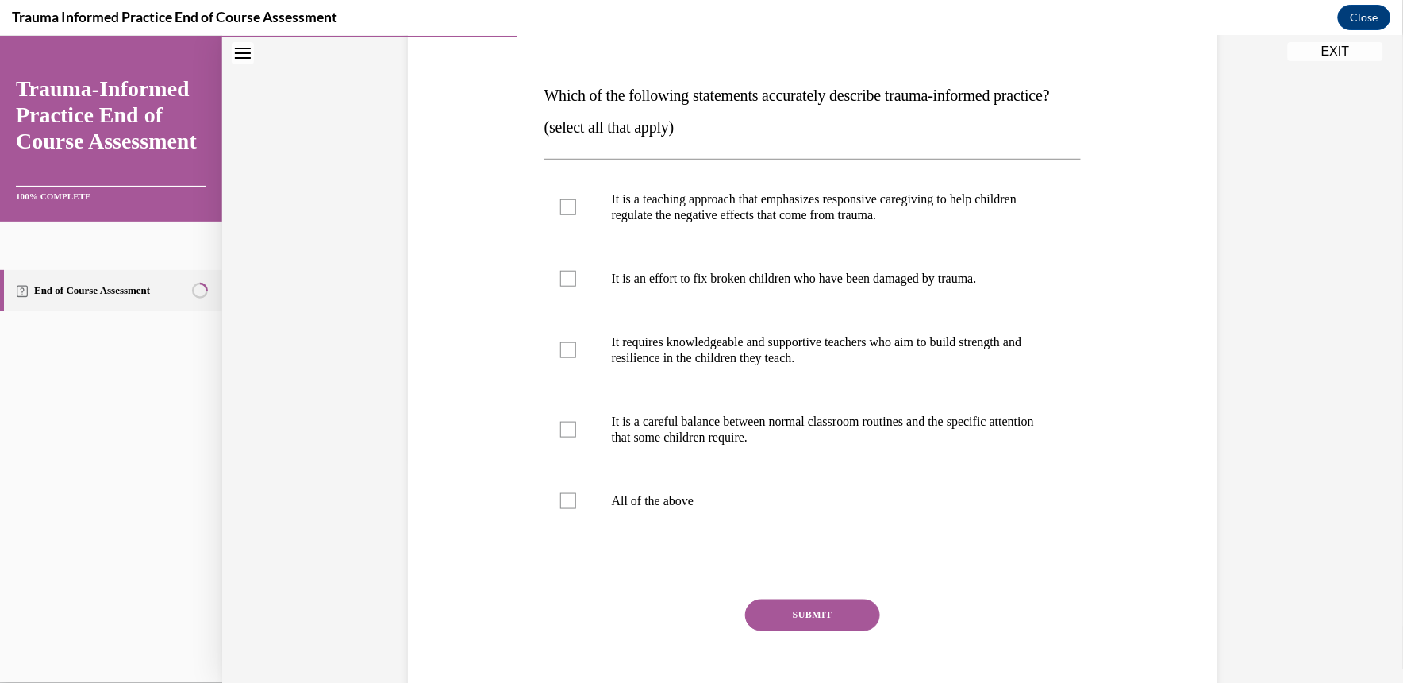
scroll to position [178, 0]
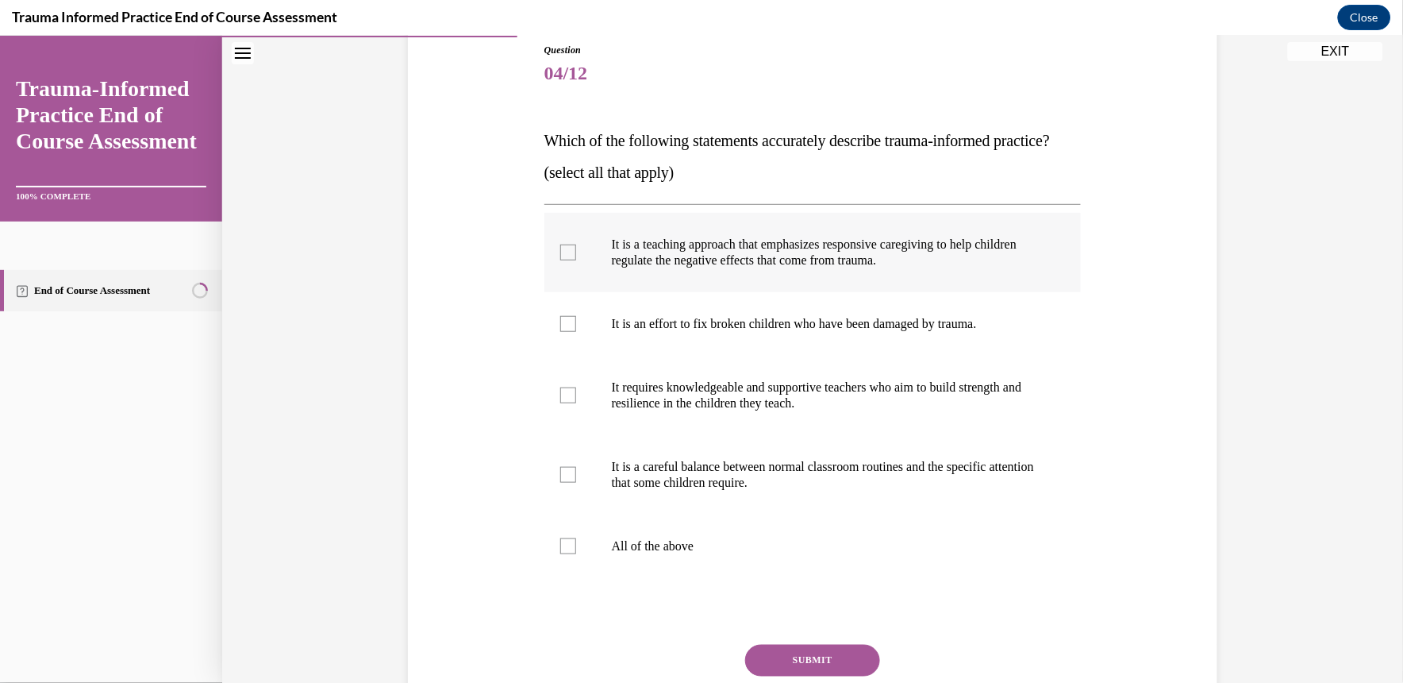
click at [749, 267] on p "It is a teaching approach that emphasizes responsive caregiving to help childre…" at bounding box center [827, 252] width 430 height 32
click at [576, 260] on input "It is a teaching approach that emphasizes responsive caregiving to help childre…" at bounding box center [568, 252] width 16 height 16
checkbox input "true"
click at [748, 410] on p "It requires knowledgeable and supportive teachers who aim to build strength and…" at bounding box center [827, 395] width 430 height 32
click at [576, 402] on input "It requires knowledgeable and supportive teachers who aim to build strength and…" at bounding box center [568, 395] width 16 height 16
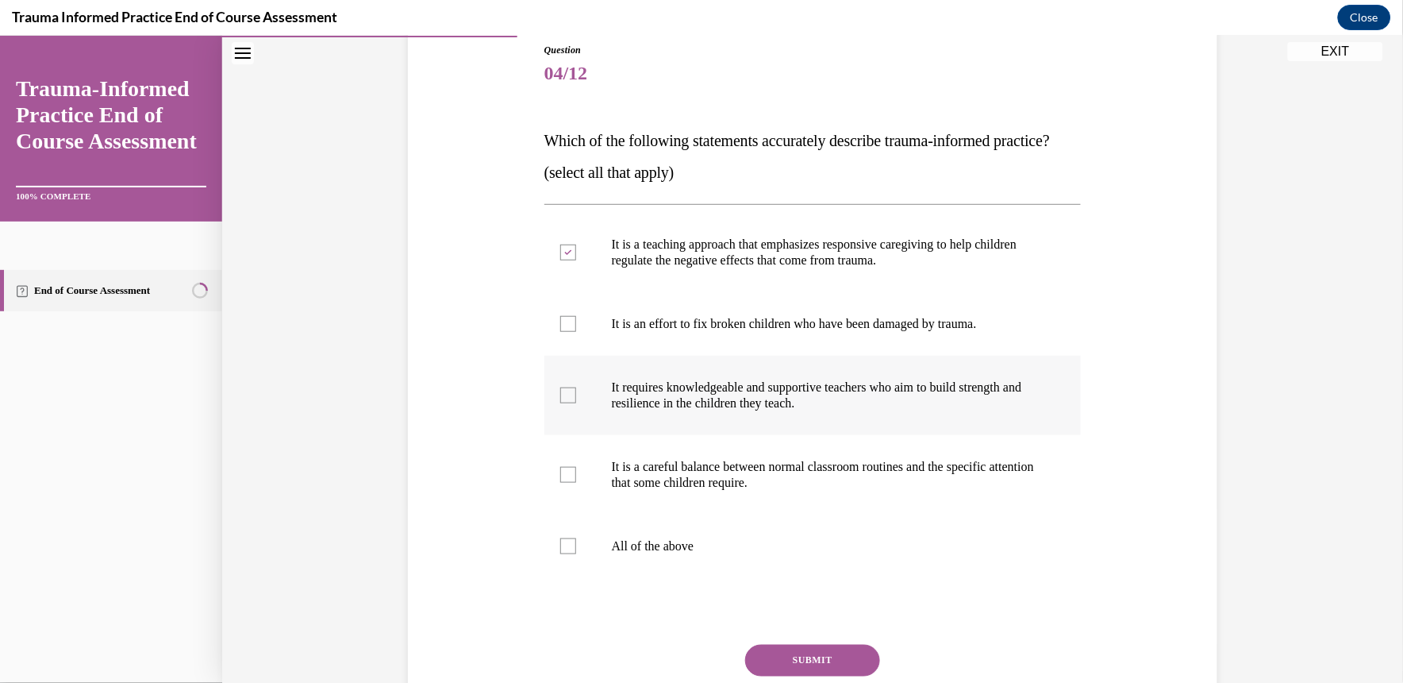
checkbox input "true"
click at [756, 490] on p "It is a careful balance between normal classroom routines and the specific atte…" at bounding box center [827, 474] width 430 height 32
click at [576, 482] on input "It is a careful balance between normal classroom routines and the specific atte…" at bounding box center [568, 474] width 16 height 16
checkbox input "true"
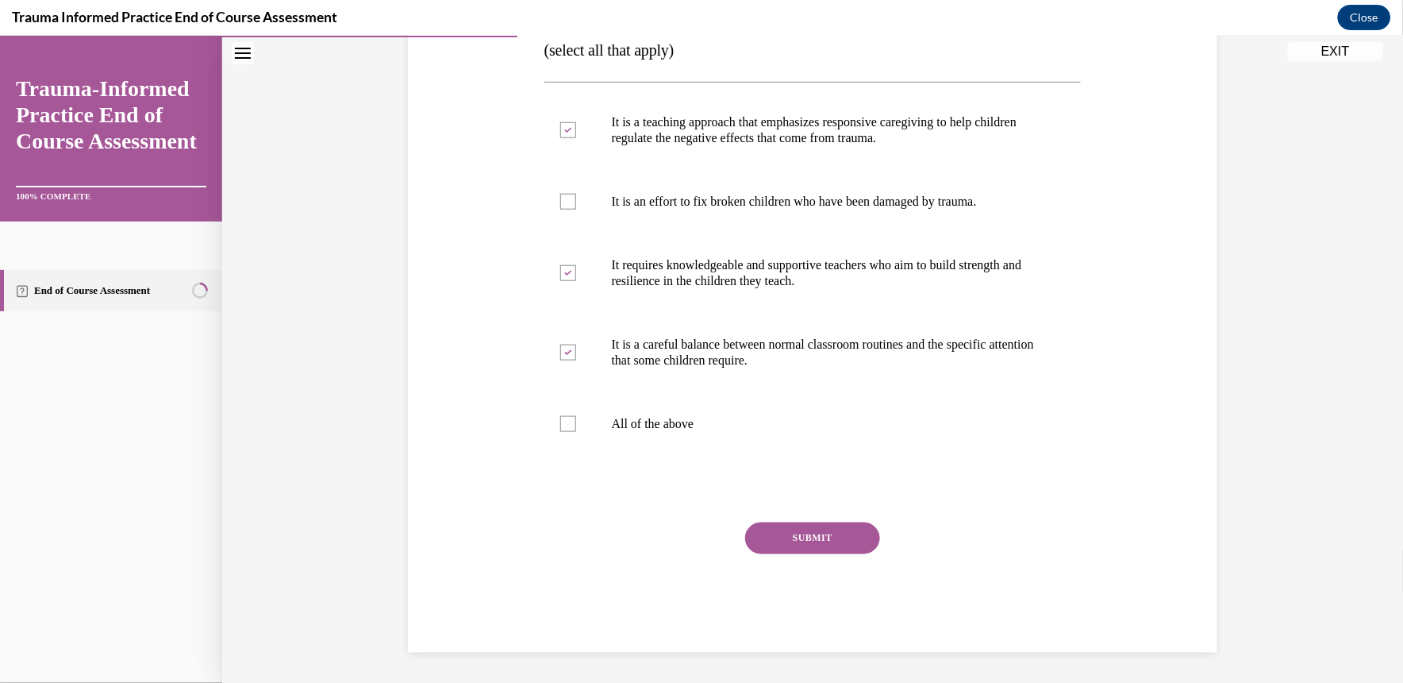
click at [772, 553] on button "SUBMIT" at bounding box center [812, 537] width 135 height 32
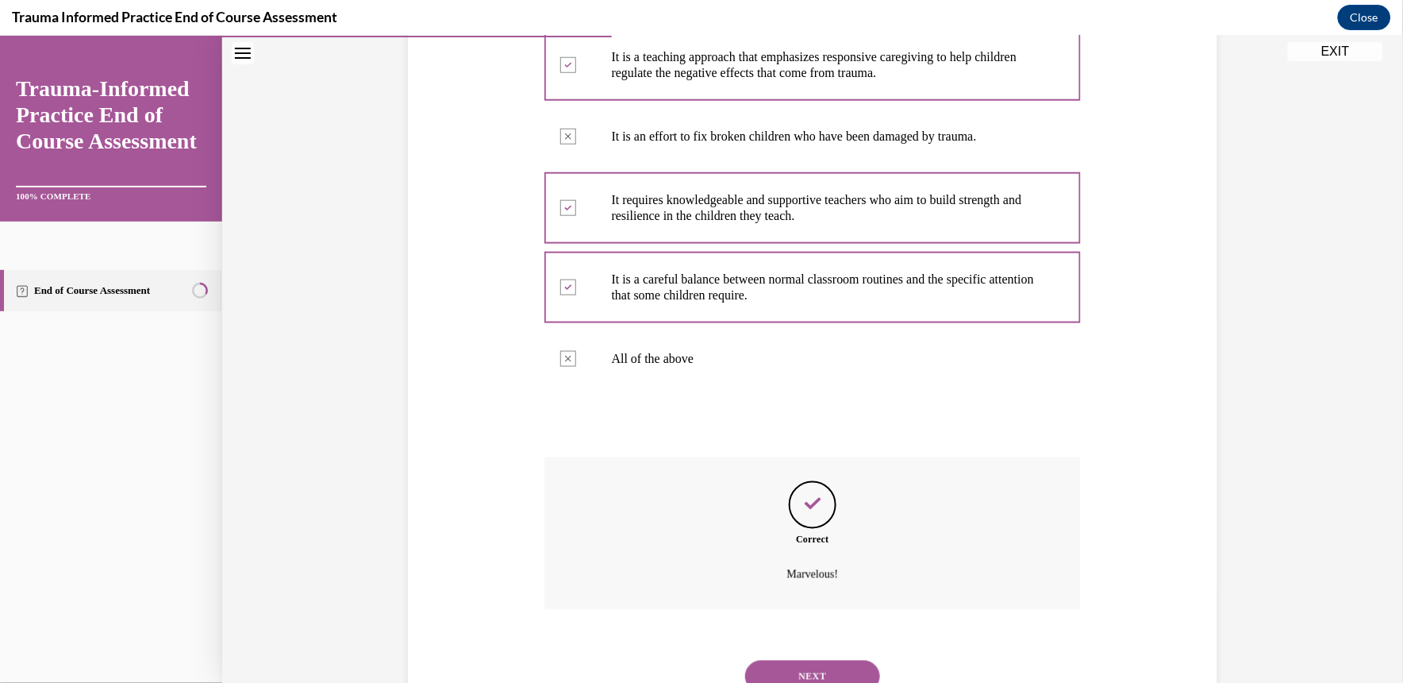
scroll to position [461, 0]
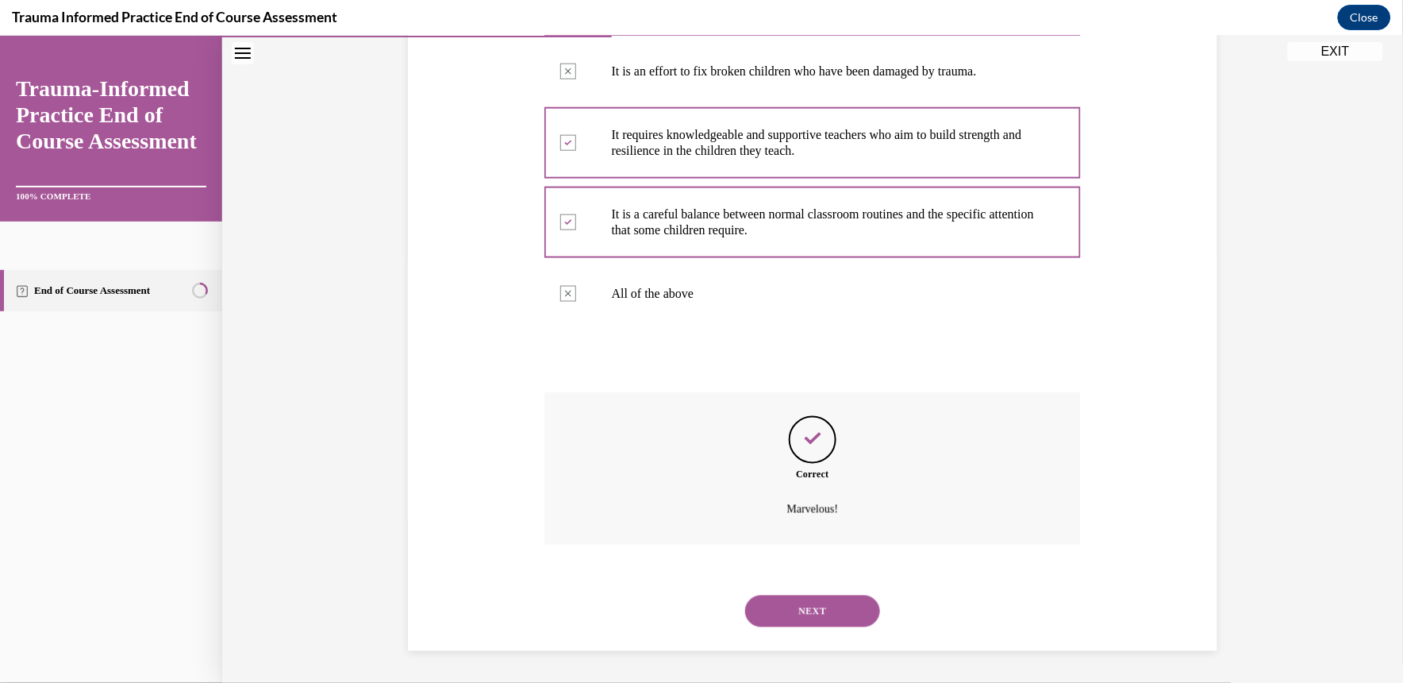
click at [781, 606] on button "NEXT" at bounding box center [812, 610] width 135 height 32
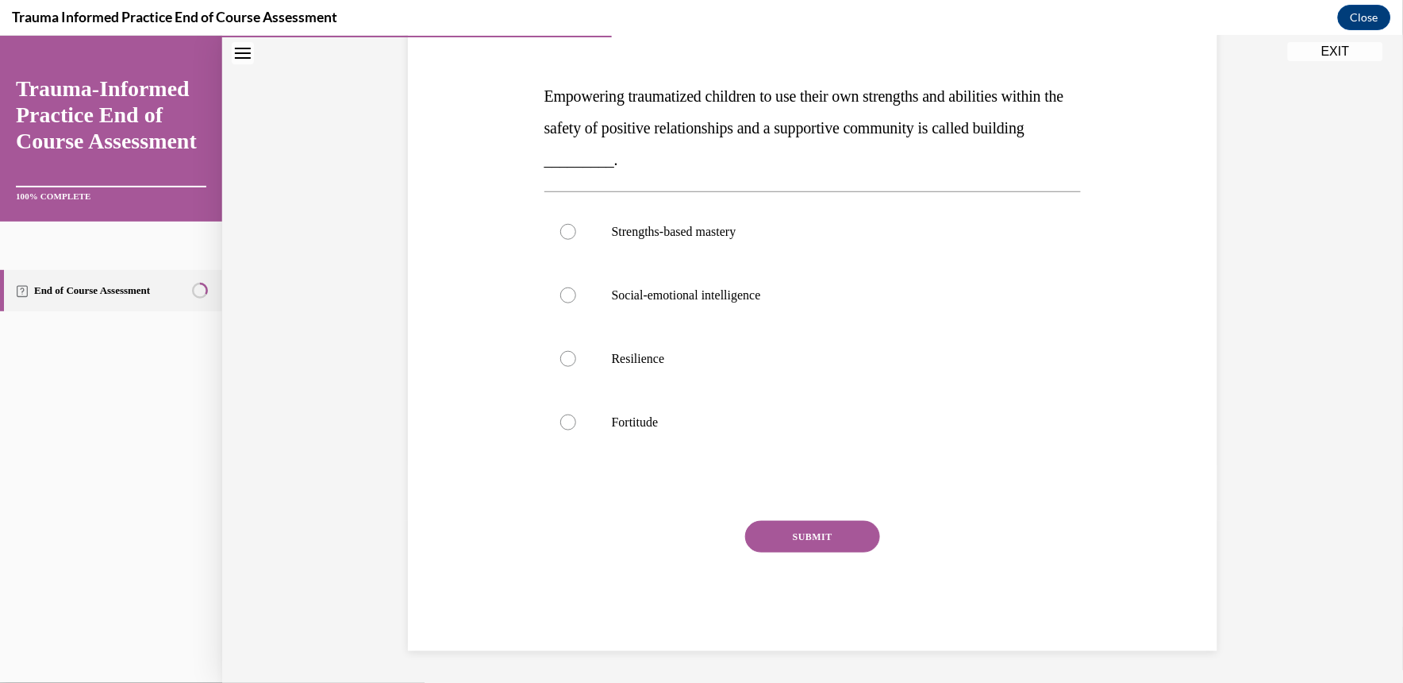
scroll to position [177, 0]
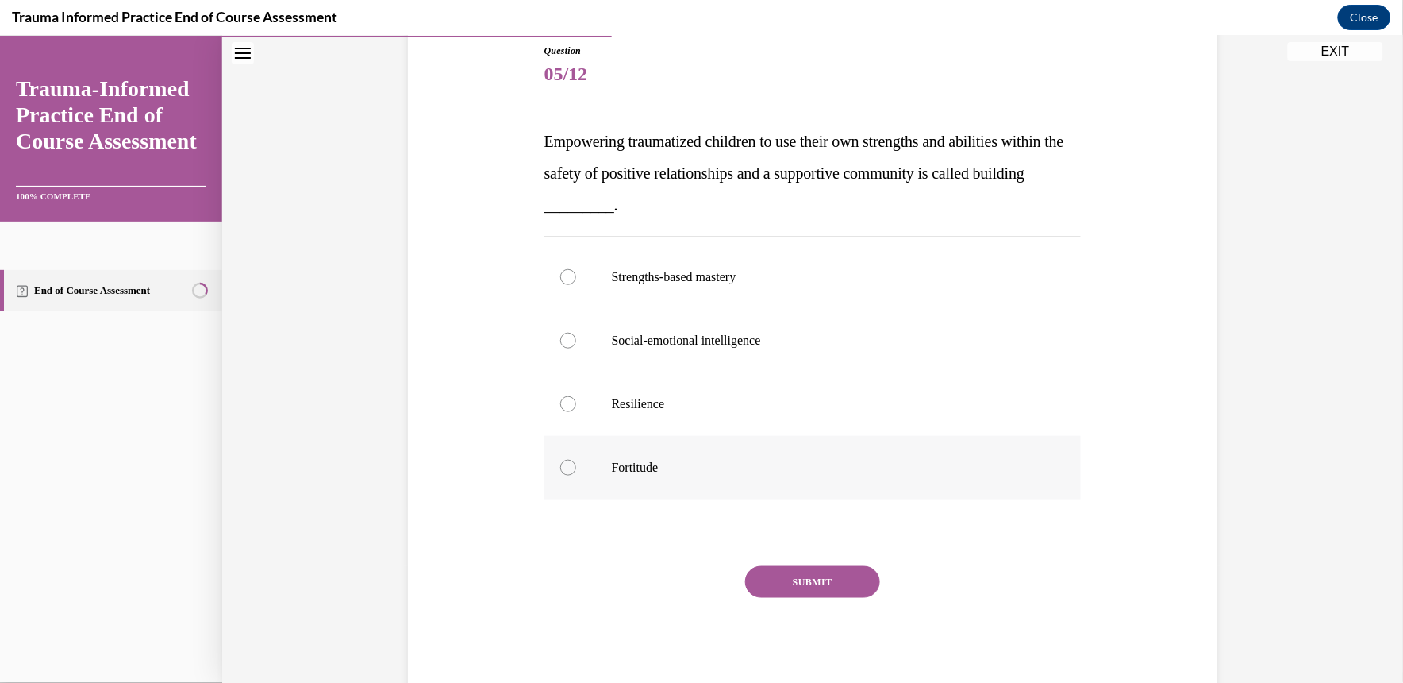
click at [764, 442] on label "Fortitude" at bounding box center [812, 466] width 537 height 63
click at [576, 459] on input "Fortitude" at bounding box center [568, 467] width 16 height 16
radio input "true"
click at [790, 574] on button "SUBMIT" at bounding box center [812, 581] width 135 height 32
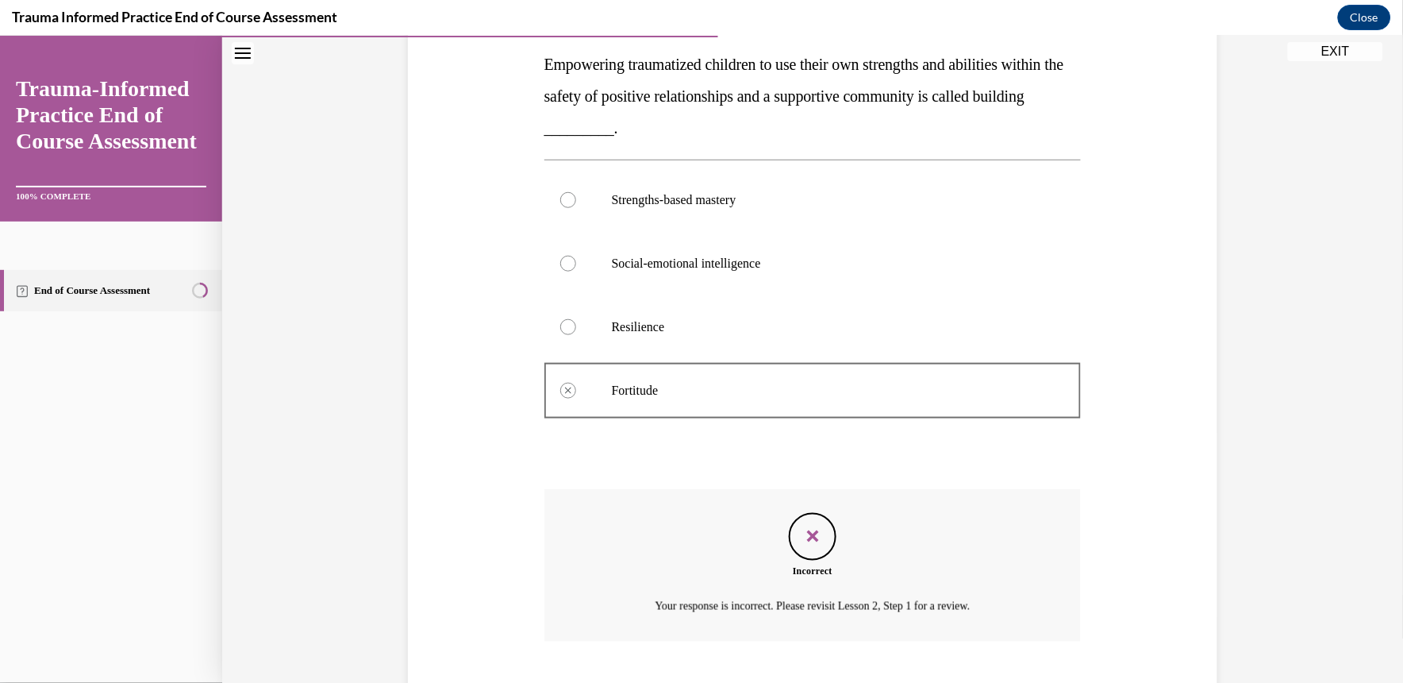
scroll to position [350, 0]
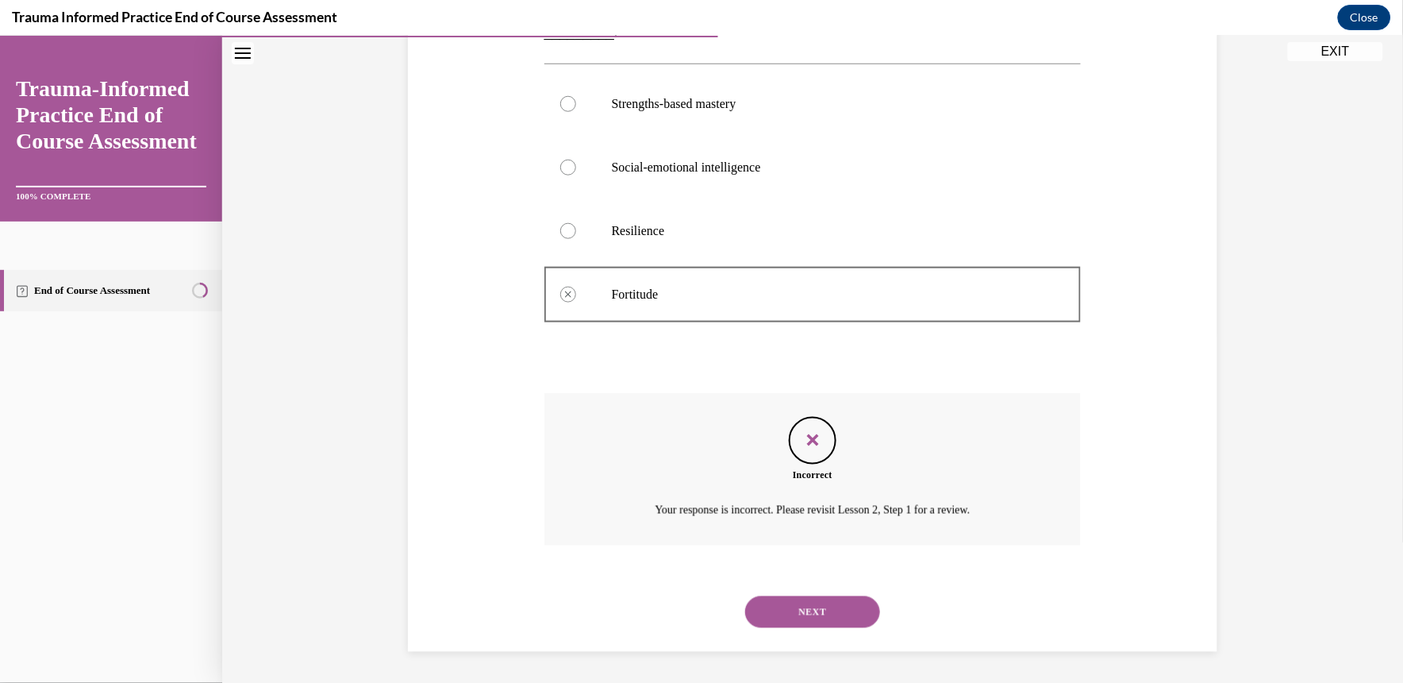
click at [788, 617] on button "NEXT" at bounding box center [812, 611] width 135 height 32
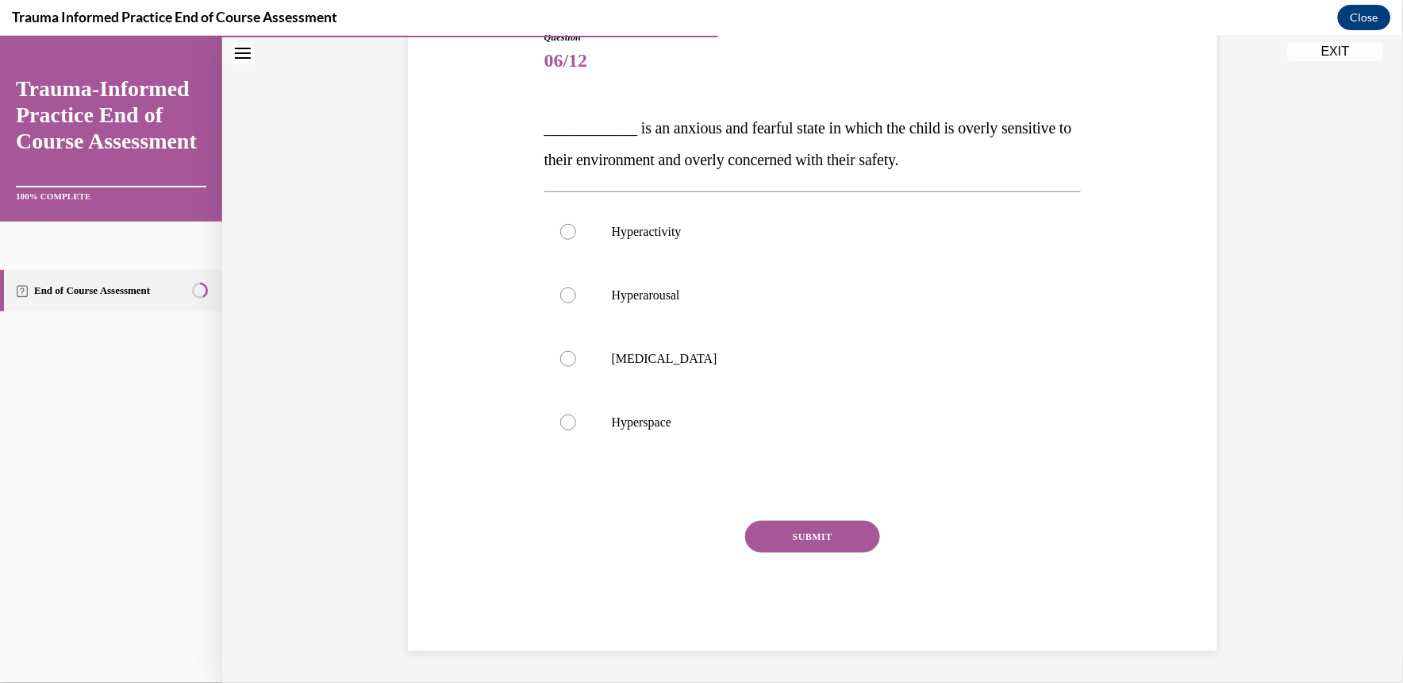
scroll to position [177, 0]
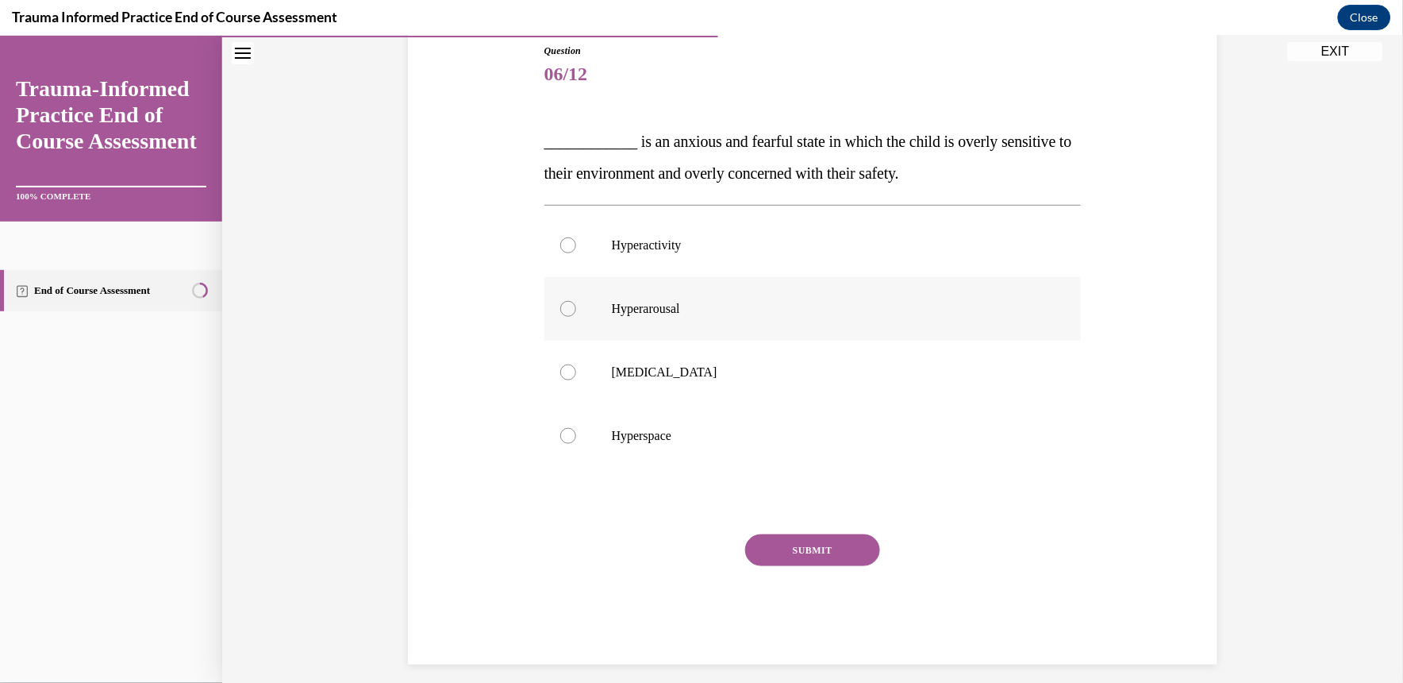
click at [725, 303] on p "Hyperarousal" at bounding box center [827, 308] width 430 height 16
click at [576, 303] on input "Hyperarousal" at bounding box center [568, 308] width 16 height 16
radio input "true"
click at [783, 541] on button "SUBMIT" at bounding box center [812, 549] width 135 height 32
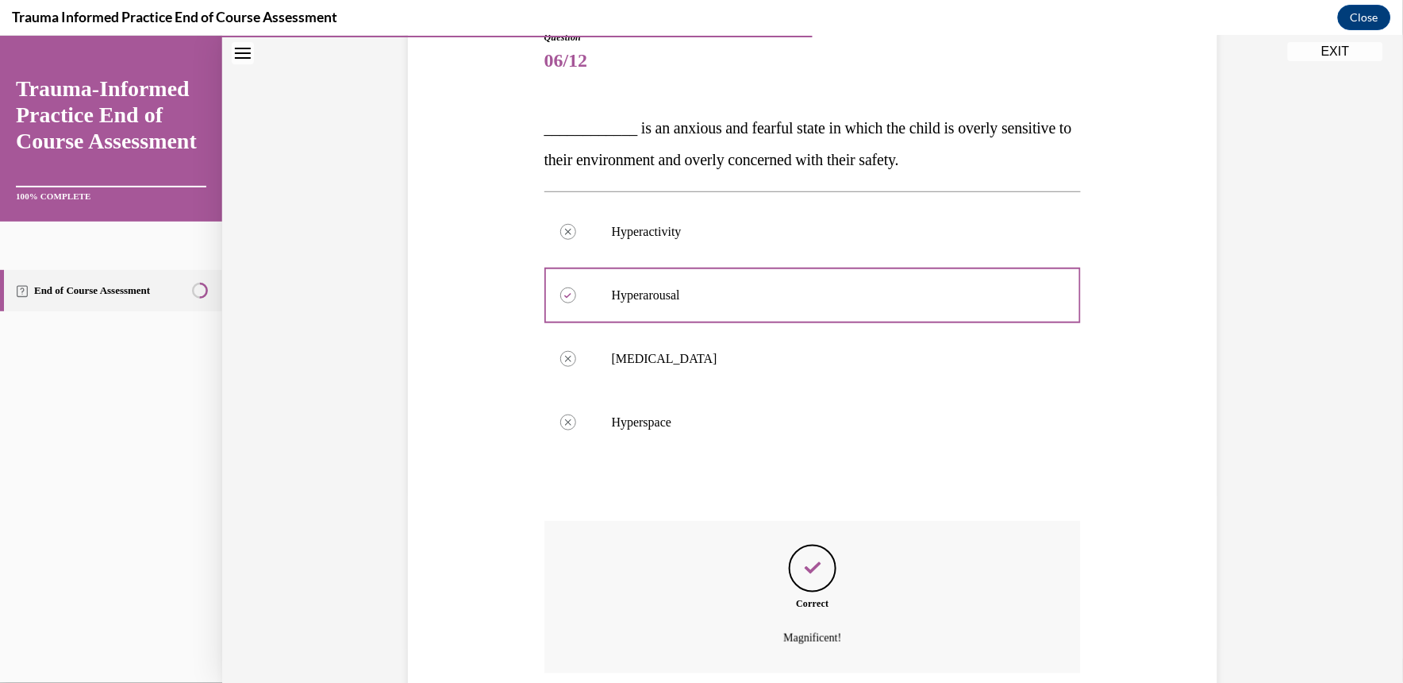
scroll to position [318, 0]
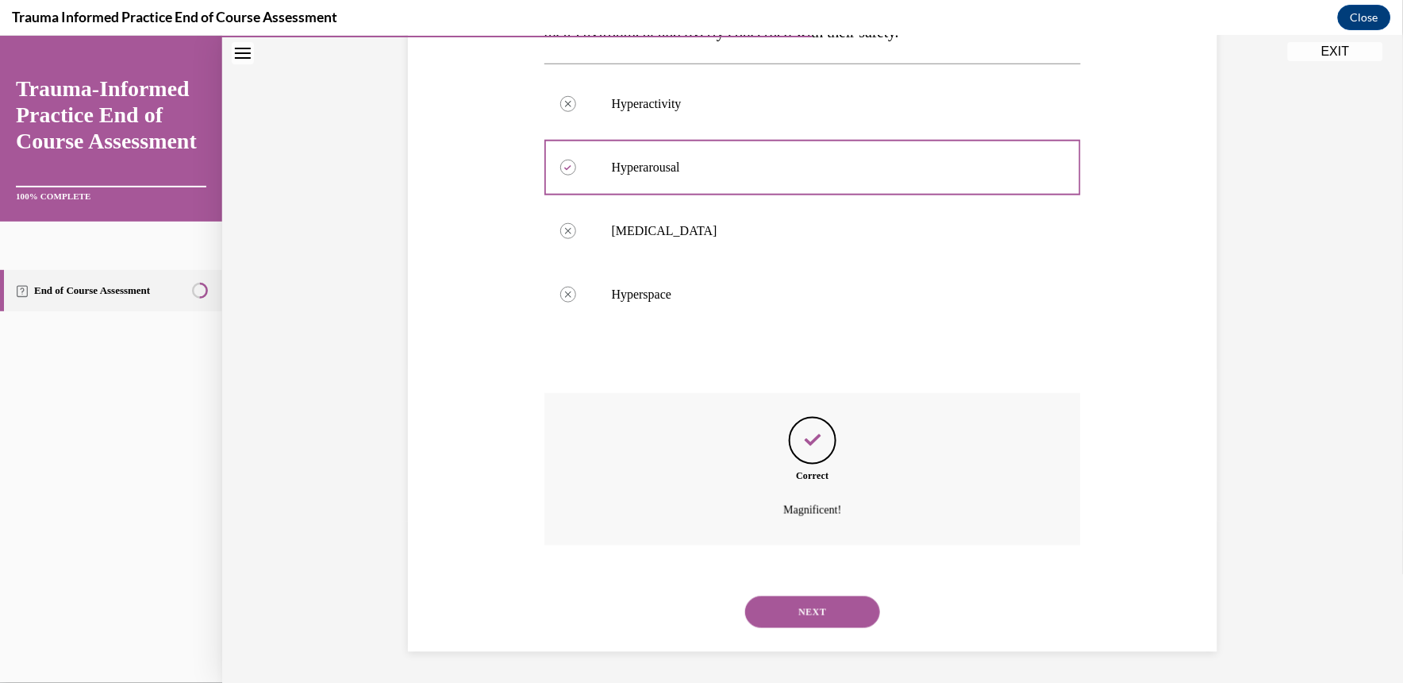
click at [783, 606] on button "NEXT" at bounding box center [812, 611] width 135 height 32
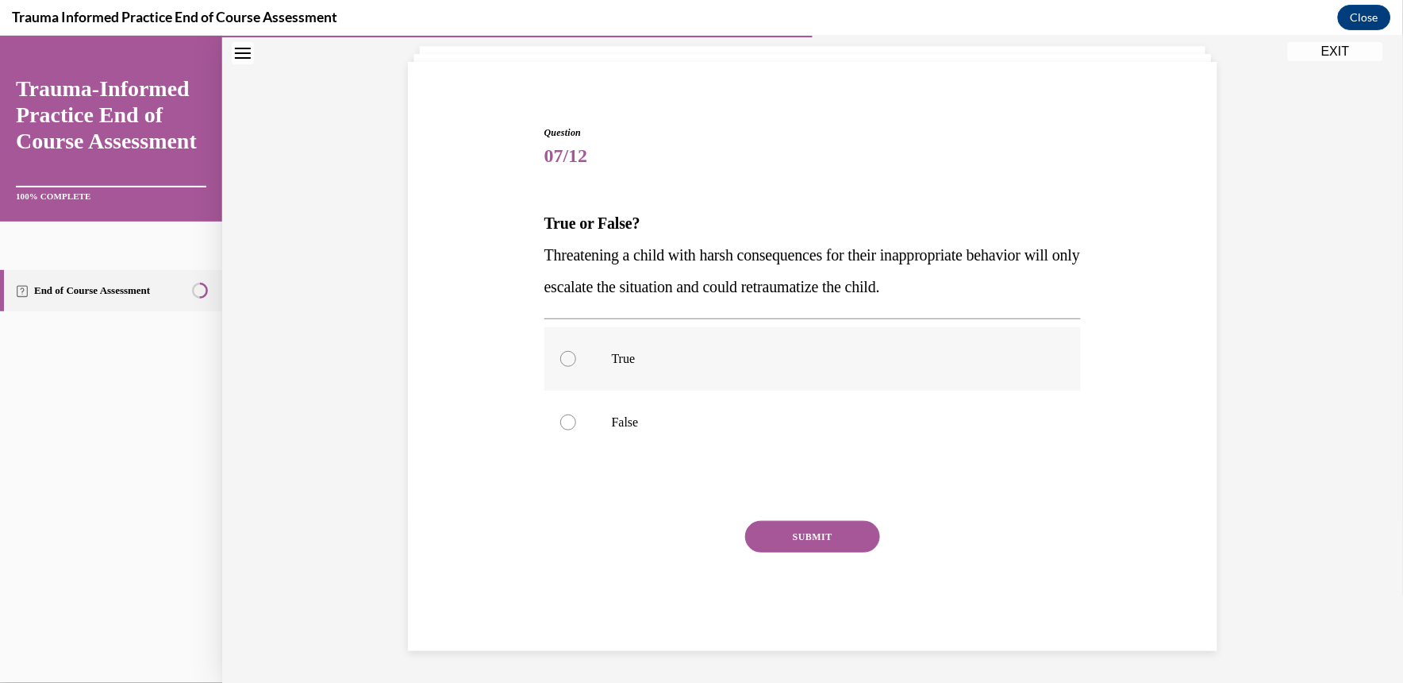
click at [748, 376] on label "True" at bounding box center [812, 357] width 537 height 63
click at [576, 366] on input "True" at bounding box center [568, 358] width 16 height 16
radio input "true"
click at [813, 547] on button "SUBMIT" at bounding box center [812, 536] width 135 height 32
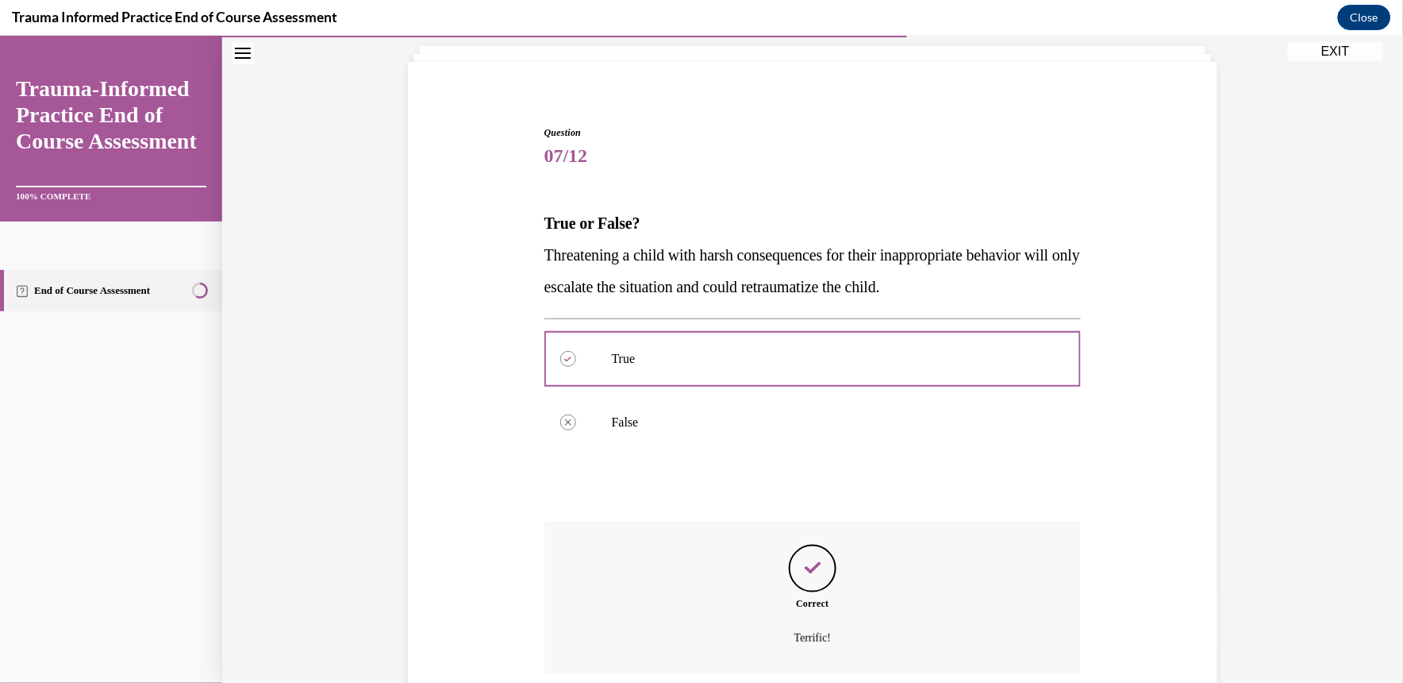
scroll to position [223, 0]
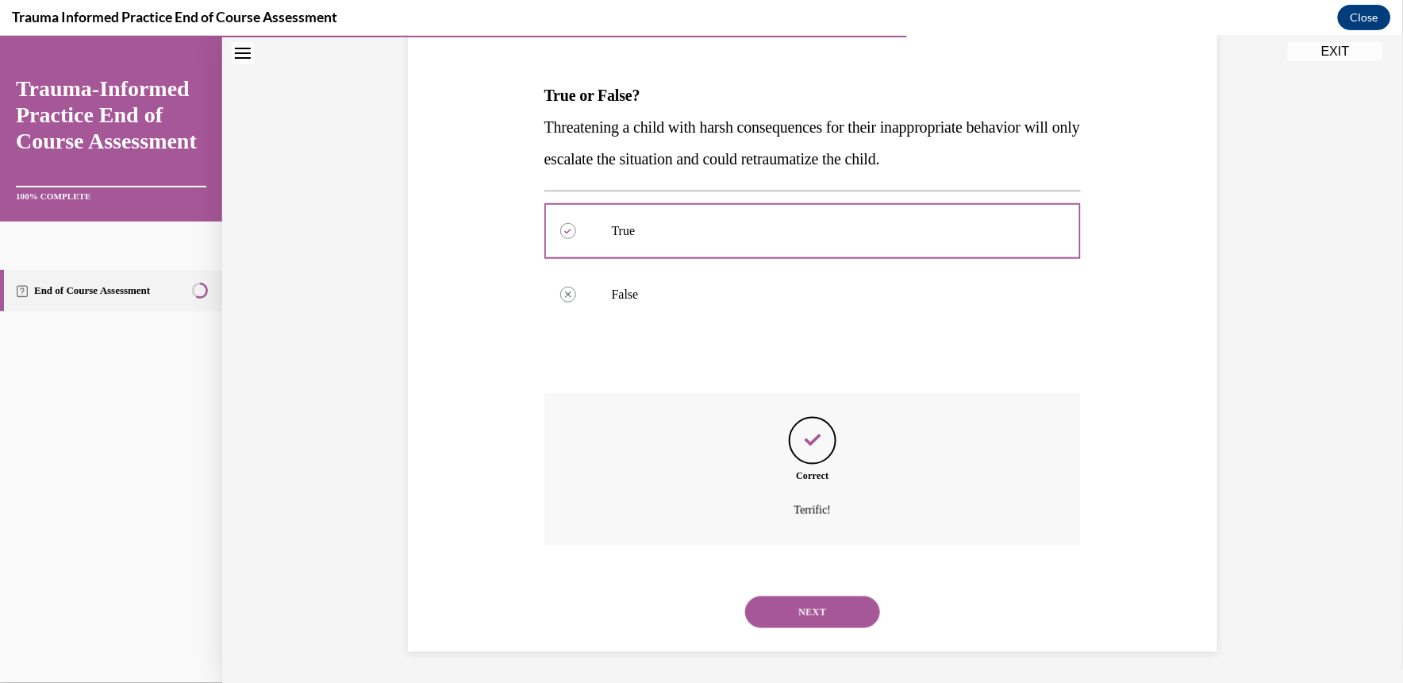
click at [798, 608] on button "NEXT" at bounding box center [812, 611] width 135 height 32
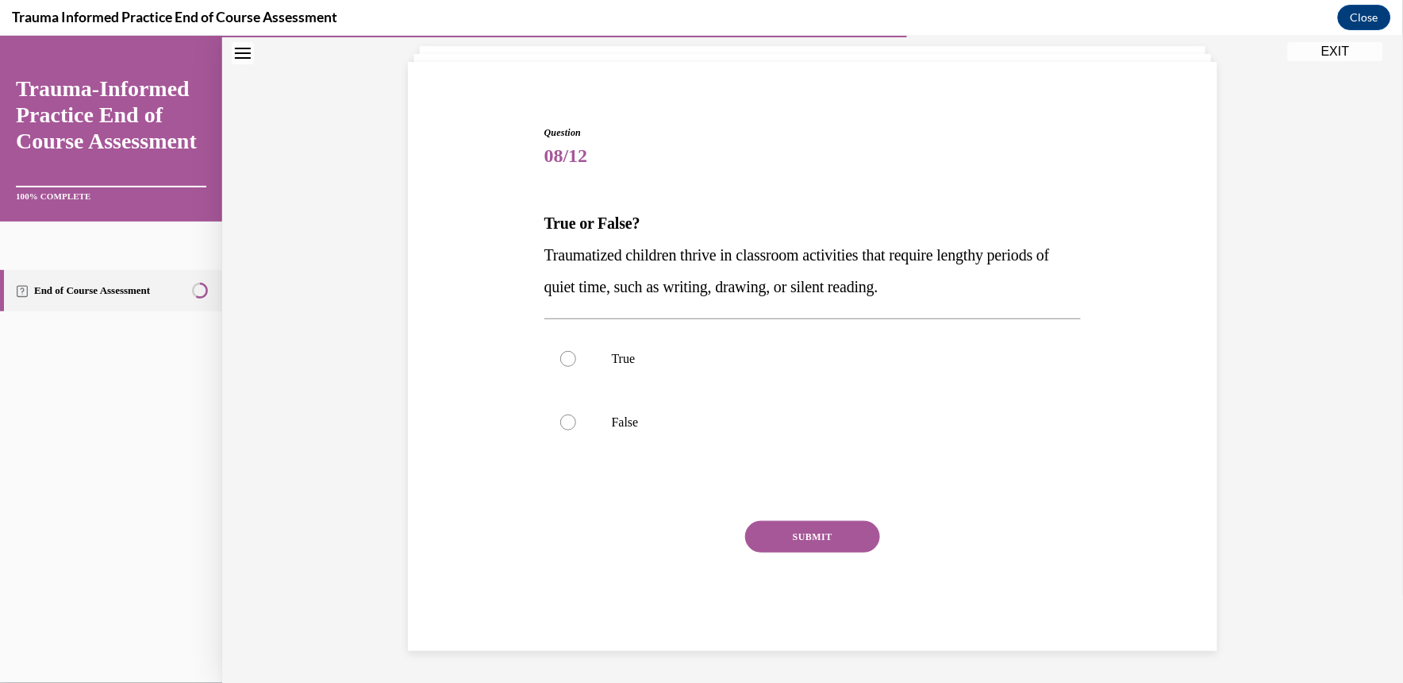
scroll to position [95, 0]
click at [759, 417] on p "False" at bounding box center [827, 421] width 430 height 16
click at [576, 417] on input "False" at bounding box center [568, 421] width 16 height 16
radio input "true"
click at [794, 529] on button "SUBMIT" at bounding box center [812, 536] width 135 height 32
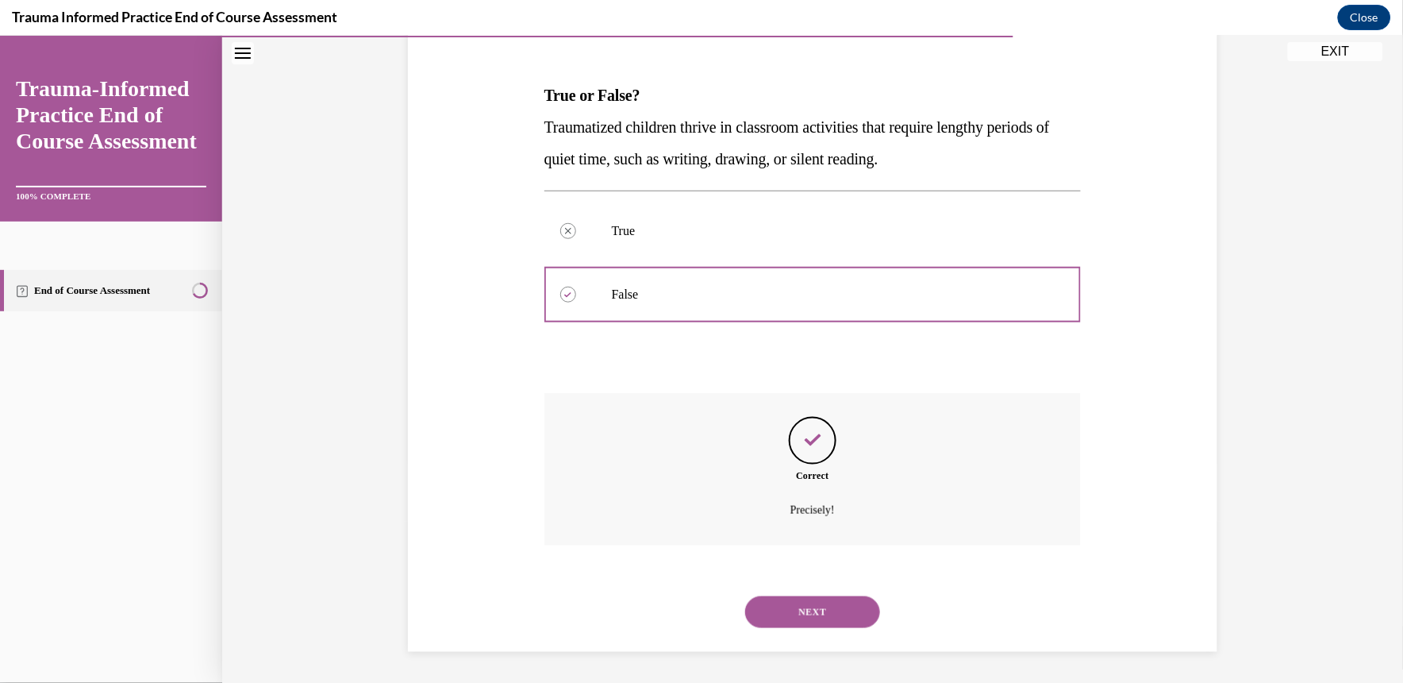
click at [779, 613] on button "NEXT" at bounding box center [812, 611] width 135 height 32
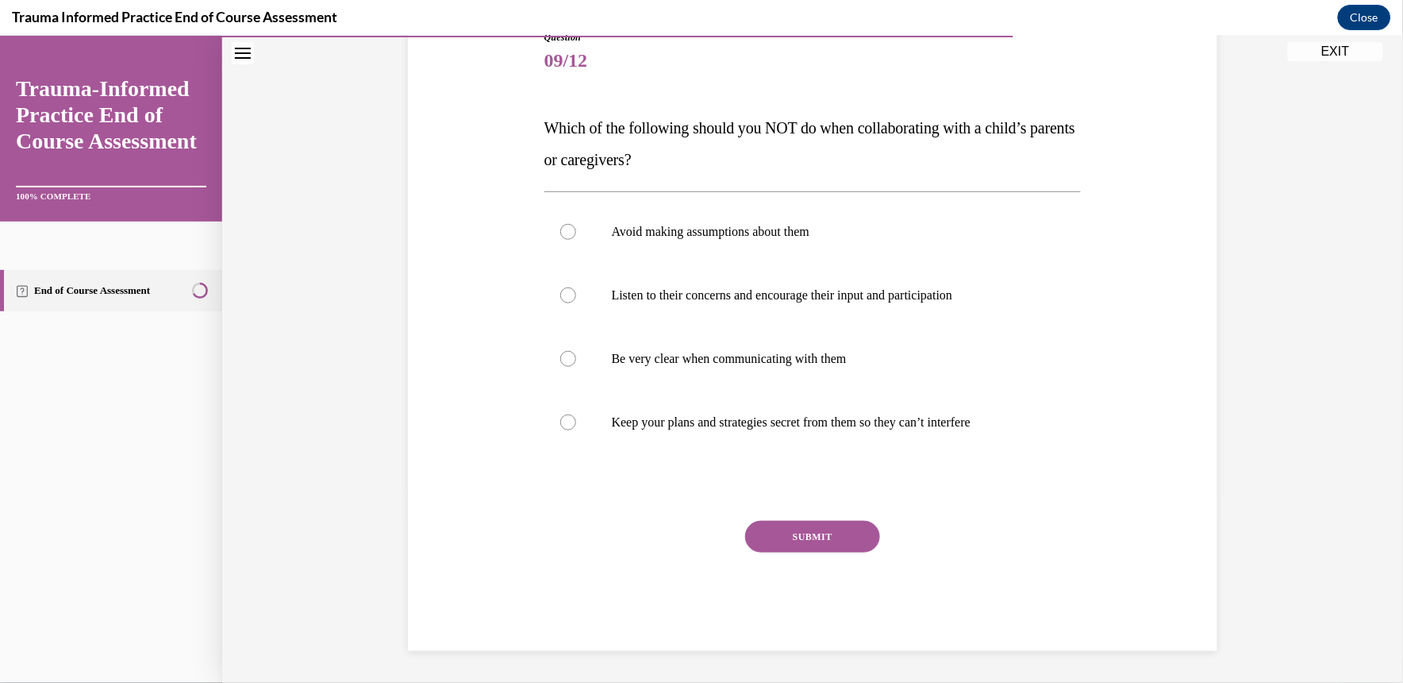
scroll to position [177, 0]
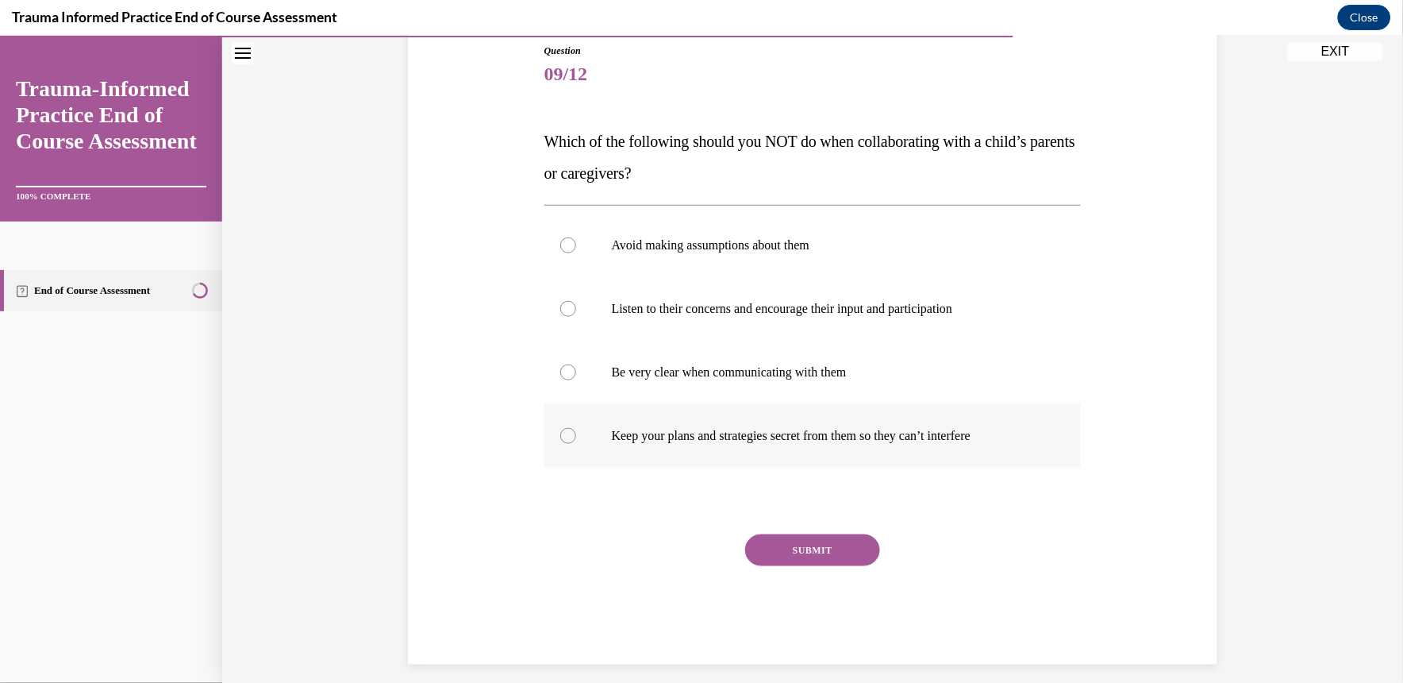
click at [754, 429] on p "Keep your plans and strategies secret from them so they can’t interfere" at bounding box center [827, 435] width 430 height 16
click at [576, 429] on input "Keep your plans and strategies secret from them so they can’t interfere" at bounding box center [568, 435] width 16 height 16
radio input "true"
click at [792, 548] on button "SUBMIT" at bounding box center [812, 549] width 135 height 32
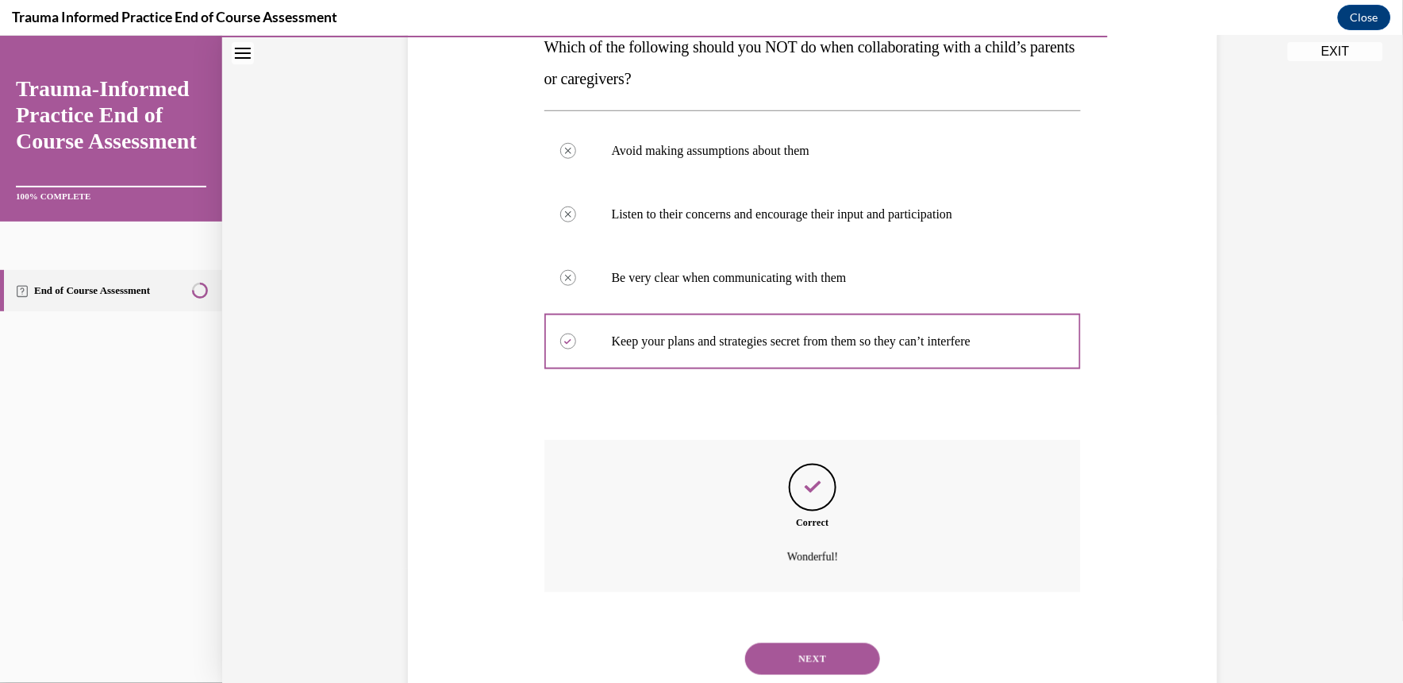
scroll to position [318, 0]
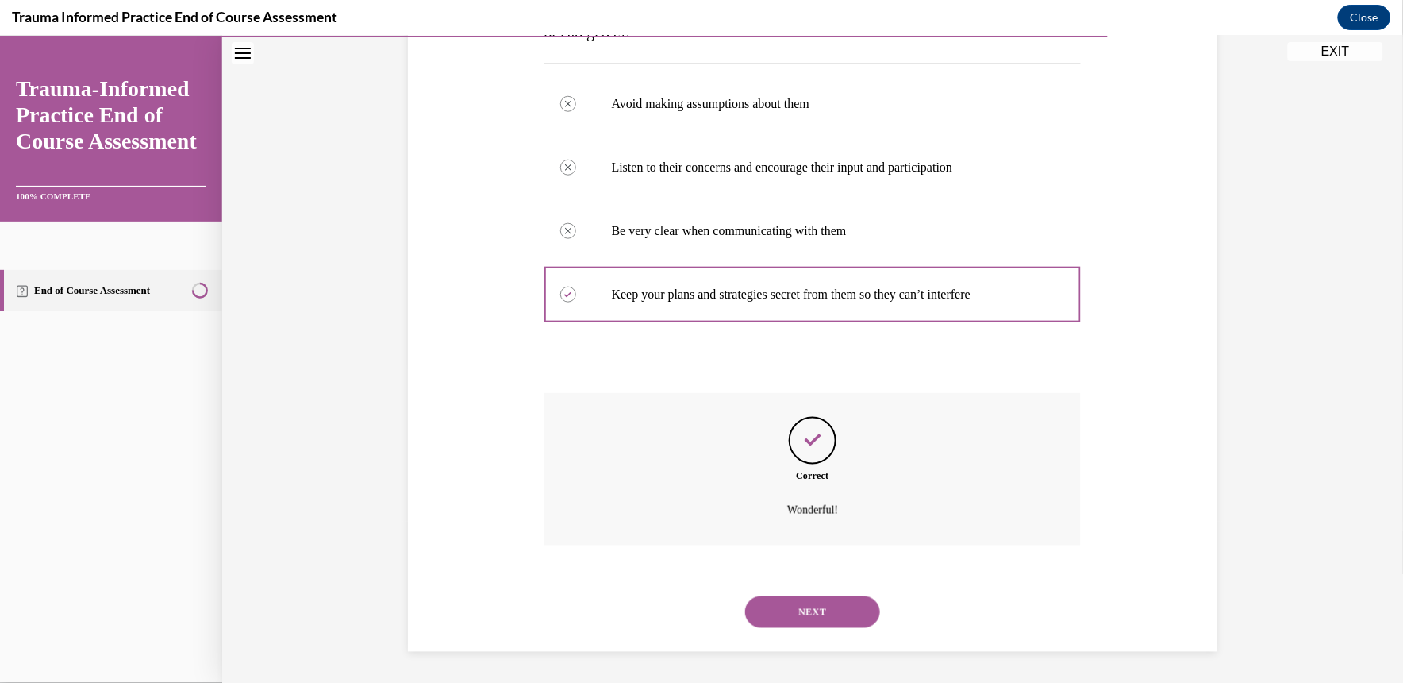
click at [794, 629] on div "NEXT" at bounding box center [812, 610] width 537 height 63
click at [787, 619] on button "NEXT" at bounding box center [812, 611] width 135 height 32
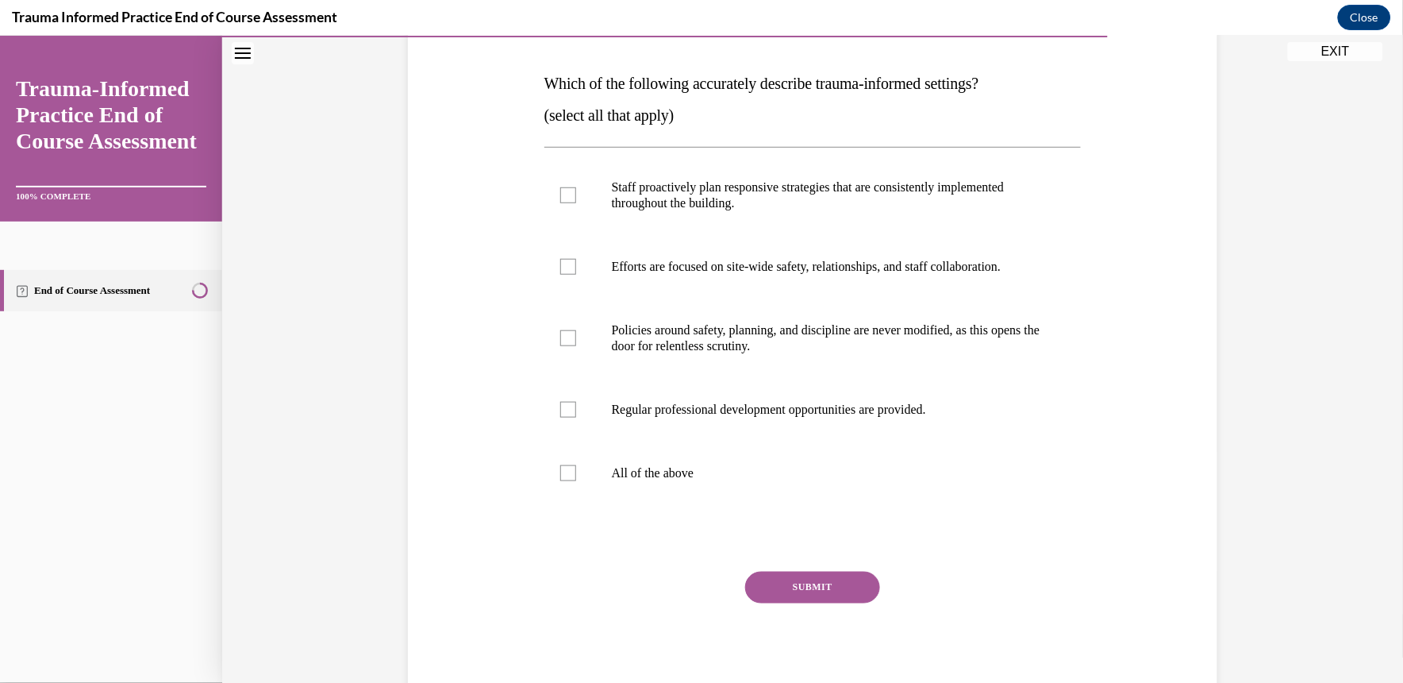
scroll to position [240, 0]
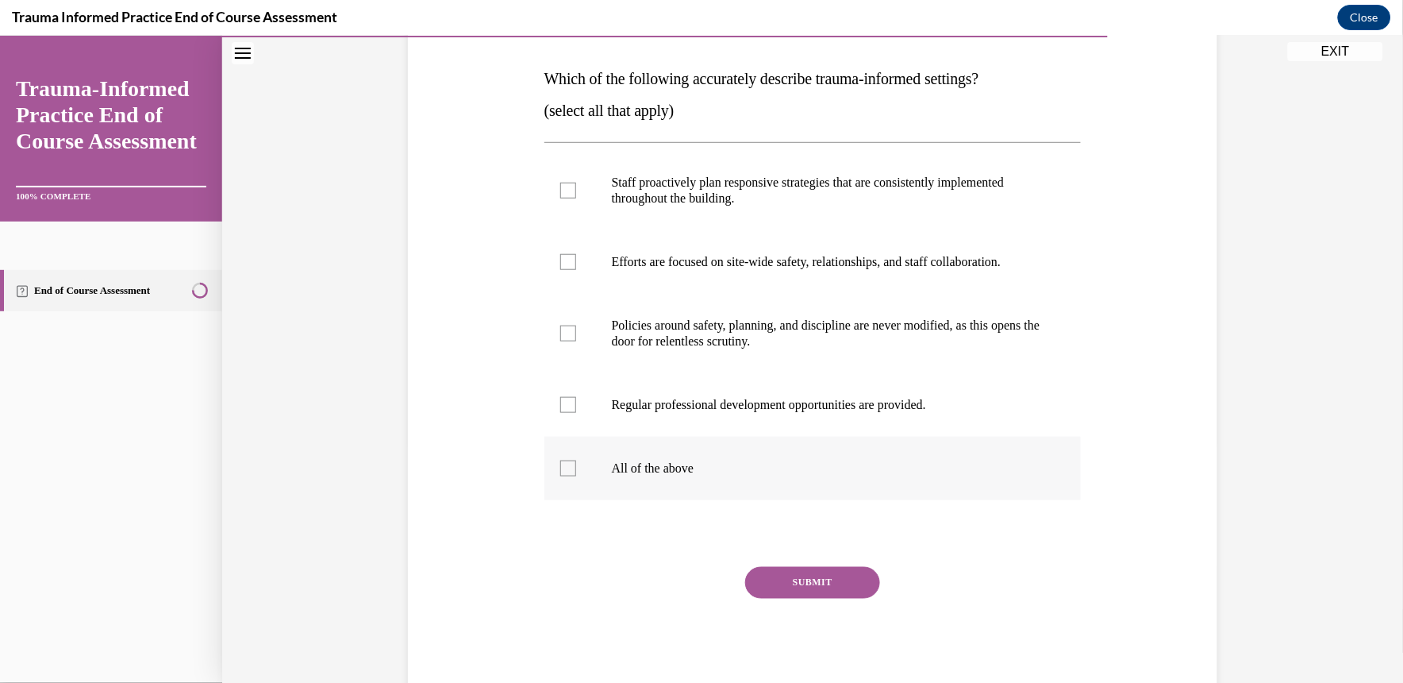
click at [813, 457] on label "All of the above" at bounding box center [812, 467] width 537 height 63
click at [576, 460] on input "All of the above" at bounding box center [568, 468] width 16 height 16
checkbox input "true"
click at [811, 575] on button "SUBMIT" at bounding box center [812, 582] width 135 height 32
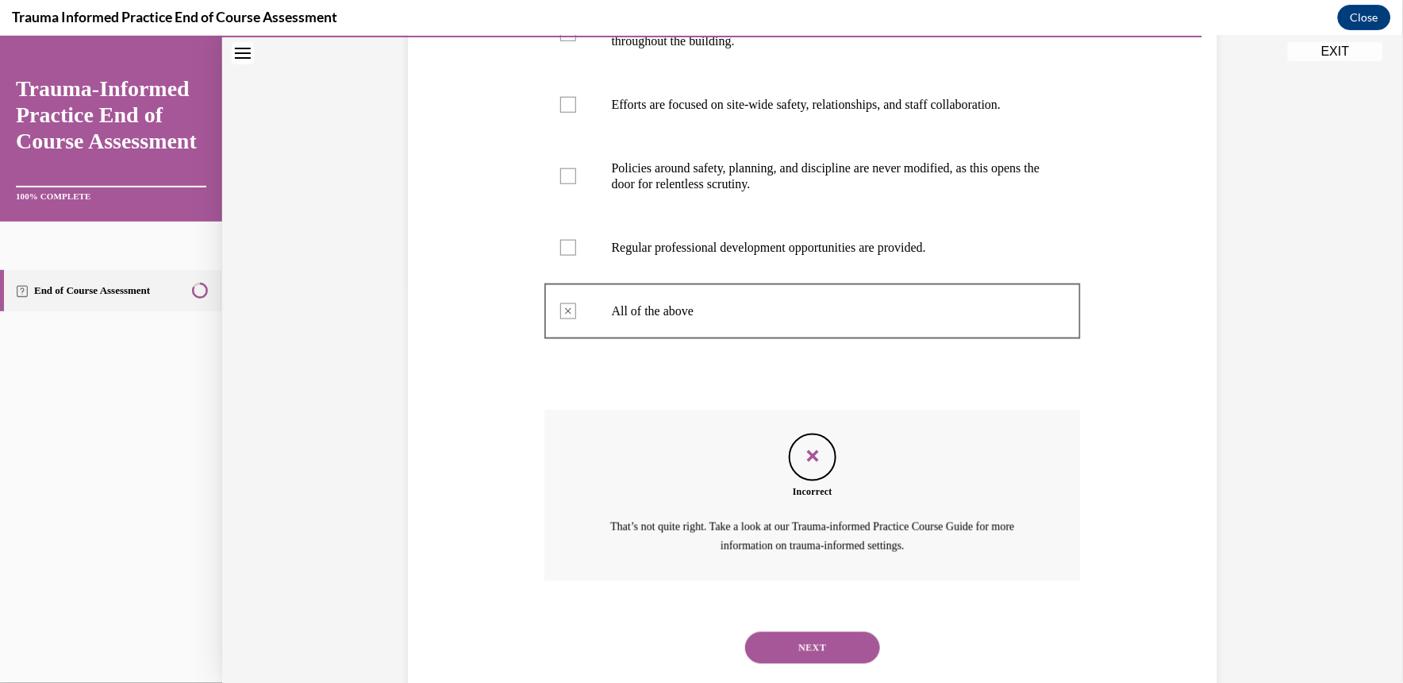
scroll to position [433, 0]
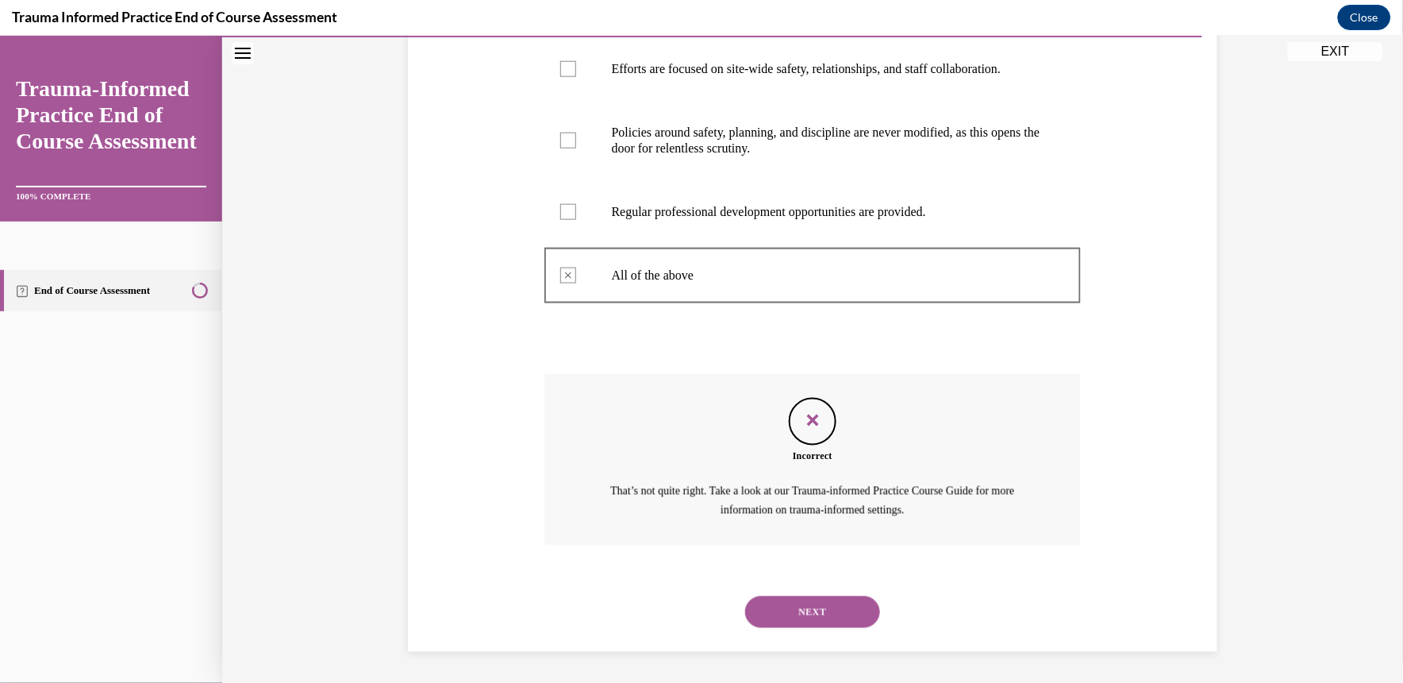
click at [798, 622] on button "NEXT" at bounding box center [812, 611] width 135 height 32
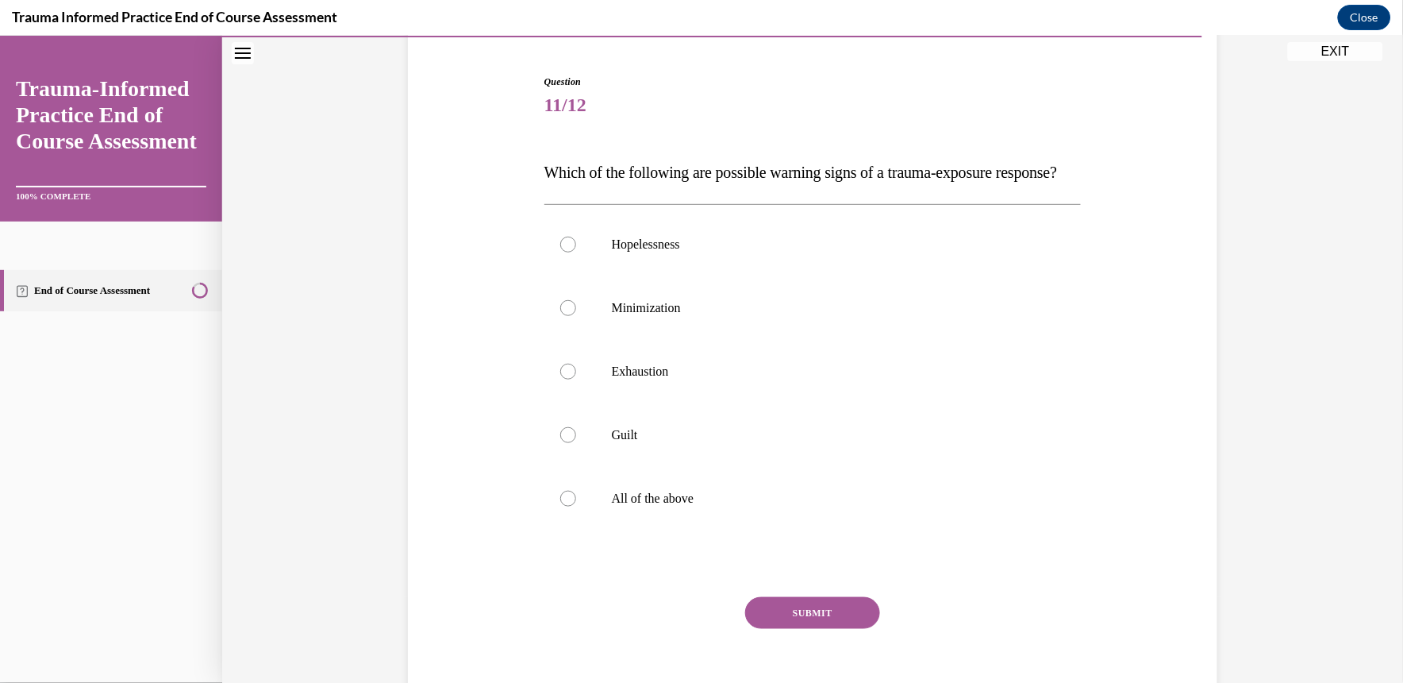
scroll to position [147, 0]
click at [752, 529] on label "All of the above" at bounding box center [812, 496] width 537 height 63
click at [576, 505] on input "All of the above" at bounding box center [568, 497] width 16 height 16
radio input "true"
click at [782, 627] on button "SUBMIT" at bounding box center [812, 611] width 135 height 32
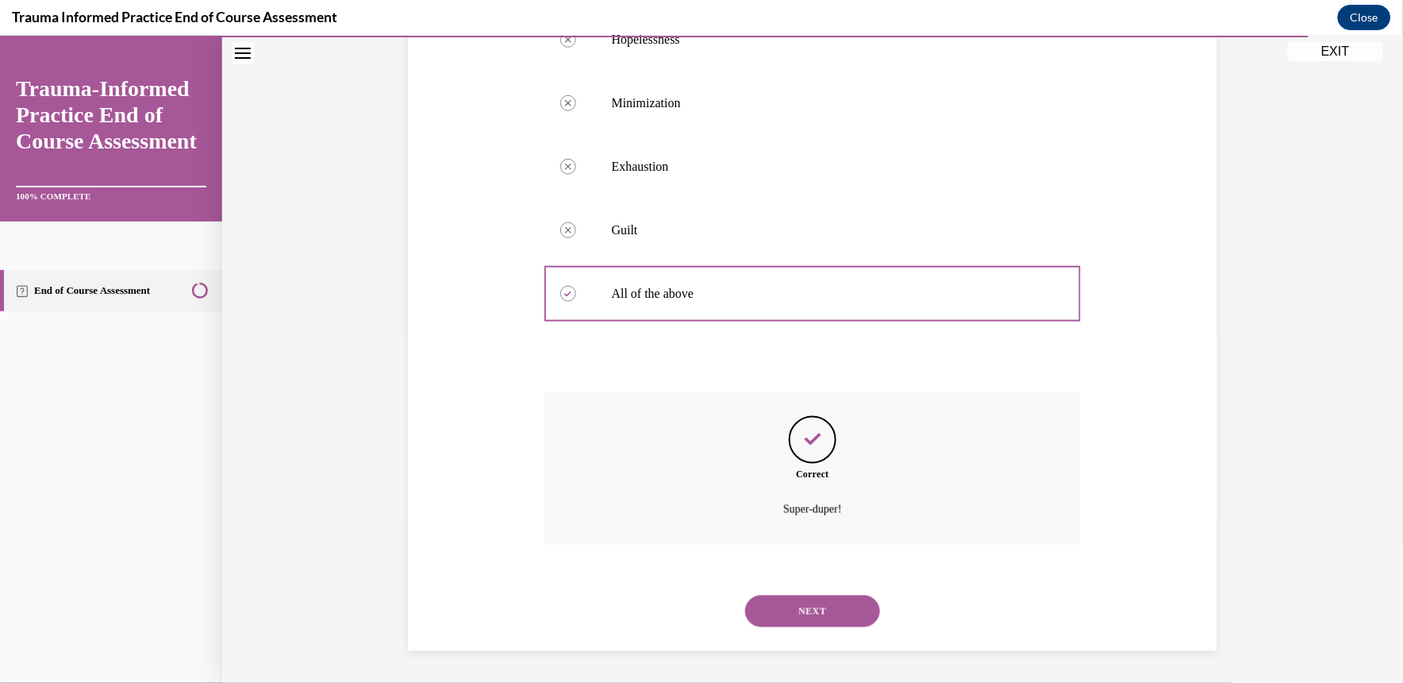
click at [790, 606] on button "NEXT" at bounding box center [812, 610] width 135 height 32
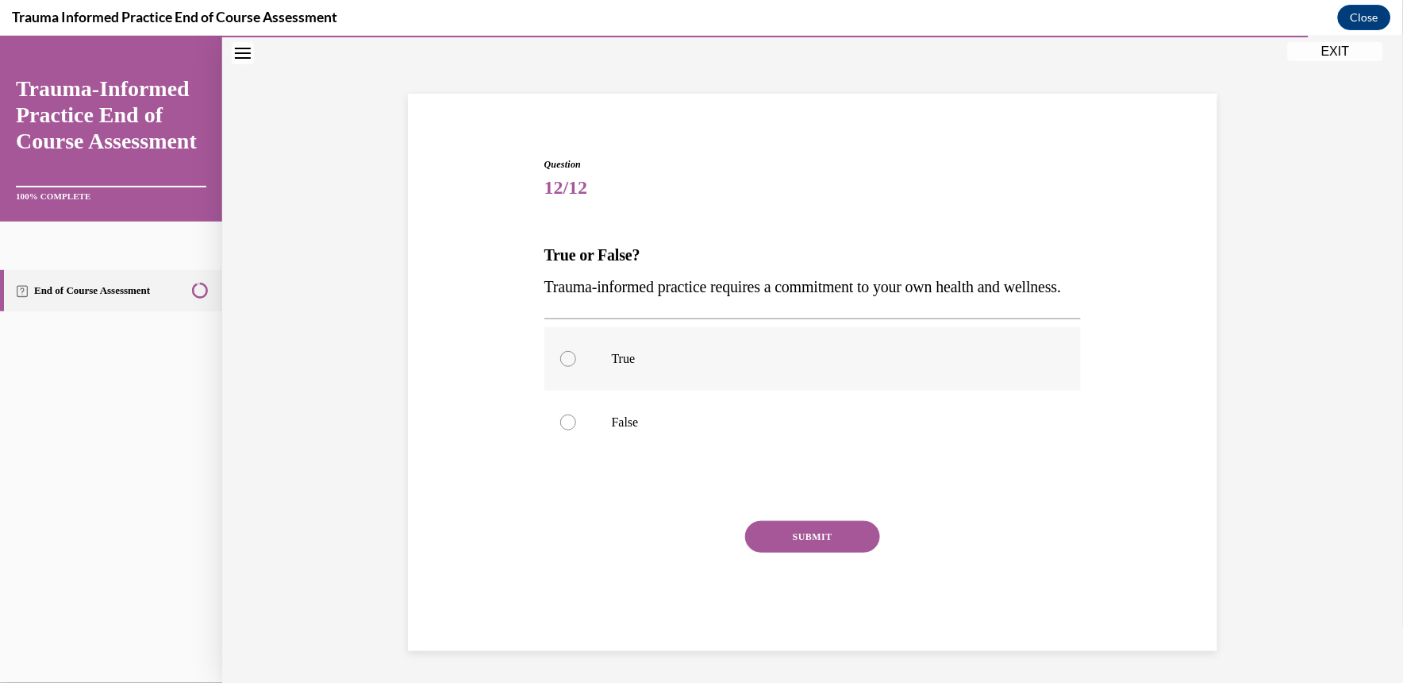
click at [757, 366] on label "True" at bounding box center [812, 357] width 537 height 63
click at [576, 366] on input "True" at bounding box center [568, 358] width 16 height 16
radio input "true"
click at [792, 529] on button "SUBMIT" at bounding box center [812, 536] width 135 height 32
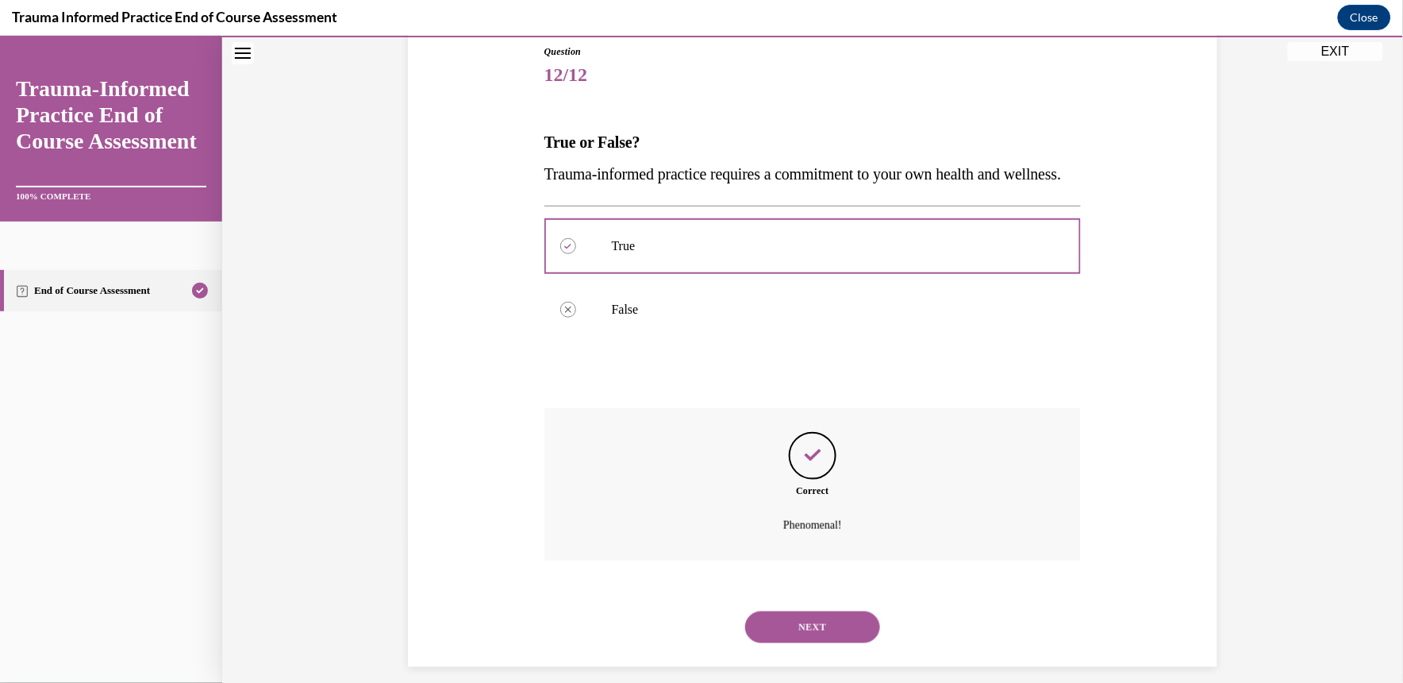
scroll to position [223, 0]
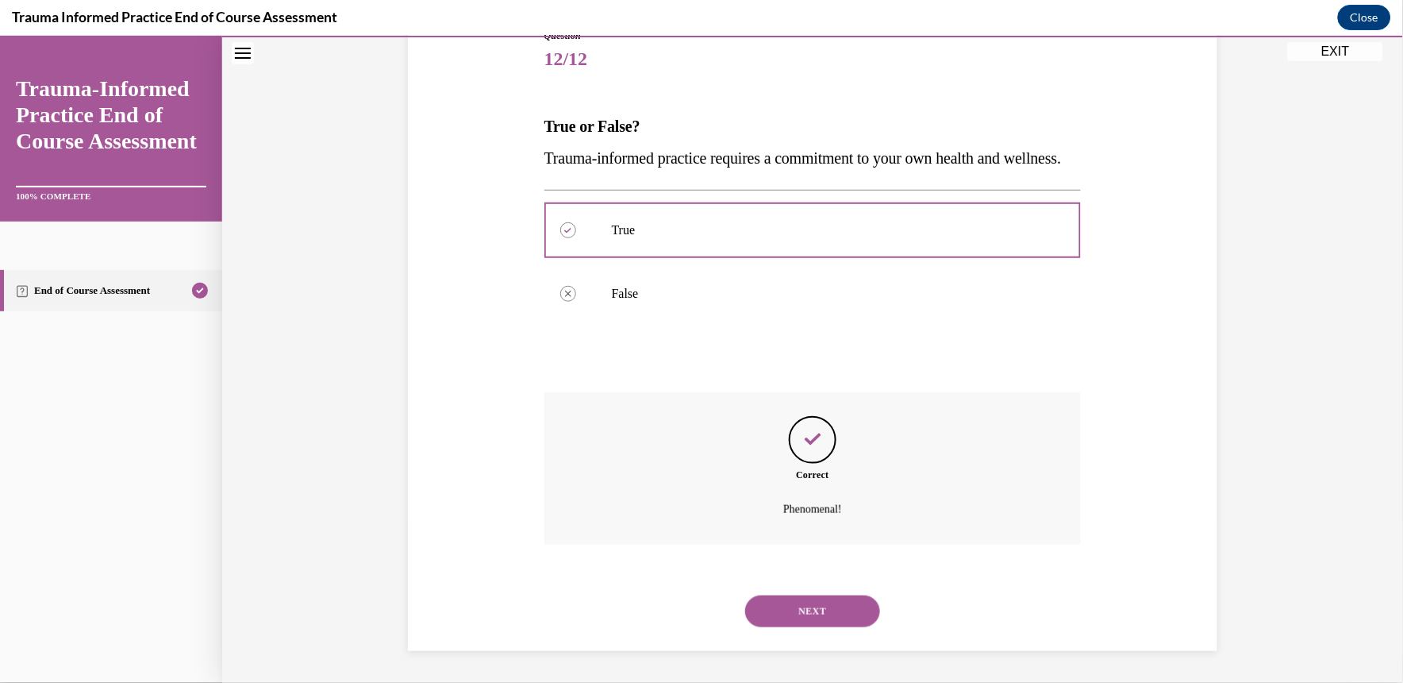
click at [792, 611] on button "NEXT" at bounding box center [812, 610] width 135 height 32
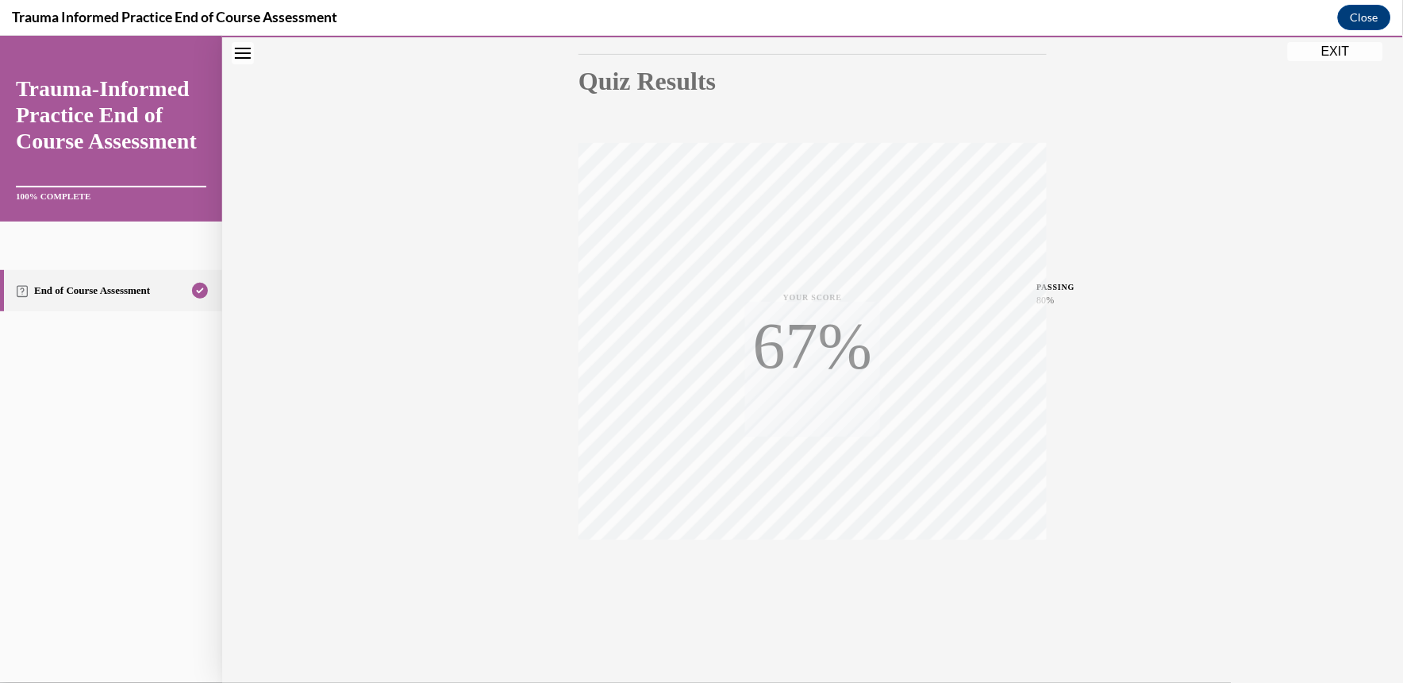
scroll to position [167, 0]
click at [1295, 56] on button "EXIT" at bounding box center [1335, 50] width 95 height 19
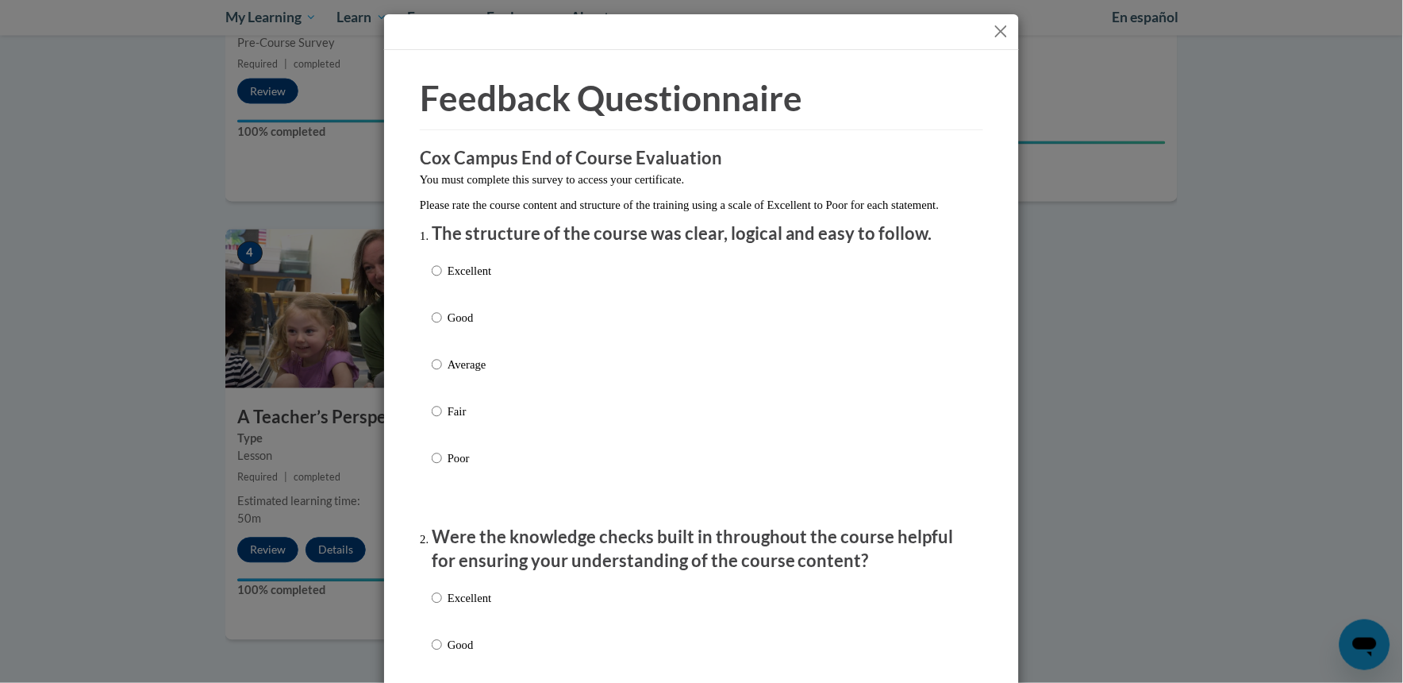
click at [482, 297] on label "Excellent" at bounding box center [462, 283] width 60 height 43
click at [442, 279] on input "Excellent" at bounding box center [437, 270] width 10 height 17
radio input "true"
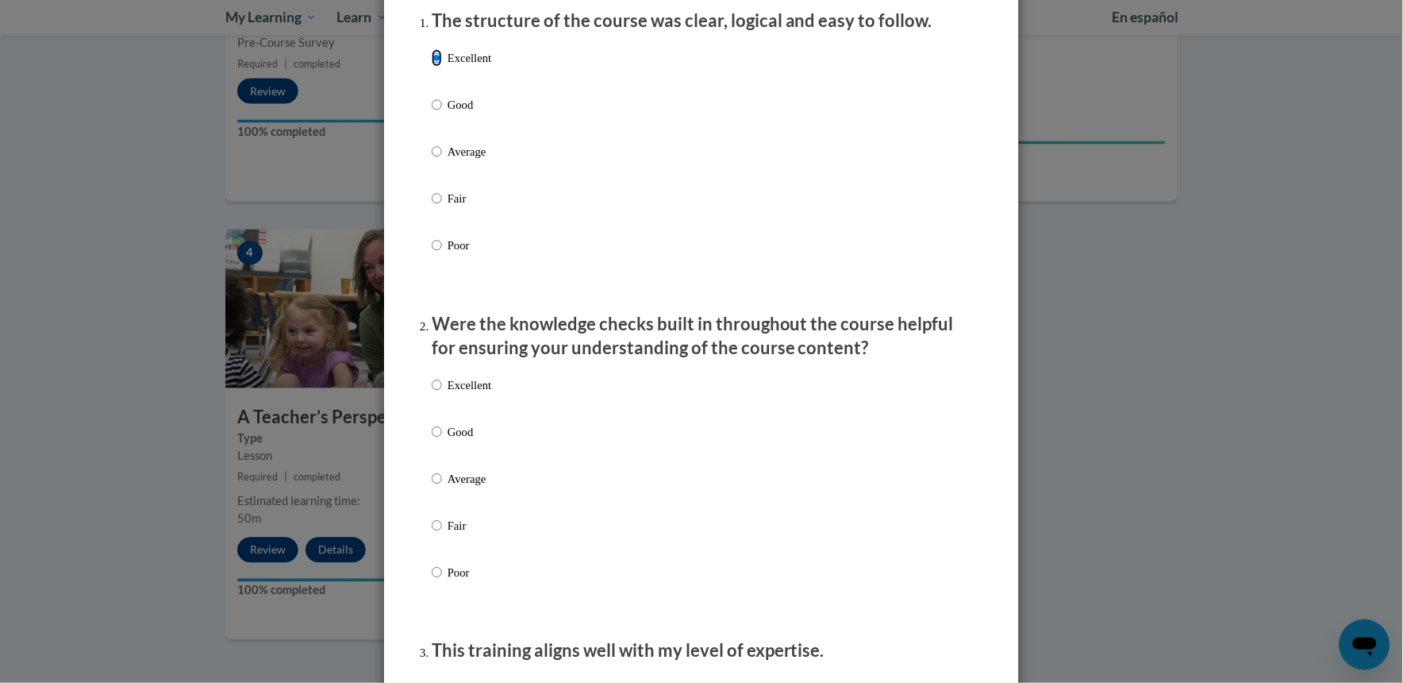
scroll to position [79, 0]
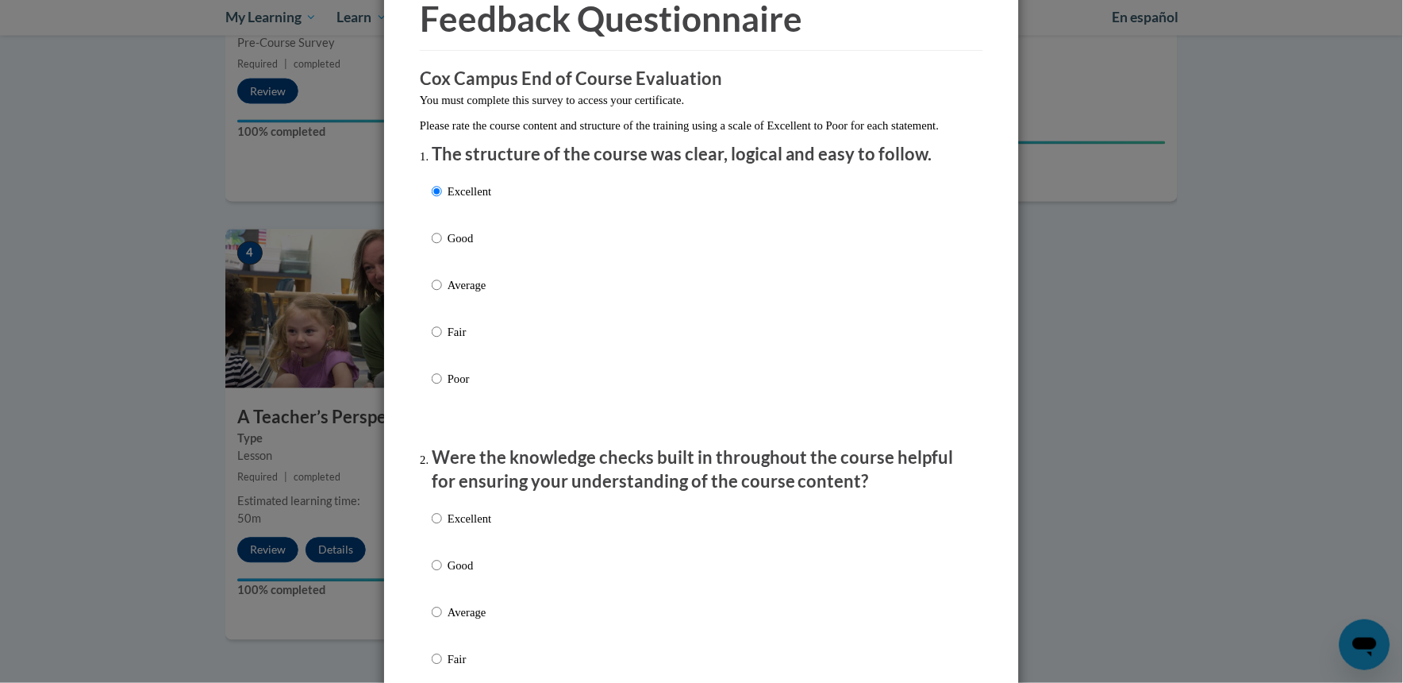
click at [448, 527] on p "Excellent" at bounding box center [470, 518] width 44 height 17
click at [442, 527] on input "Excellent" at bounding box center [437, 518] width 10 height 17
radio input "true"
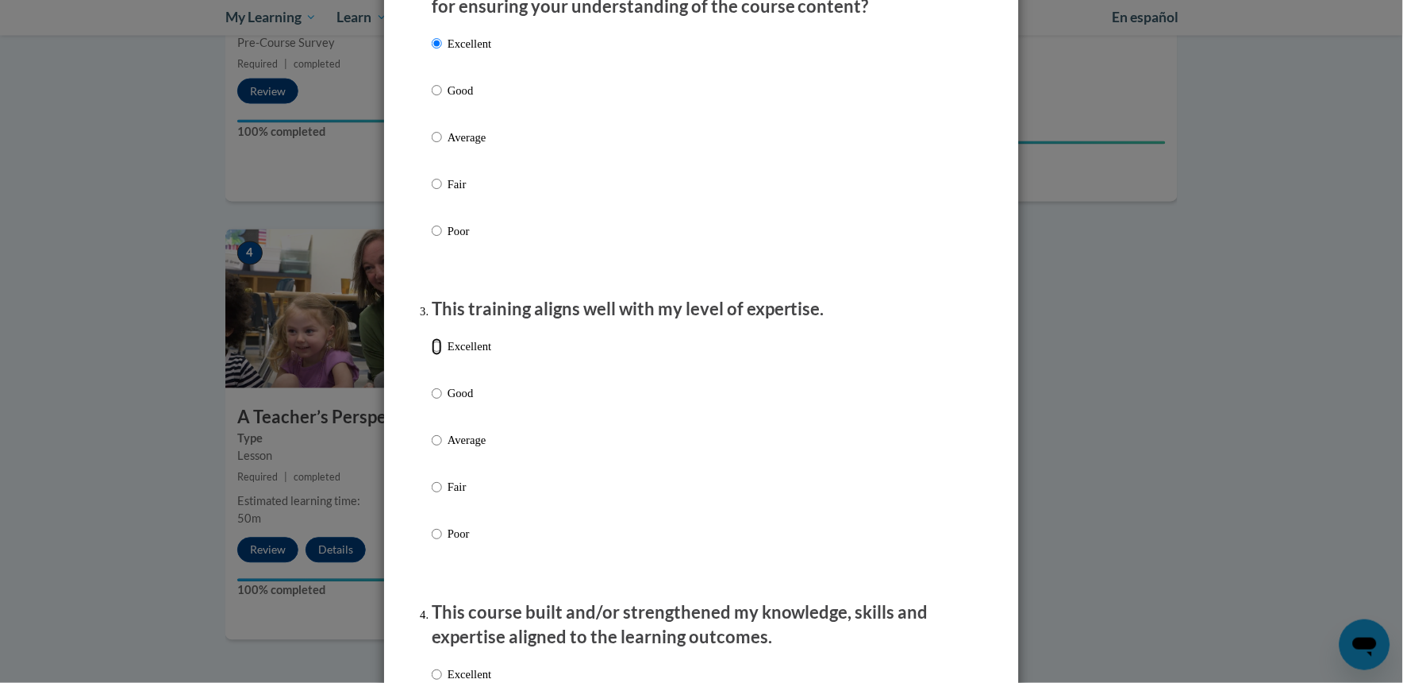
click at [432, 356] on input "Excellent" at bounding box center [437, 346] width 10 height 17
radio input "true"
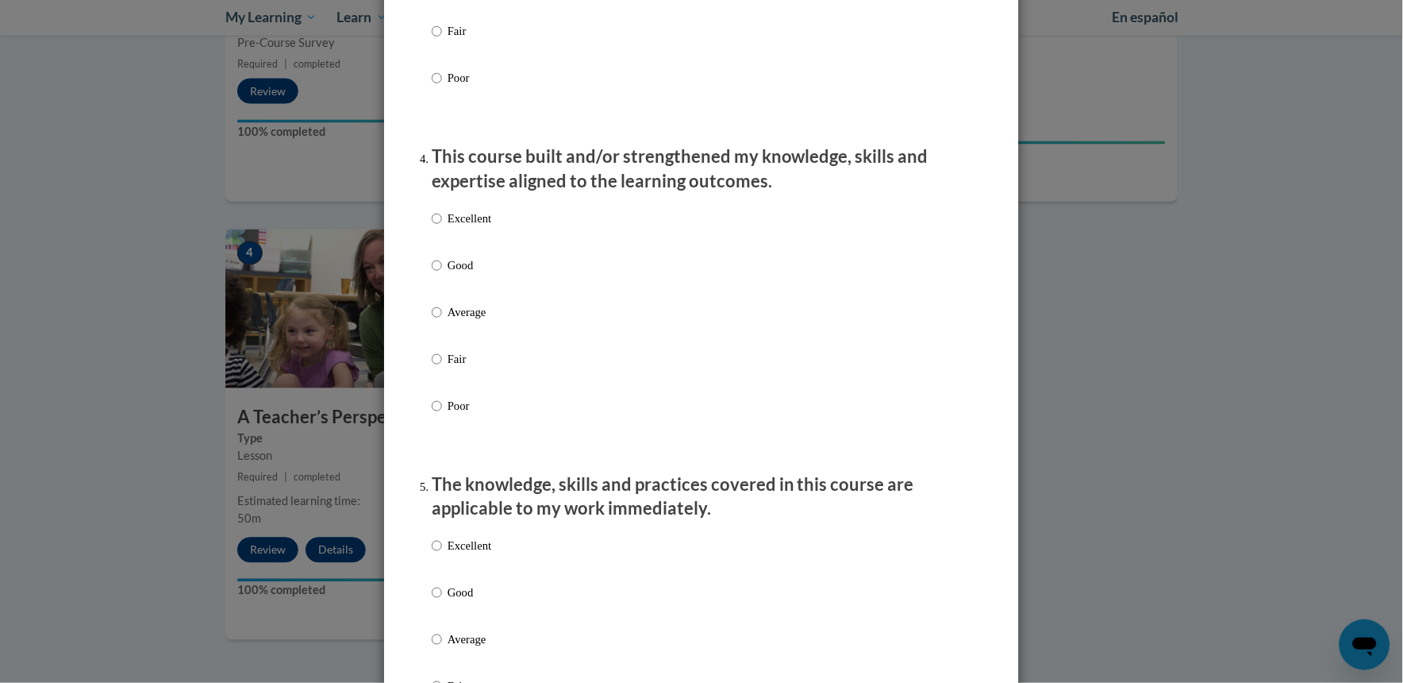
scroll to position [1012, 0]
click at [449, 225] on p "Excellent" at bounding box center [470, 216] width 44 height 17
click at [442, 225] on input "Excellent" at bounding box center [437, 216] width 10 height 17
radio input "true"
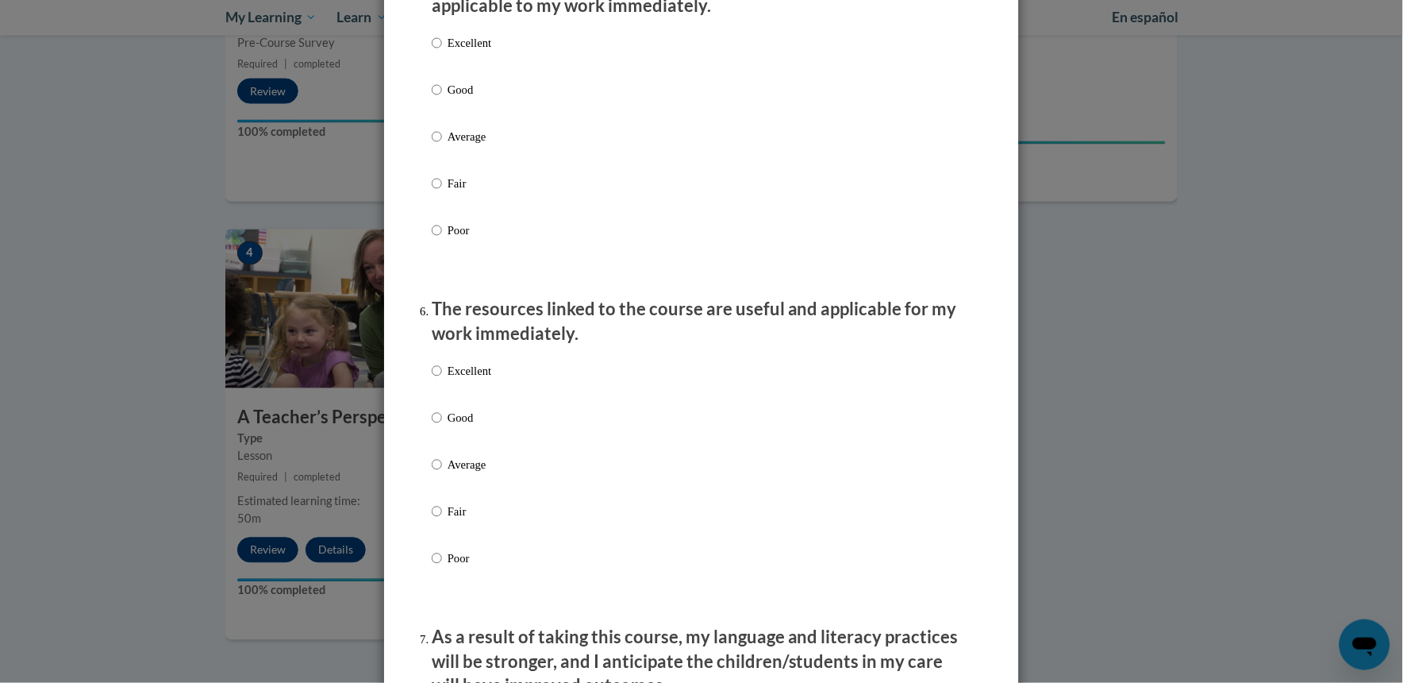
scroll to position [1513, 0]
click at [471, 51] on p "Excellent" at bounding box center [470, 41] width 44 height 17
click at [442, 51] on input "Excellent" at bounding box center [437, 41] width 10 height 17
radio input "true"
click at [456, 379] on p "Excellent" at bounding box center [470, 369] width 44 height 17
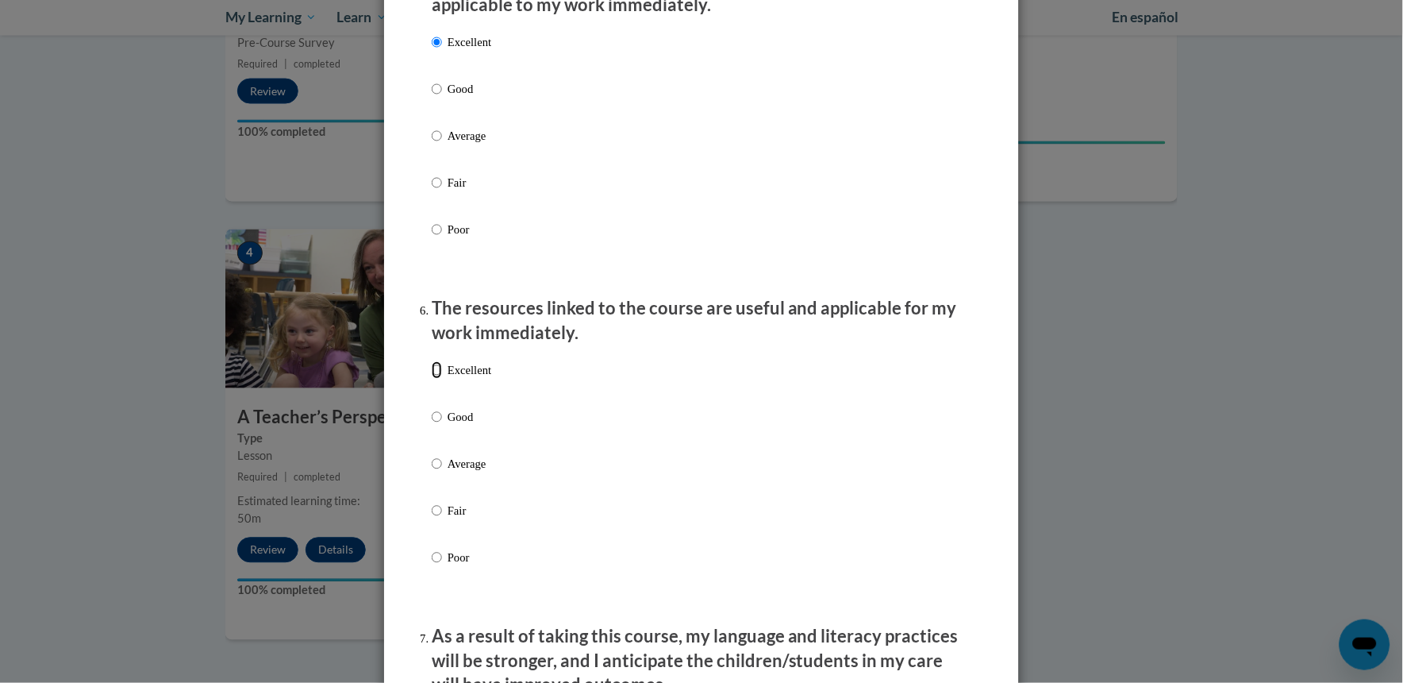
click at [442, 379] on input "Excellent" at bounding box center [437, 369] width 10 height 17
radio input "true"
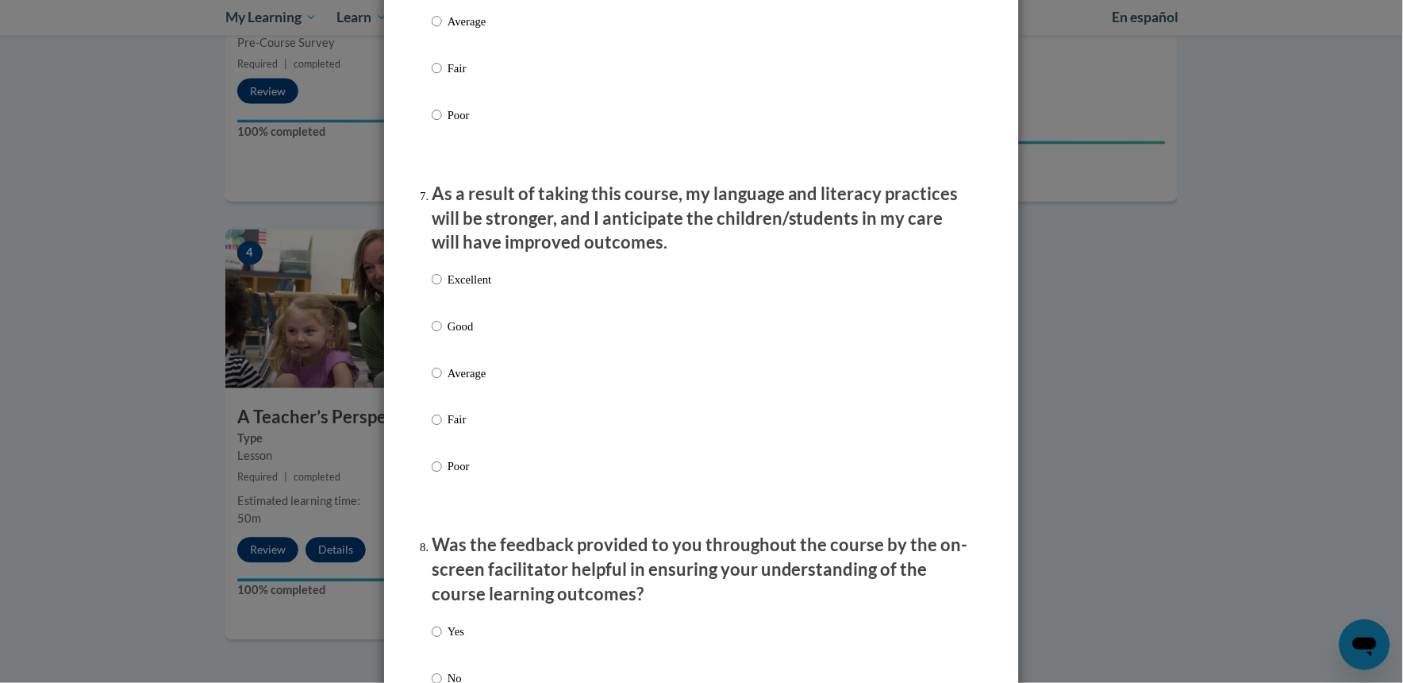
scroll to position [1957, 0]
click at [463, 287] on p "Excellent" at bounding box center [470, 277] width 44 height 17
click at [442, 287] on input "Excellent" at bounding box center [437, 277] width 10 height 17
radio input "true"
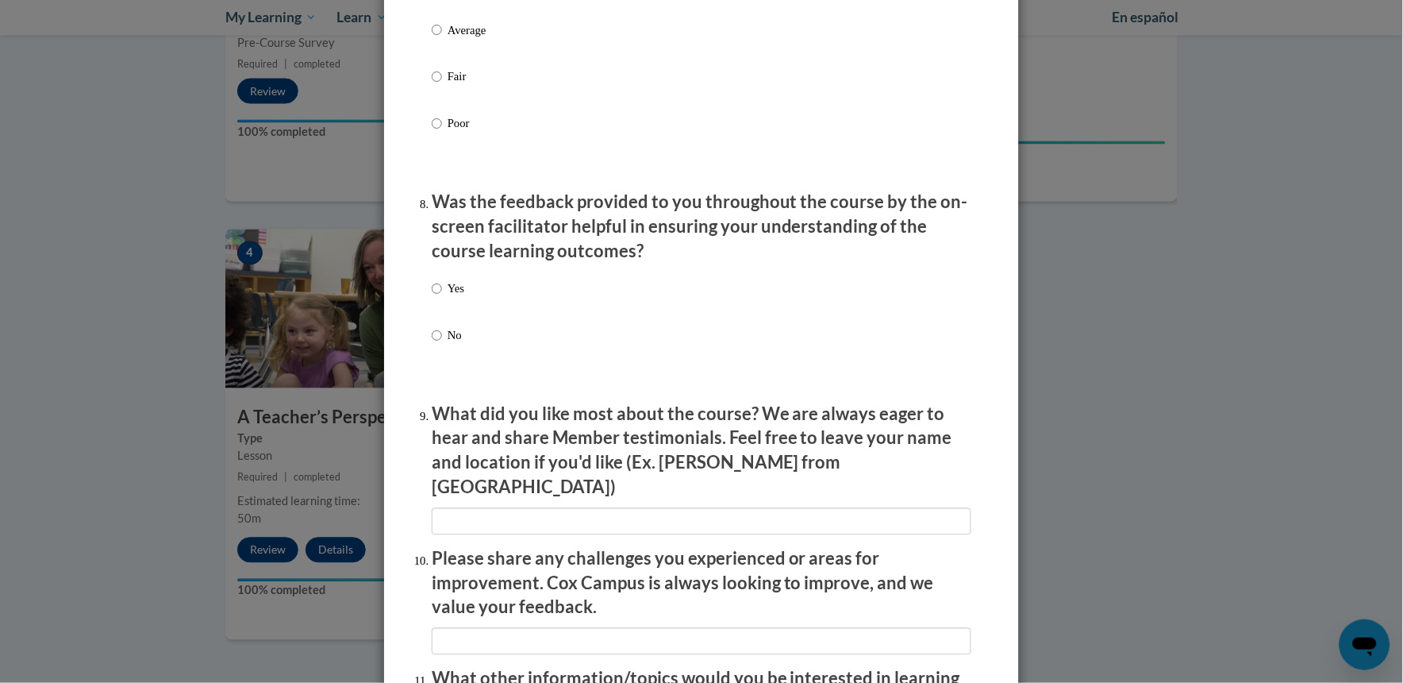
scroll to position [2336, 0]
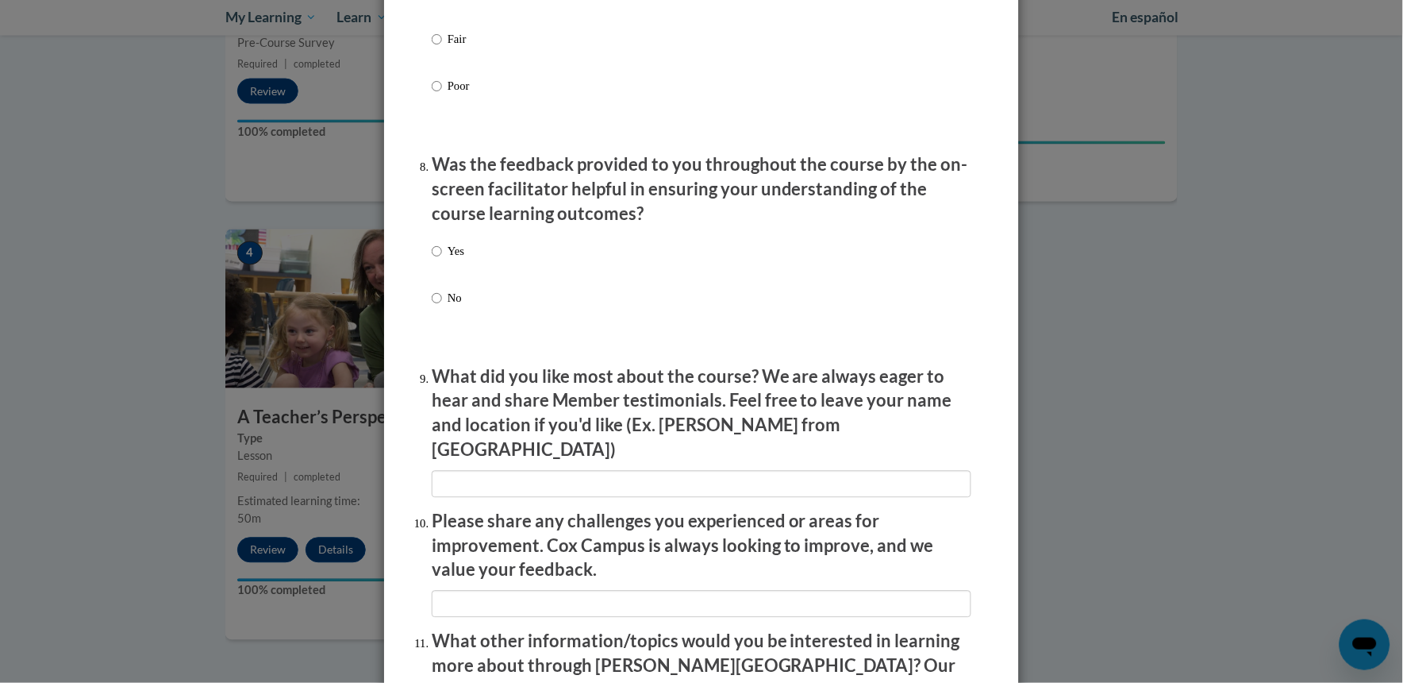
click at [448, 260] on p "Yes" at bounding box center [456, 251] width 17 height 17
click at [440, 260] on input "Yes" at bounding box center [437, 251] width 10 height 17
radio input "true"
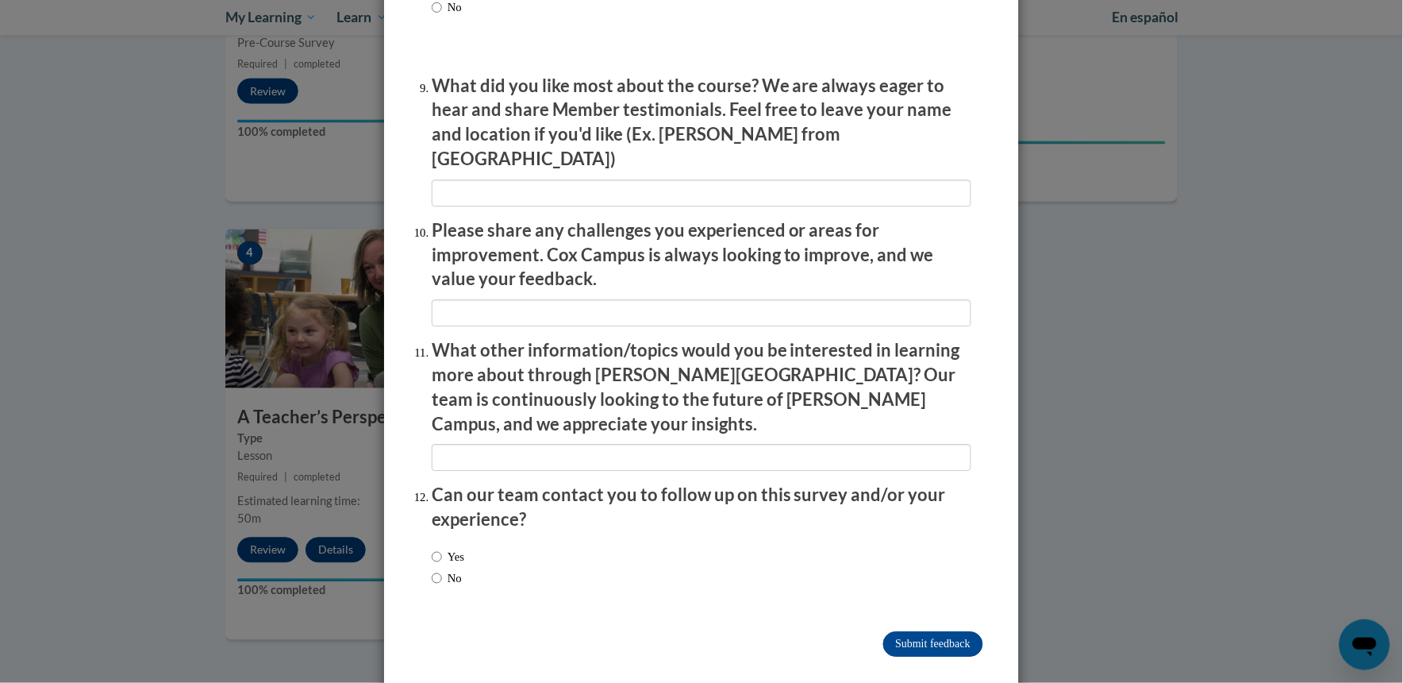
click at [448, 548] on label "Yes" at bounding box center [448, 556] width 33 height 17
click at [442, 548] on input "Yes" at bounding box center [437, 556] width 10 height 17
radio input "true"
click at [922, 631] on input "Submit feedback" at bounding box center [933, 643] width 100 height 25
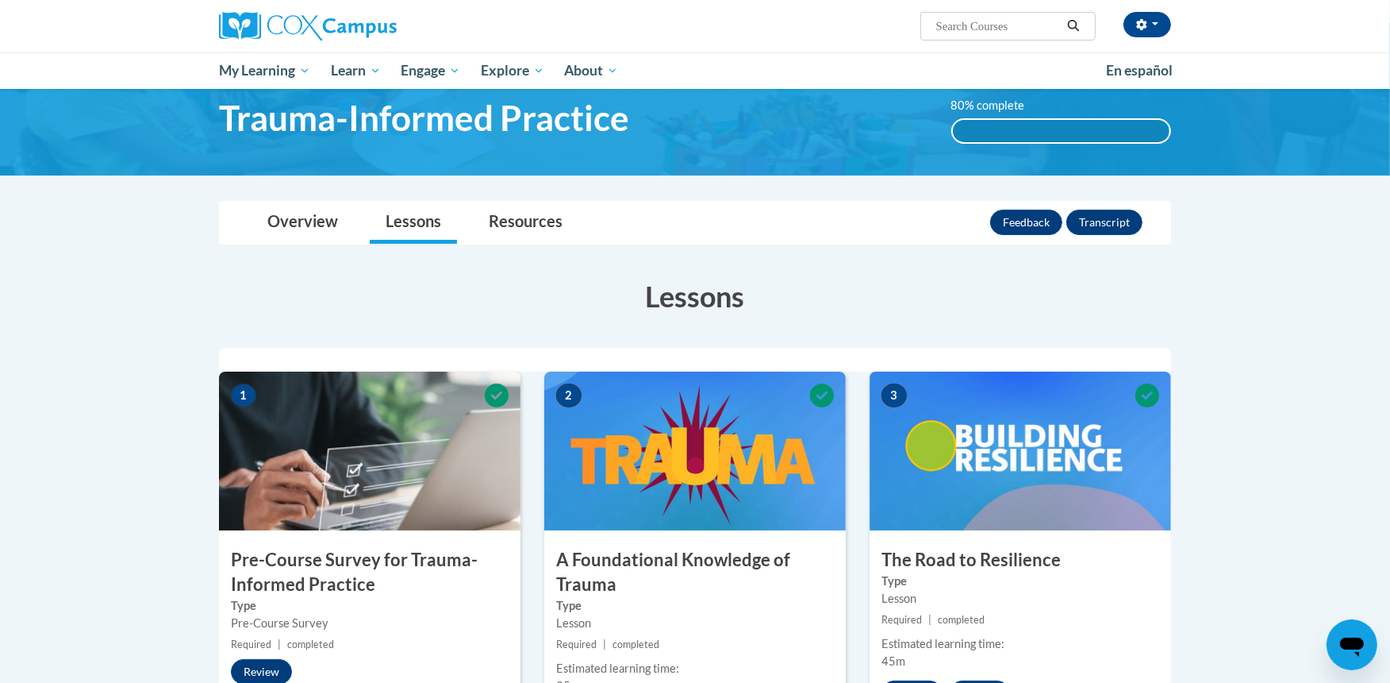
scroll to position [35, 0]
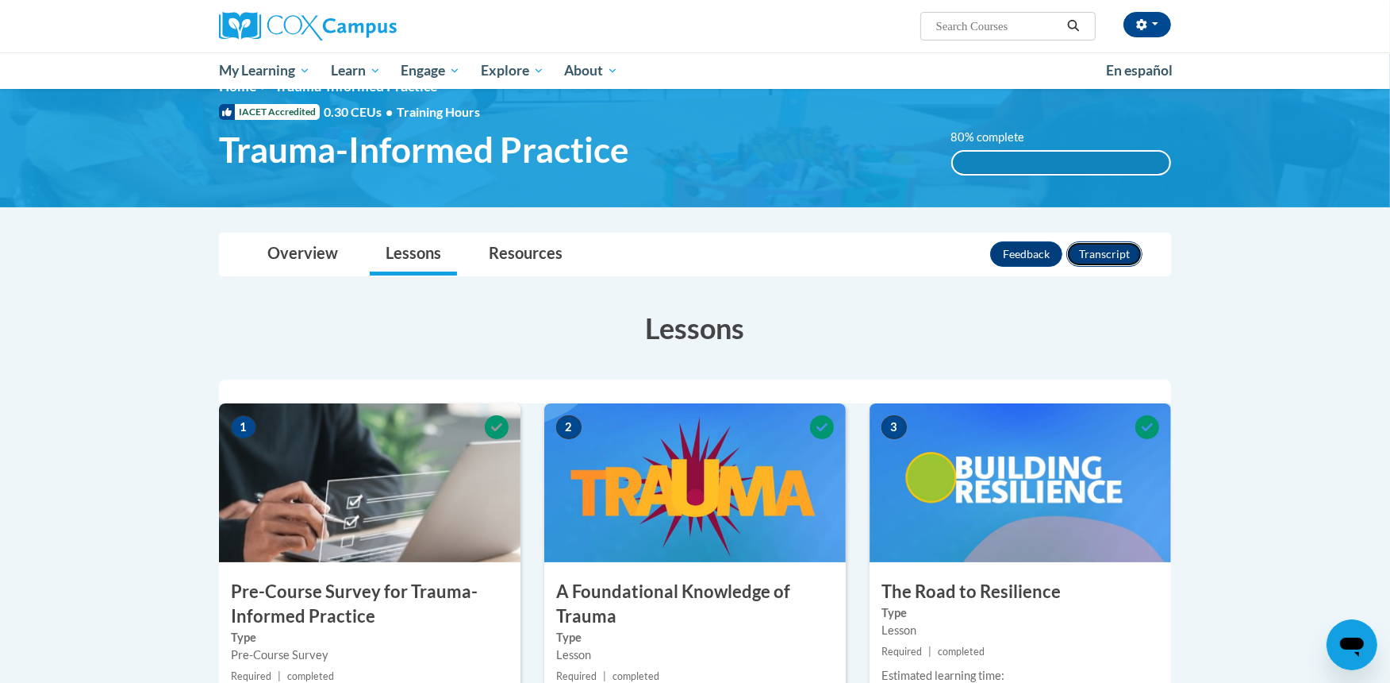
click at [1086, 258] on button "Transcript" at bounding box center [1105, 253] width 76 height 25
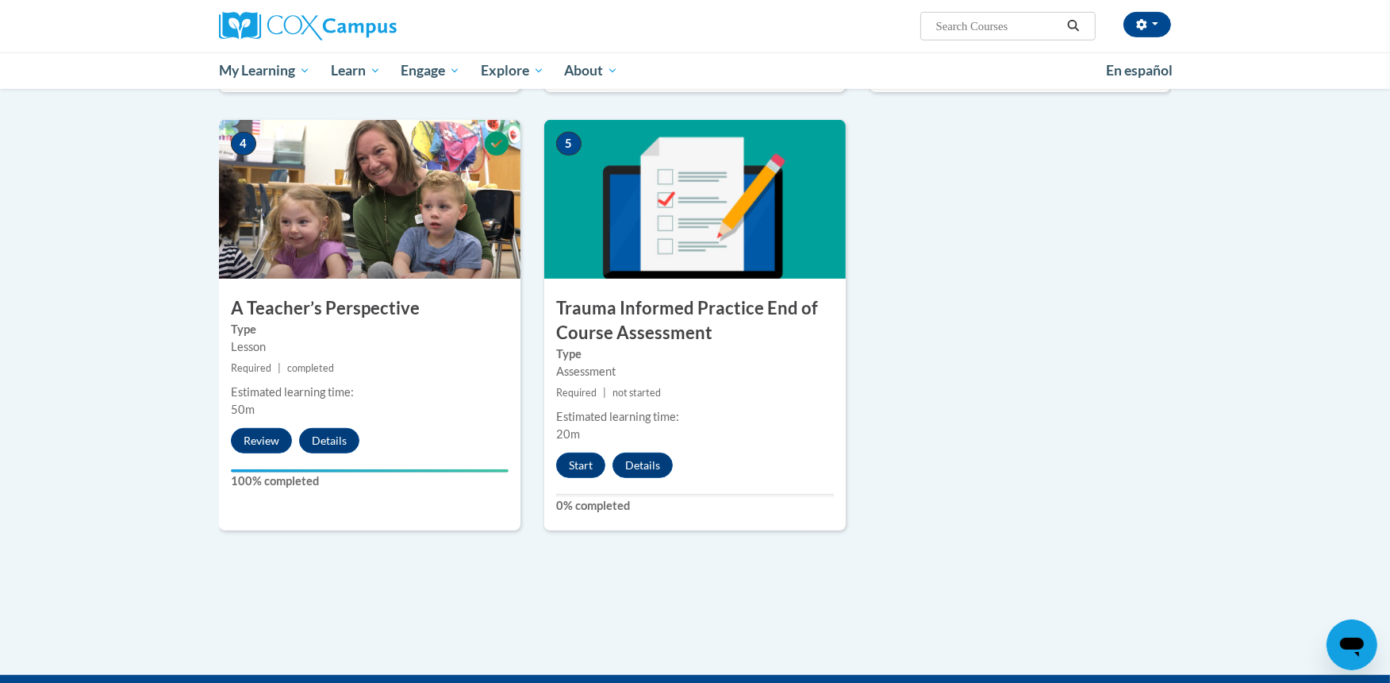
scroll to position [757, 0]
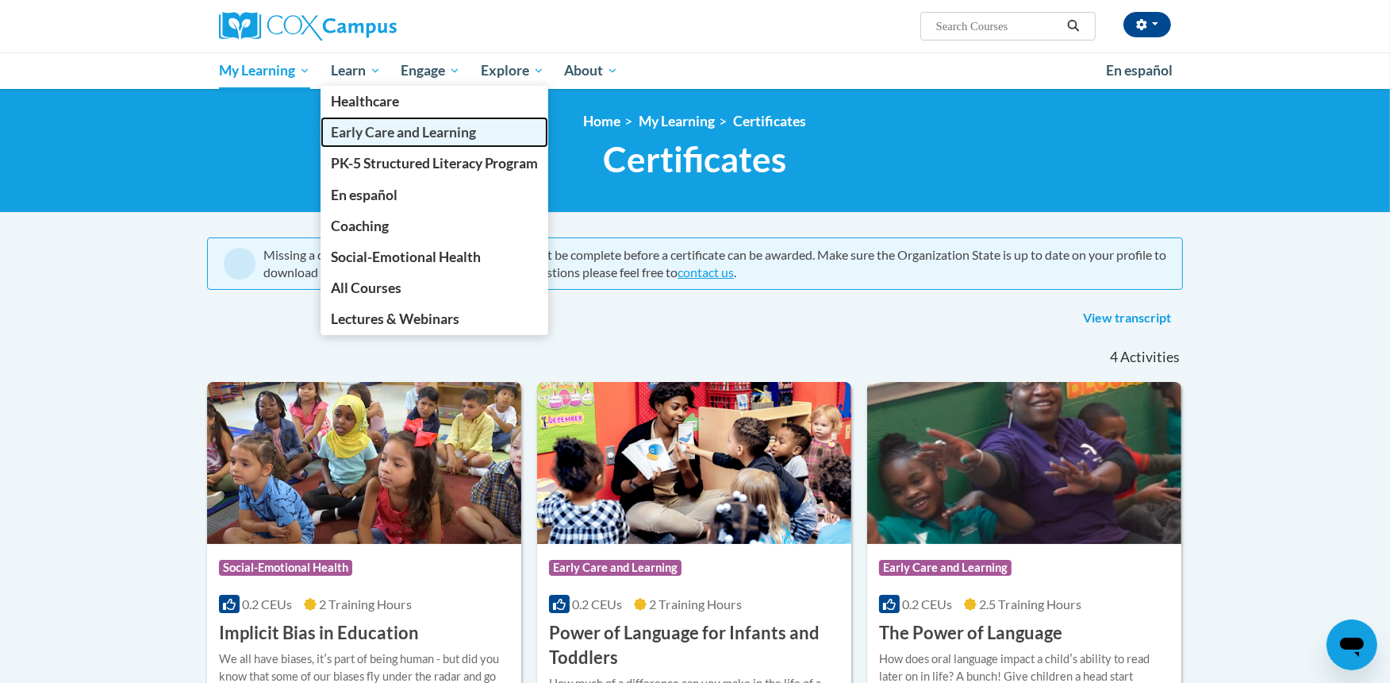
click at [425, 136] on span "Early Care and Learning" at bounding box center [403, 132] width 145 height 17
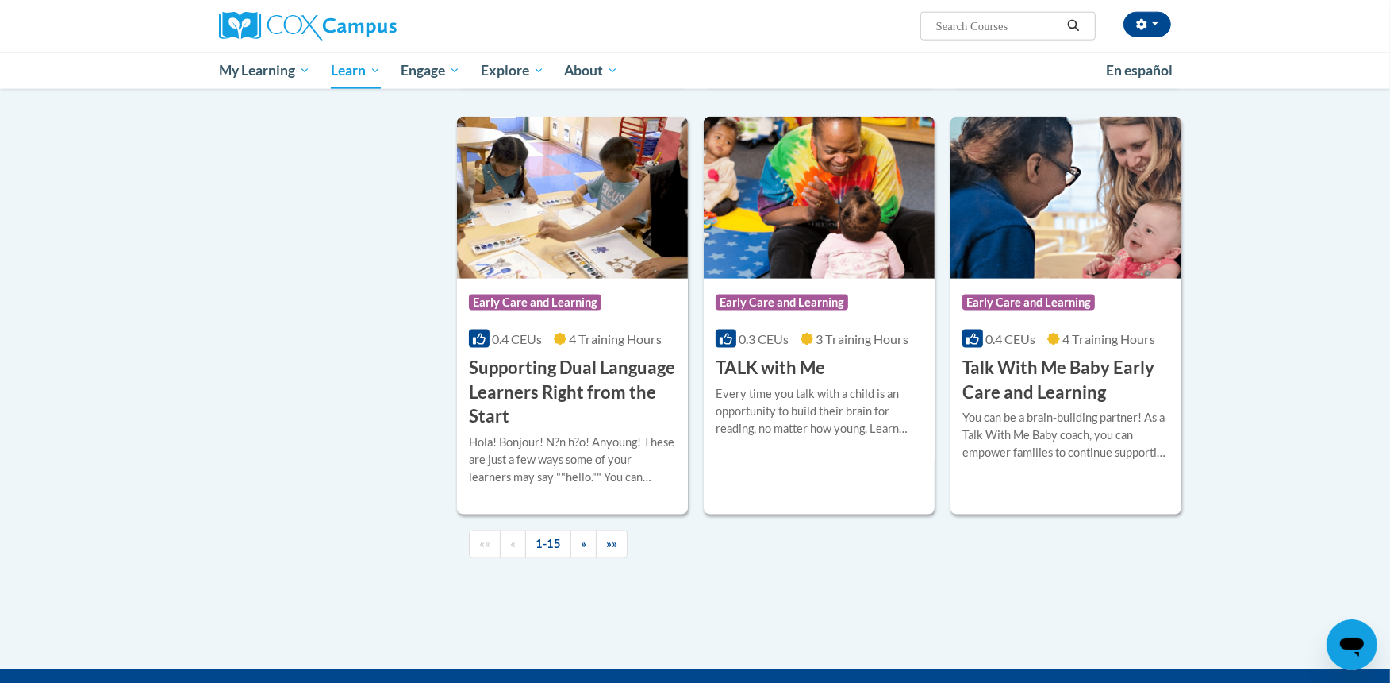
scroll to position [2148, 0]
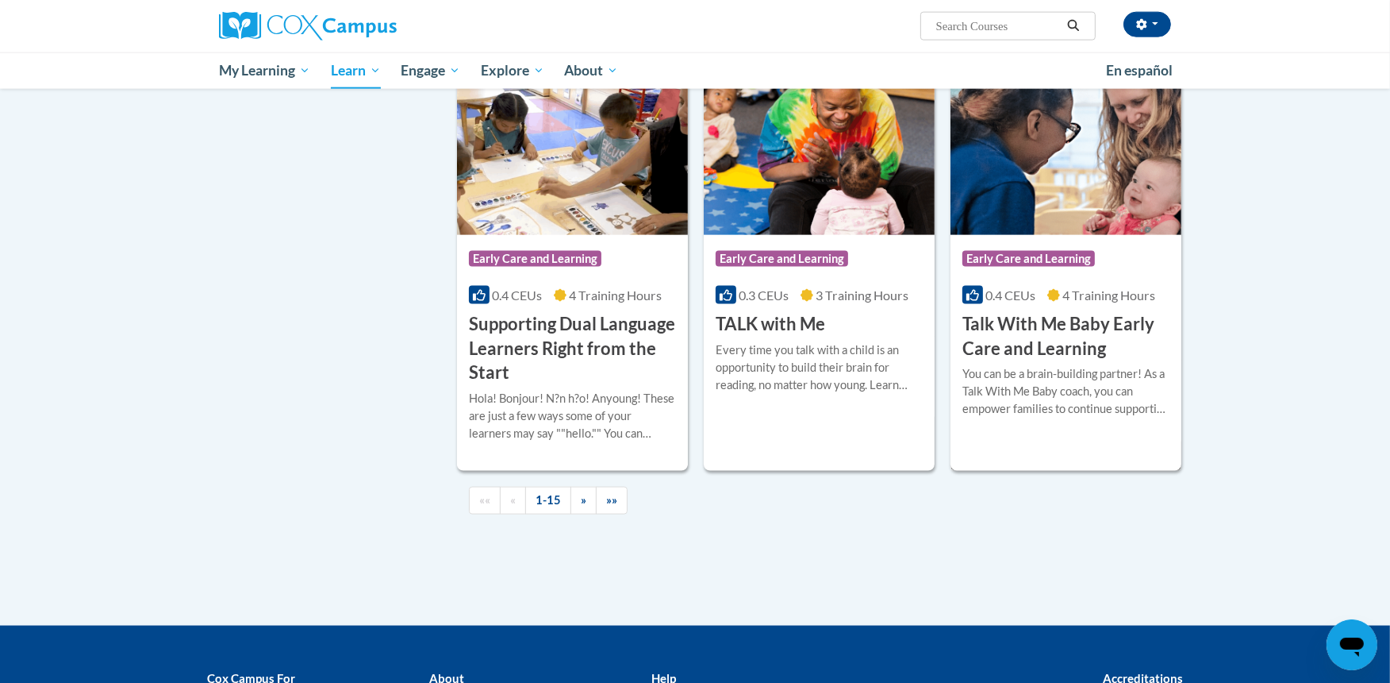
click at [1113, 361] on h3 "Talk With Me Baby Early Care and Learning" at bounding box center [1066, 336] width 207 height 49
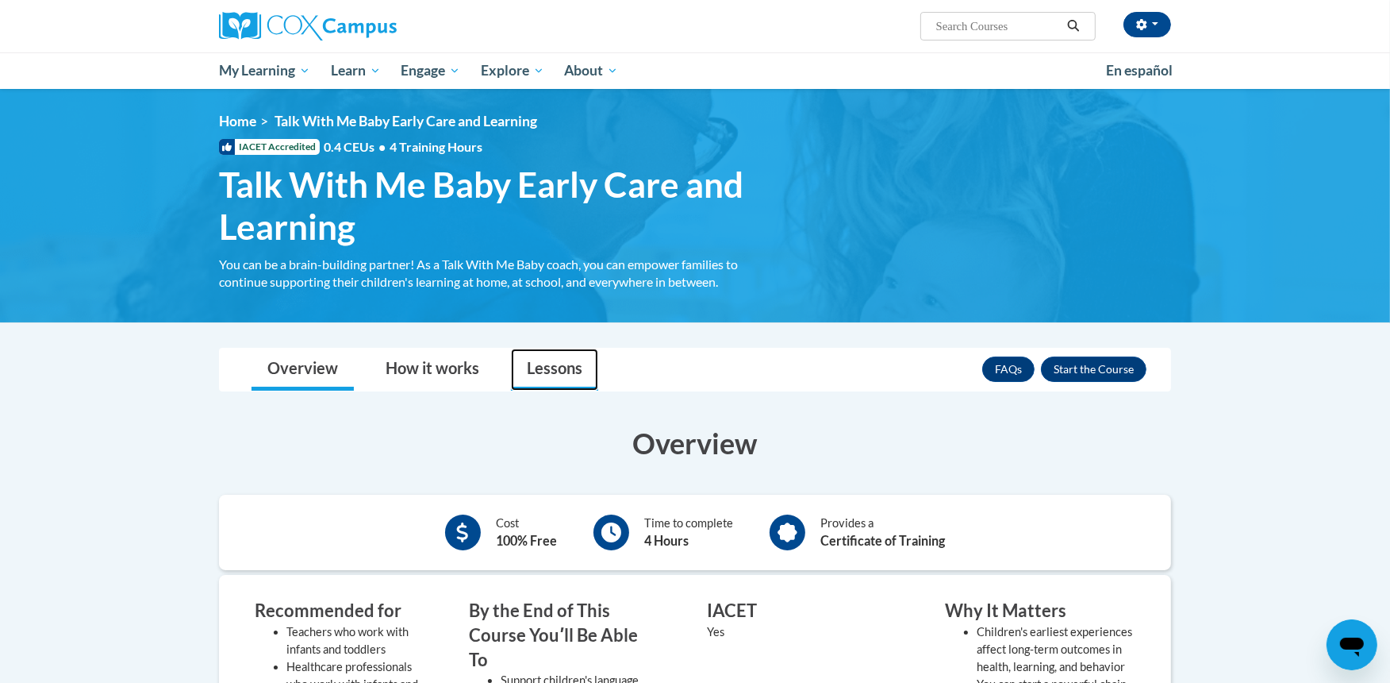
click at [567, 376] on link "Lessons" at bounding box center [554, 369] width 87 height 42
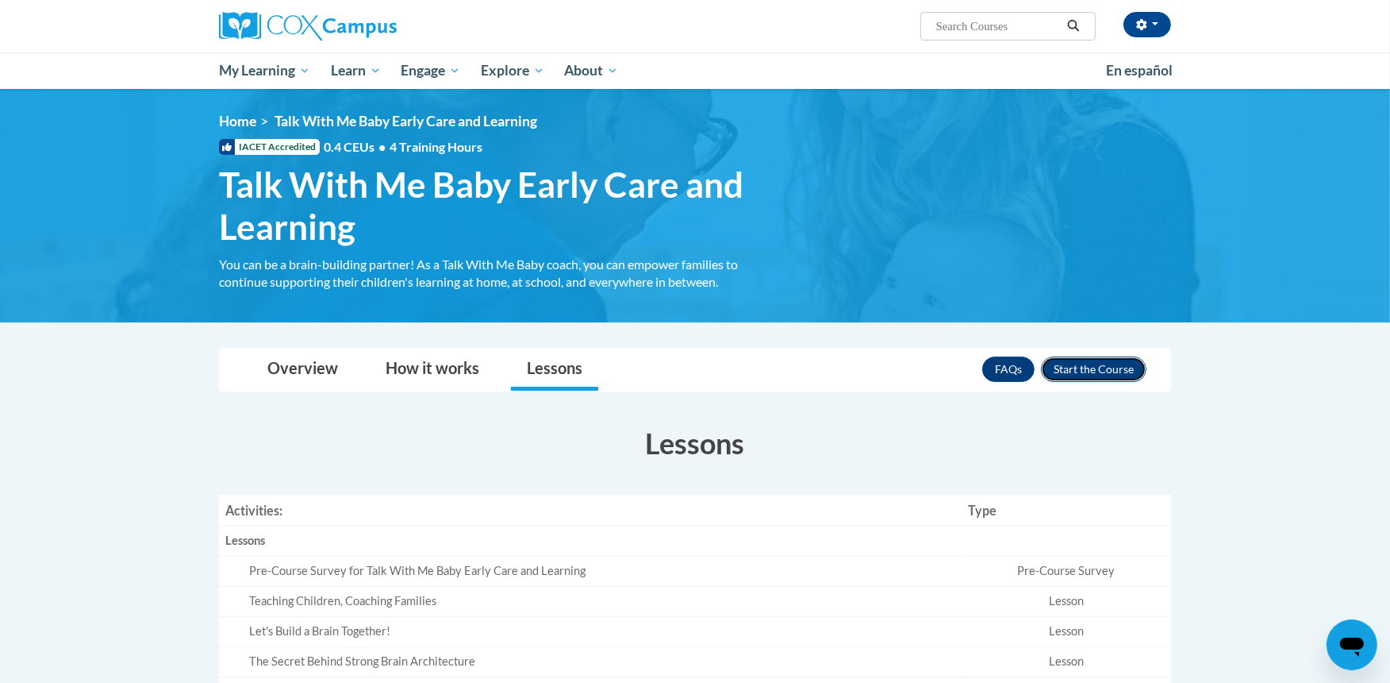
click at [1101, 363] on button "Enroll" at bounding box center [1094, 368] width 106 height 25
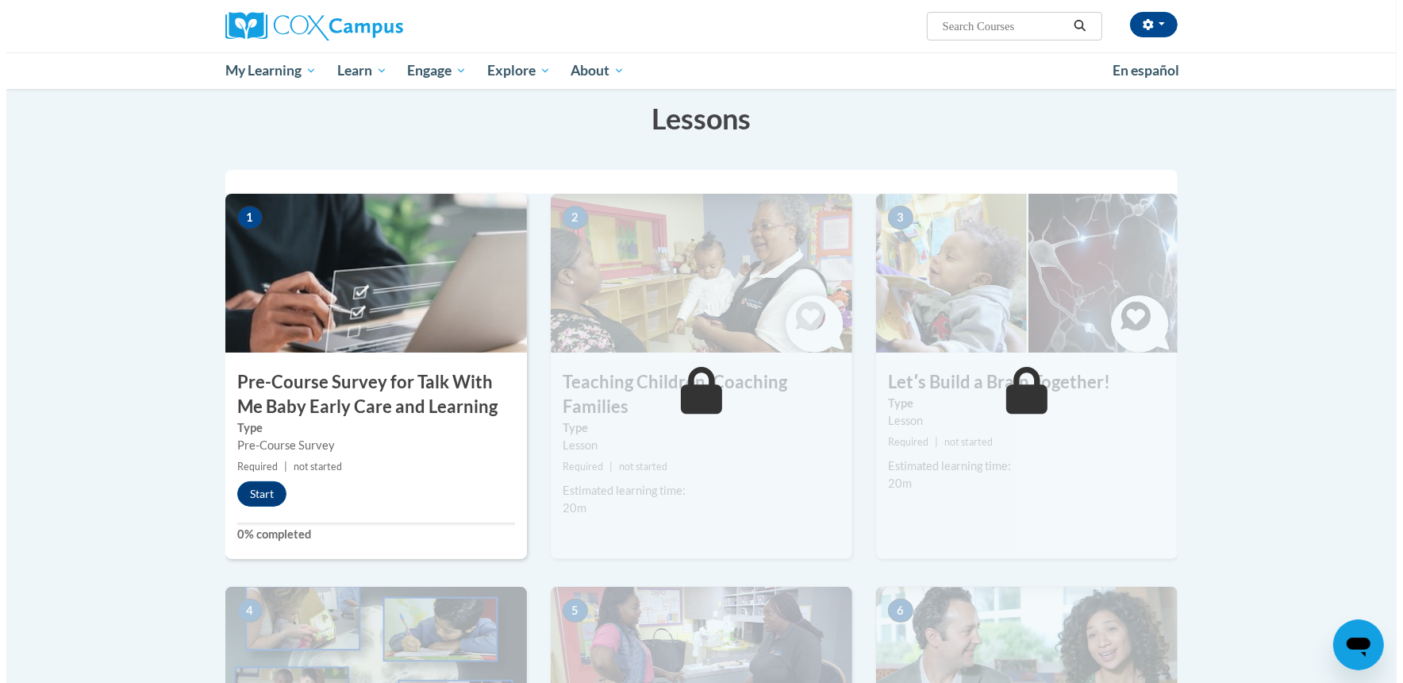
scroll to position [271, 0]
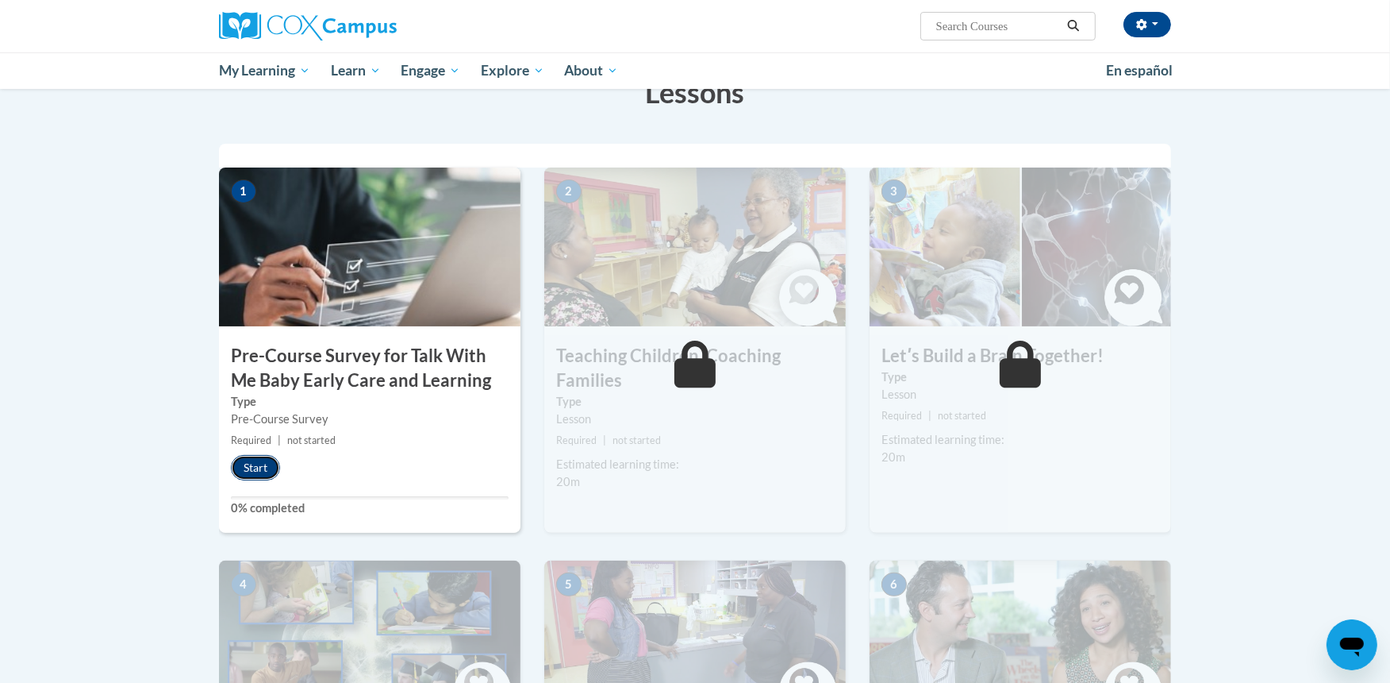
click at [248, 469] on button "Start" at bounding box center [255, 467] width 49 height 25
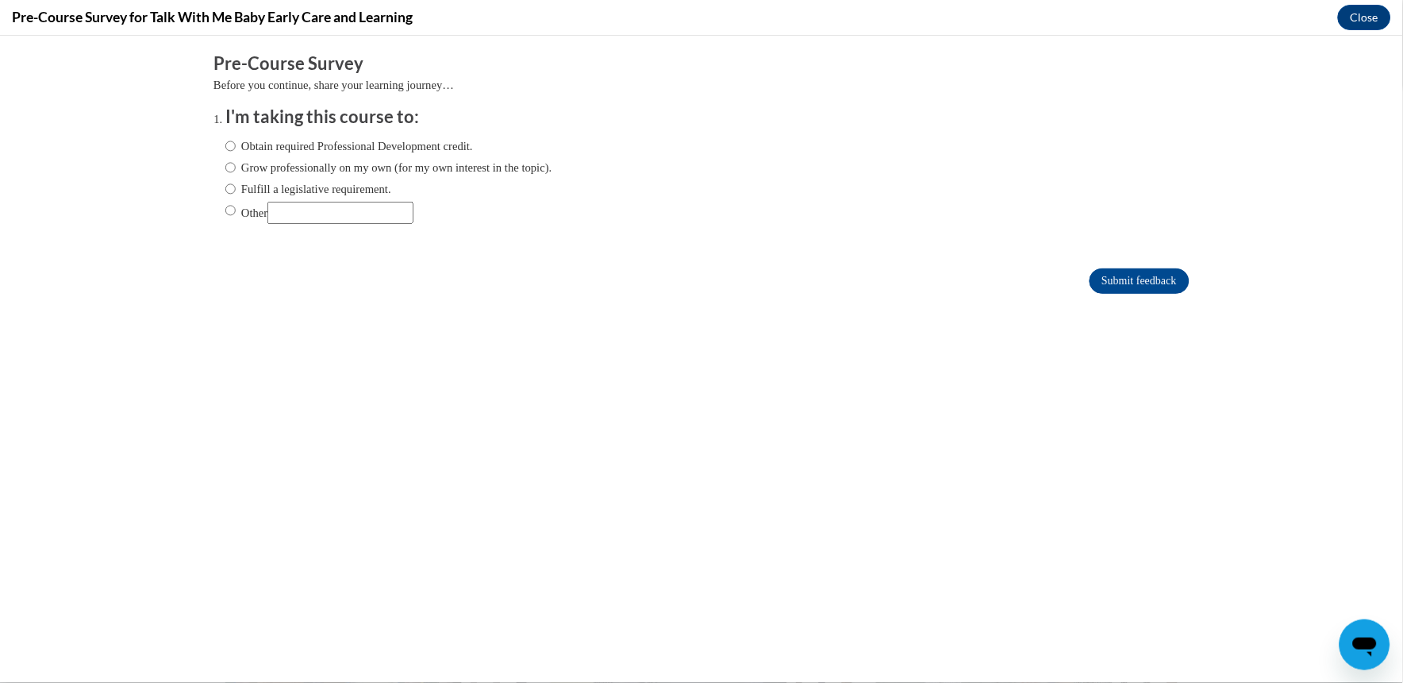
scroll to position [0, 0]
click at [353, 148] on label "Obtain required Professional Development credit." at bounding box center [349, 145] width 248 height 17
click at [236, 148] on input "Obtain required Professional Development credit." at bounding box center [230, 145] width 10 height 17
radio input "true"
click at [494, 171] on label "Grow professionally on my own (for my own interest in the topic)." at bounding box center [388, 166] width 327 height 17
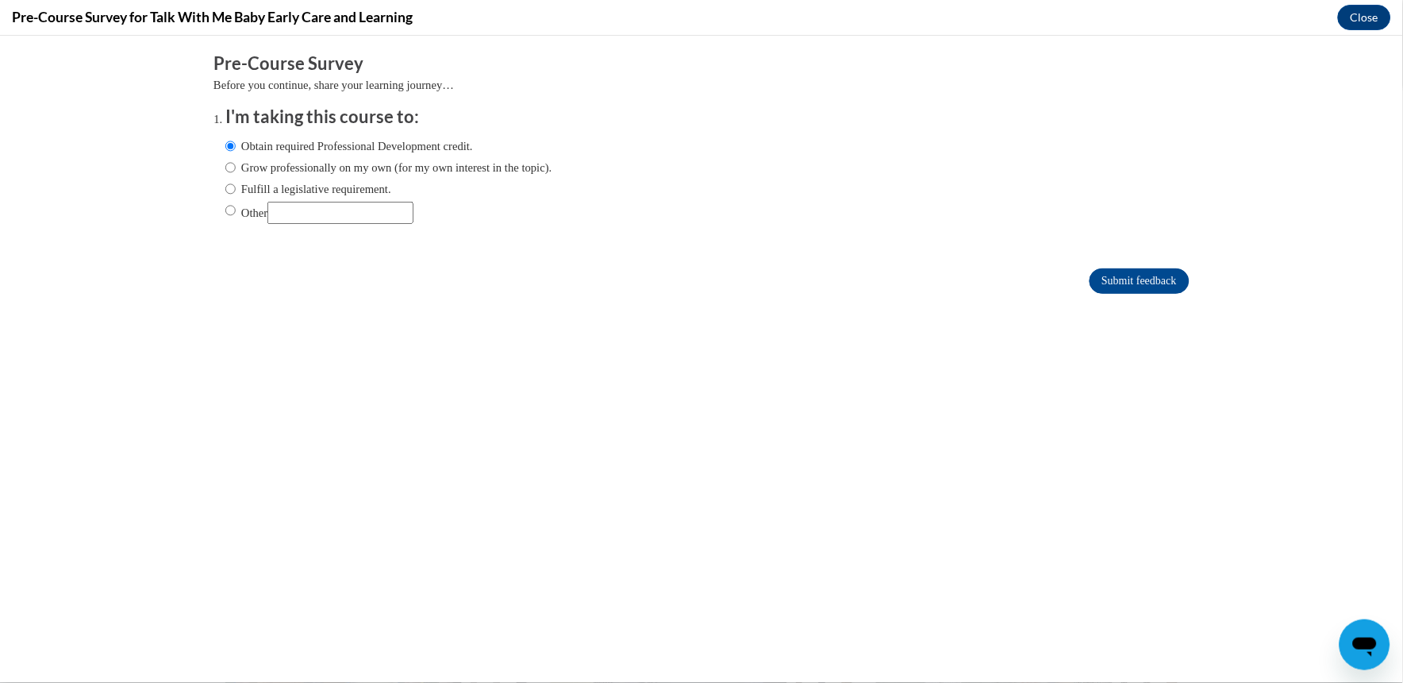
click at [236, 171] on input "Grow professionally on my own (for my own interest in the topic)." at bounding box center [230, 166] width 10 height 17
radio input "true"
click at [1112, 272] on input "Submit feedback" at bounding box center [1140, 279] width 100 height 25
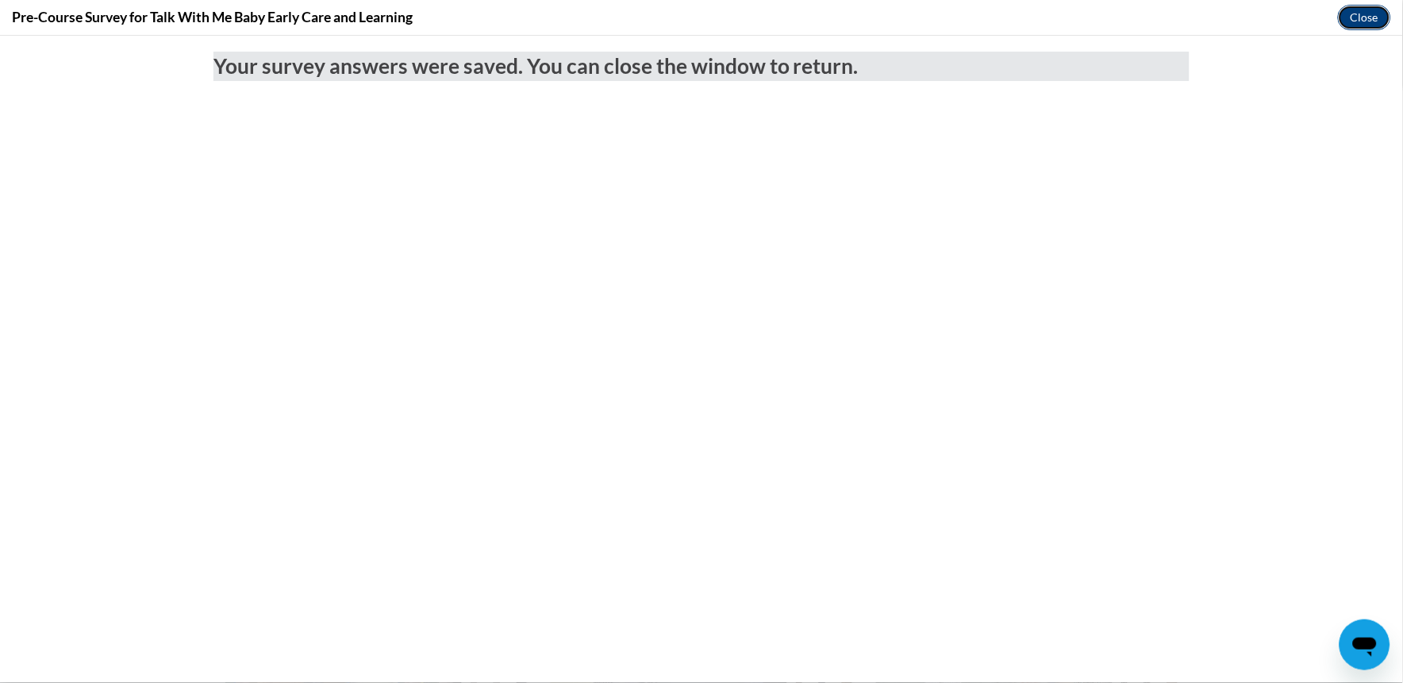
click at [1370, 25] on button "Close" at bounding box center [1364, 17] width 53 height 25
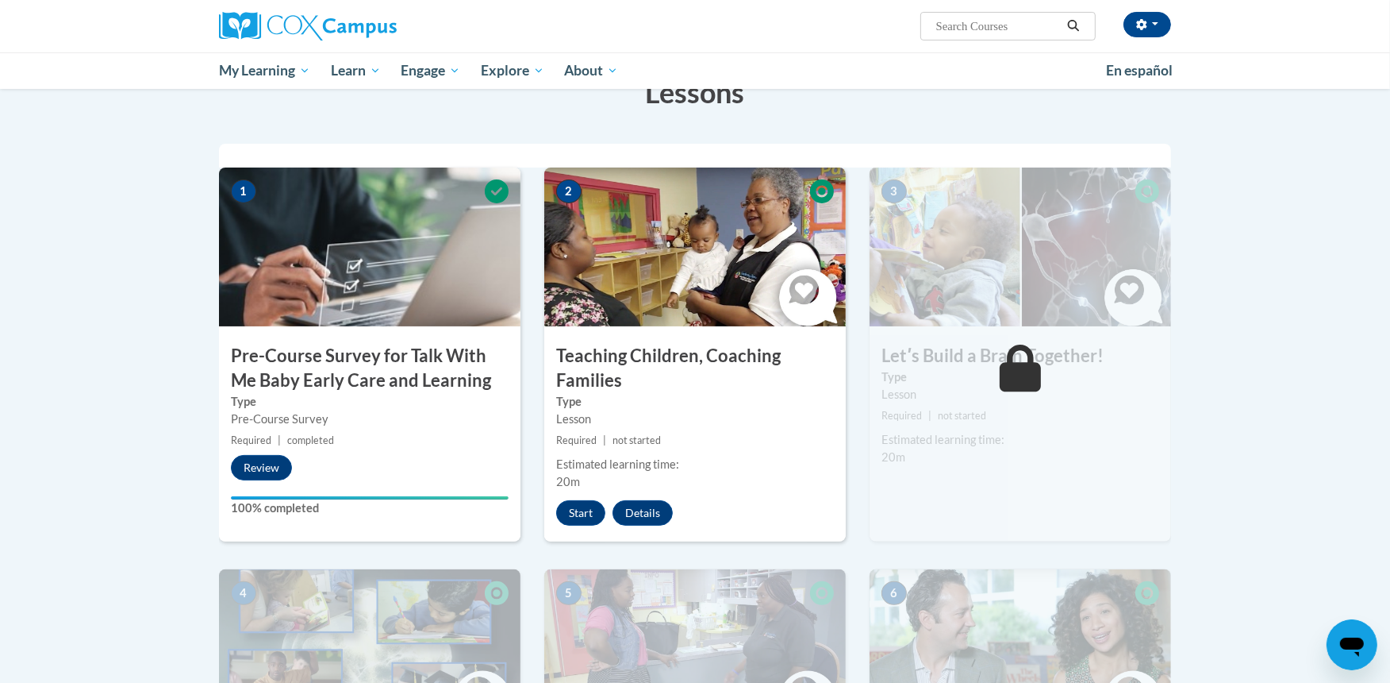
click at [589, 495] on div "2 Teaching Children, Coaching Families Type Lesson Required | not started Estim…" at bounding box center [695, 354] width 302 height 374
click at [582, 511] on button "Start" at bounding box center [580, 512] width 49 height 25
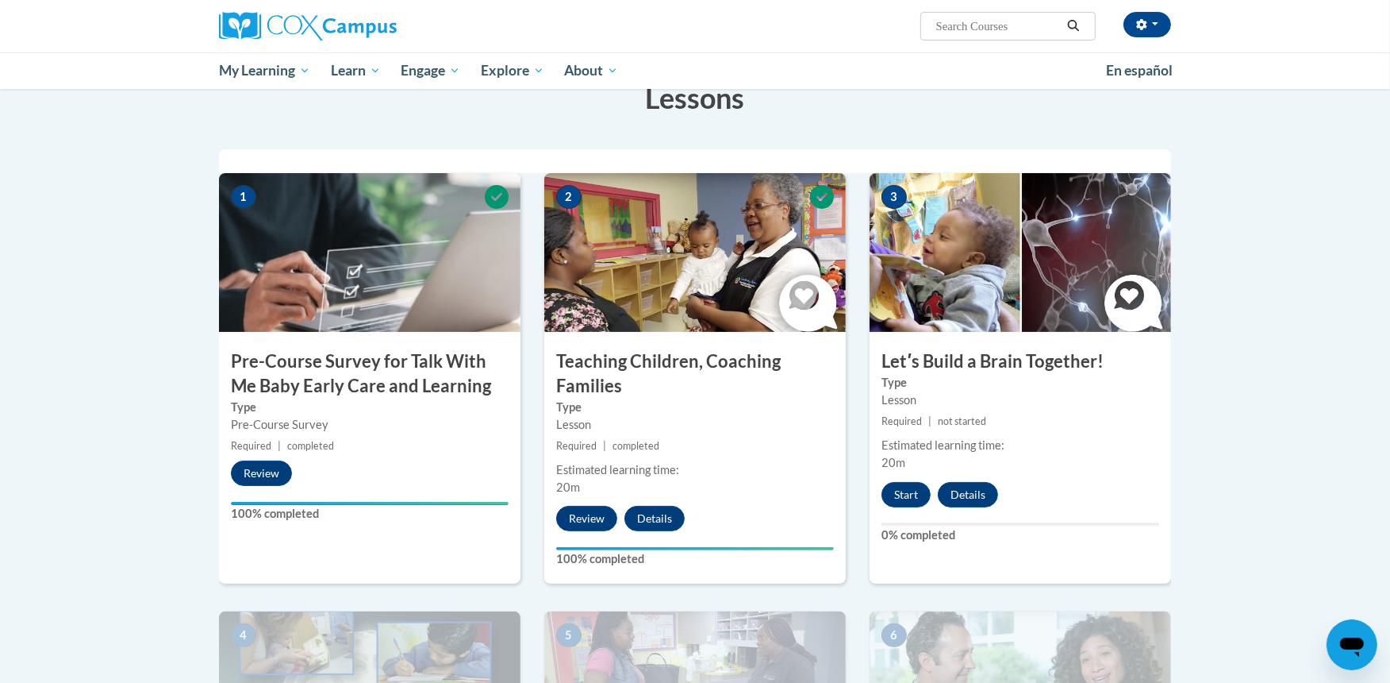
drag, startPoint x: 0, startPoint y: 0, endPoint x: 1226, endPoint y: 587, distance: 1359.6
click at [901, 482] on button "Start" at bounding box center [906, 494] width 49 height 25
